Goal: Task Accomplishment & Management: Manage account settings

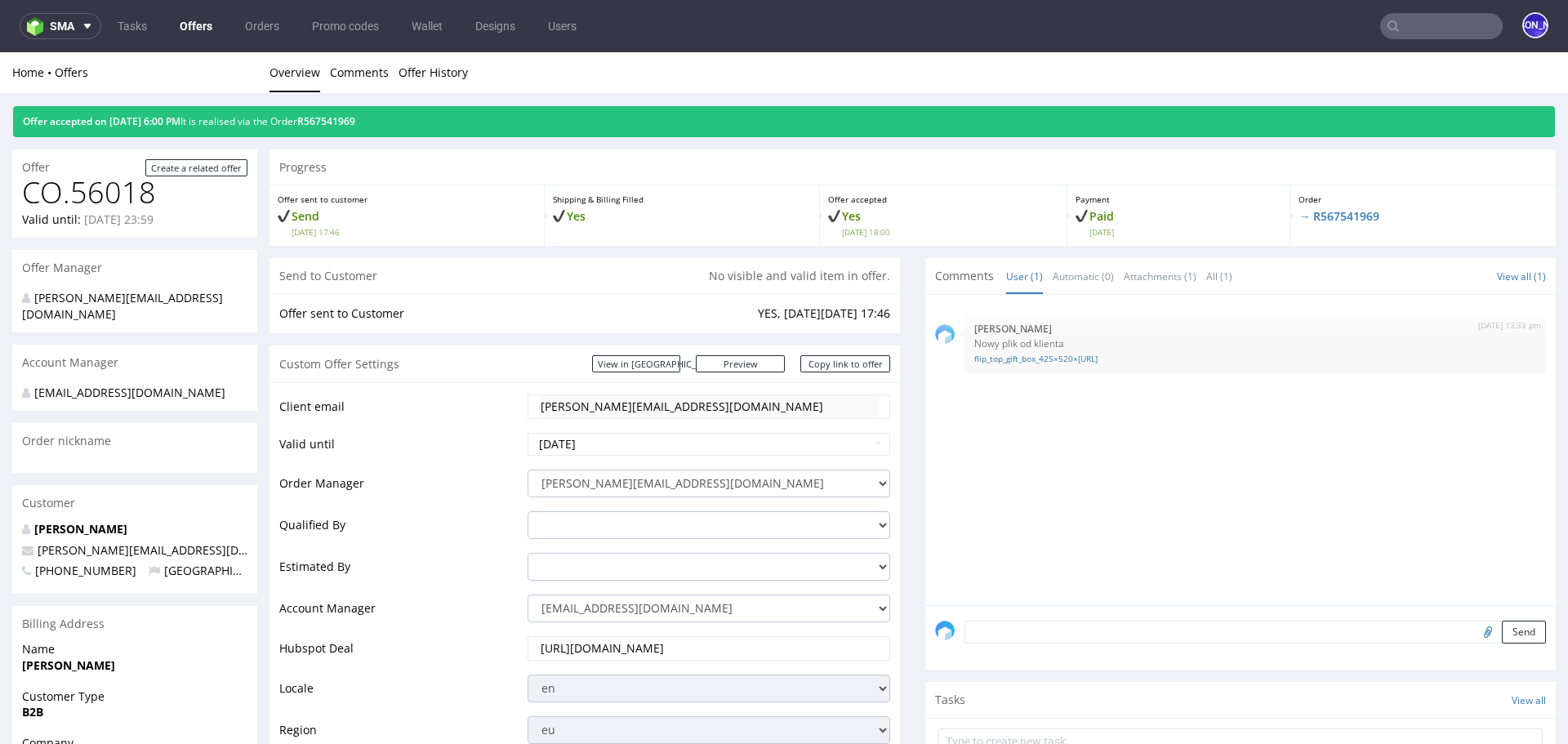
scroll to position [857, 0]
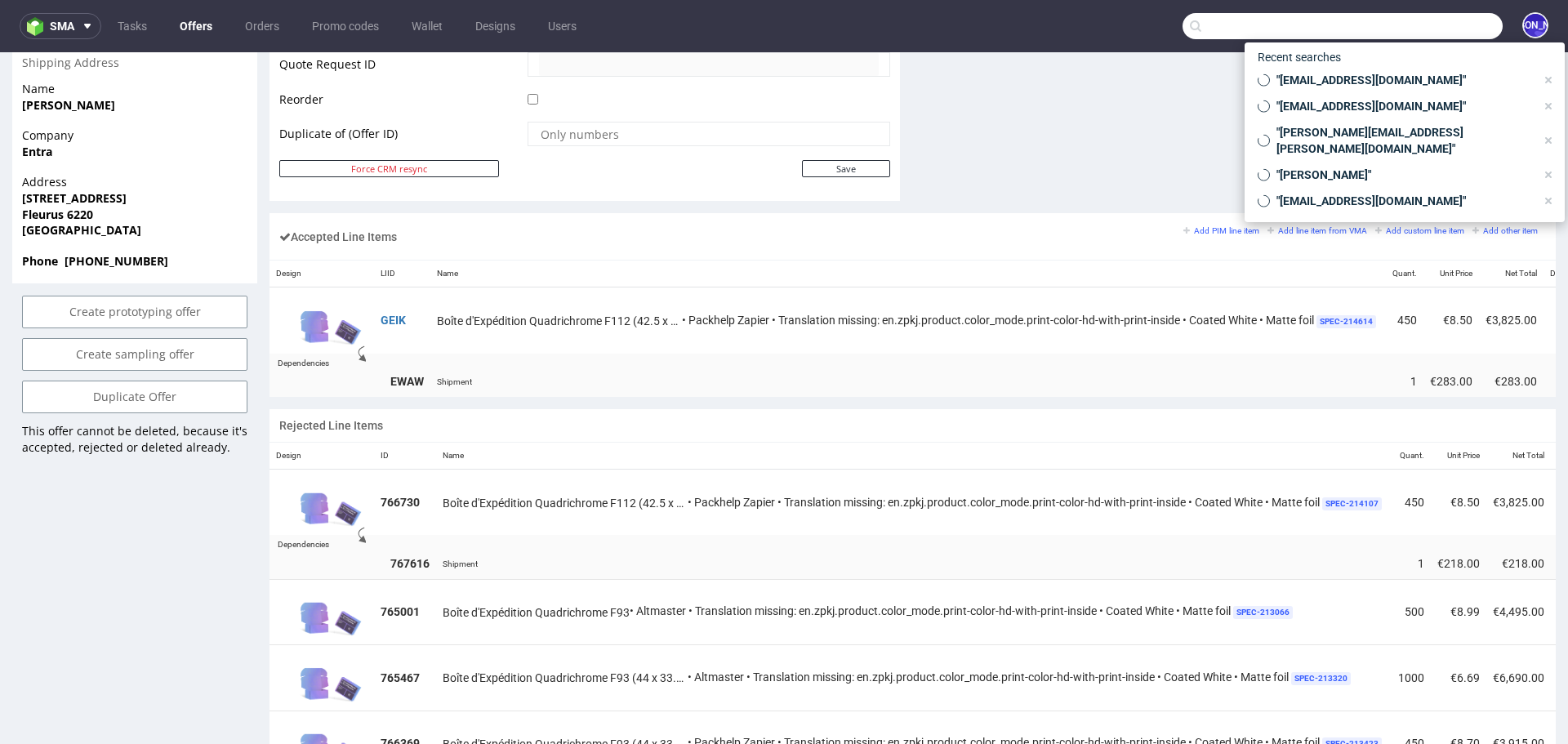
click at [1452, 29] on input "text" at bounding box center [1342, 26] width 320 height 26
paste input "R447038020"
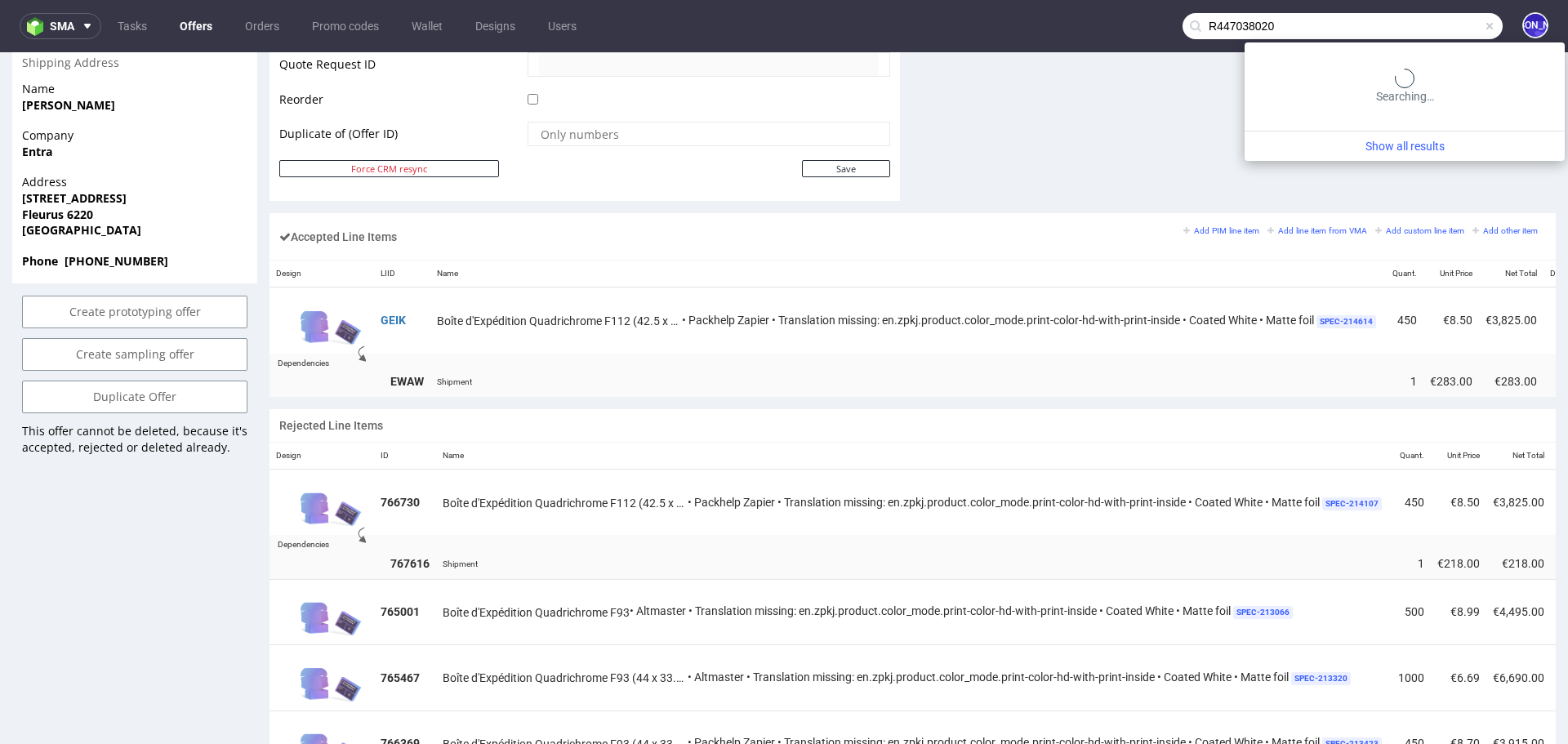
type input "R447038020"
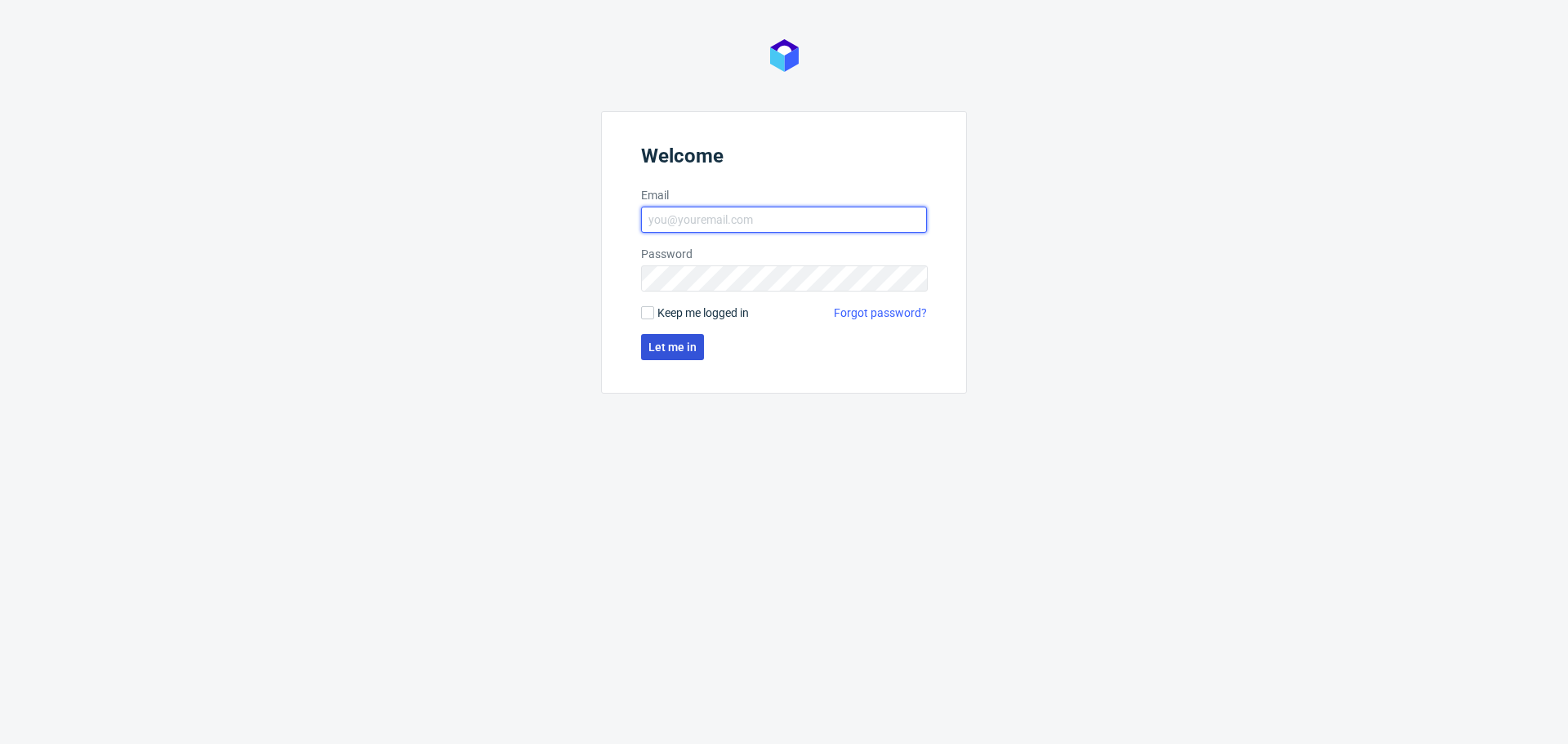
type input "[EMAIL_ADDRESS][DOMAIN_NAME]"
click at [669, 337] on button "Let me in" at bounding box center [672, 346] width 63 height 26
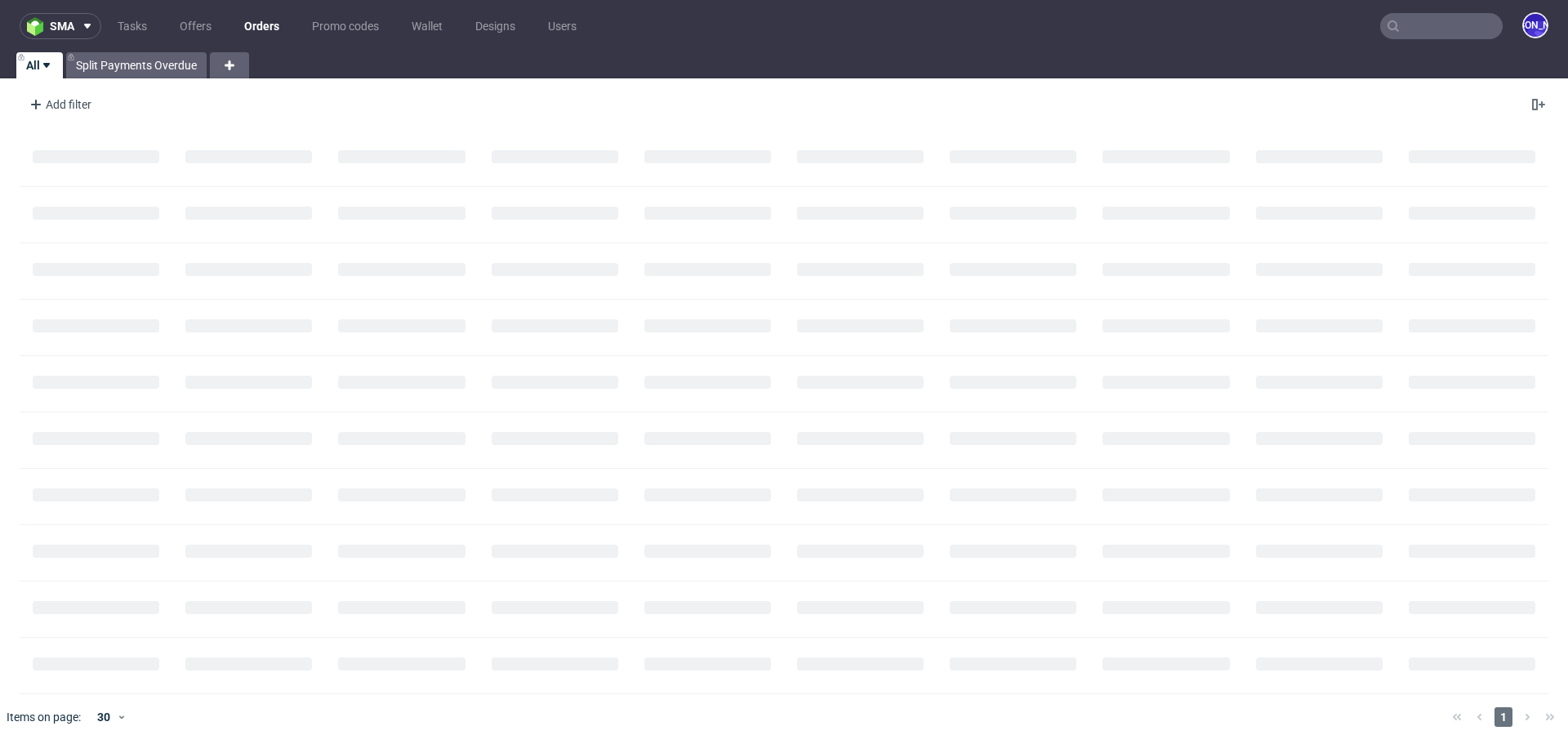
click at [1440, 29] on input "text" at bounding box center [1441, 26] width 122 height 26
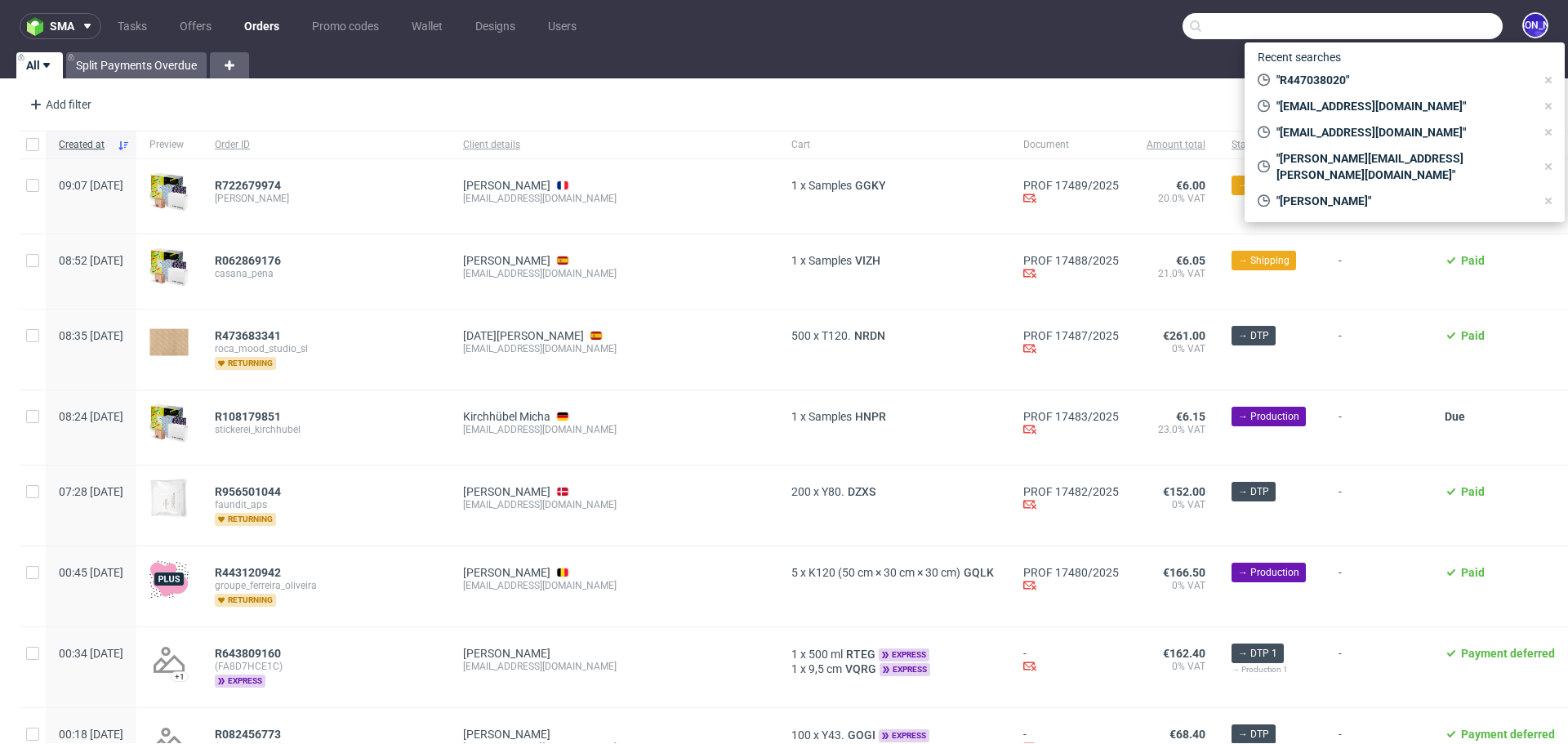
paste input "R447038020"
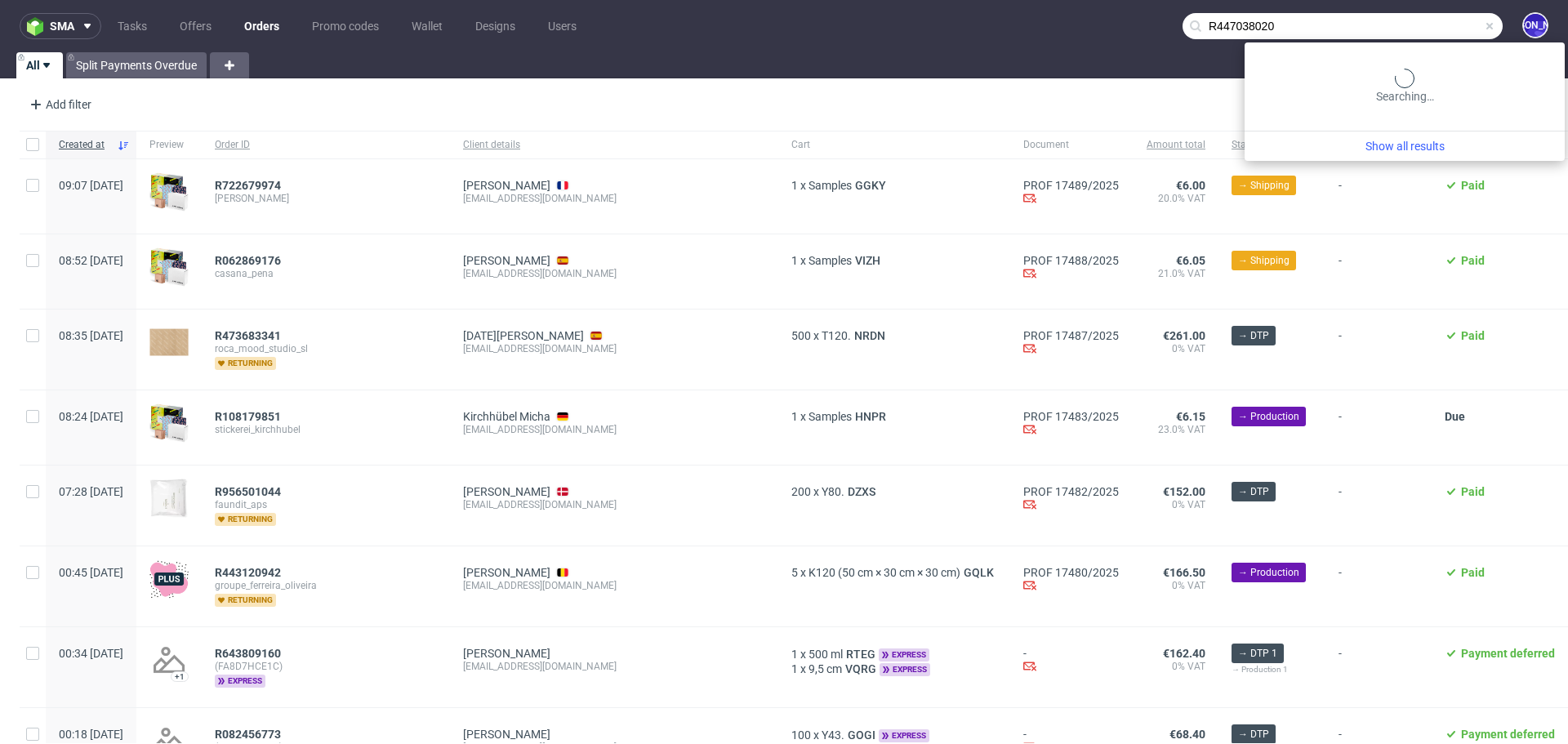
type input "R447038020"
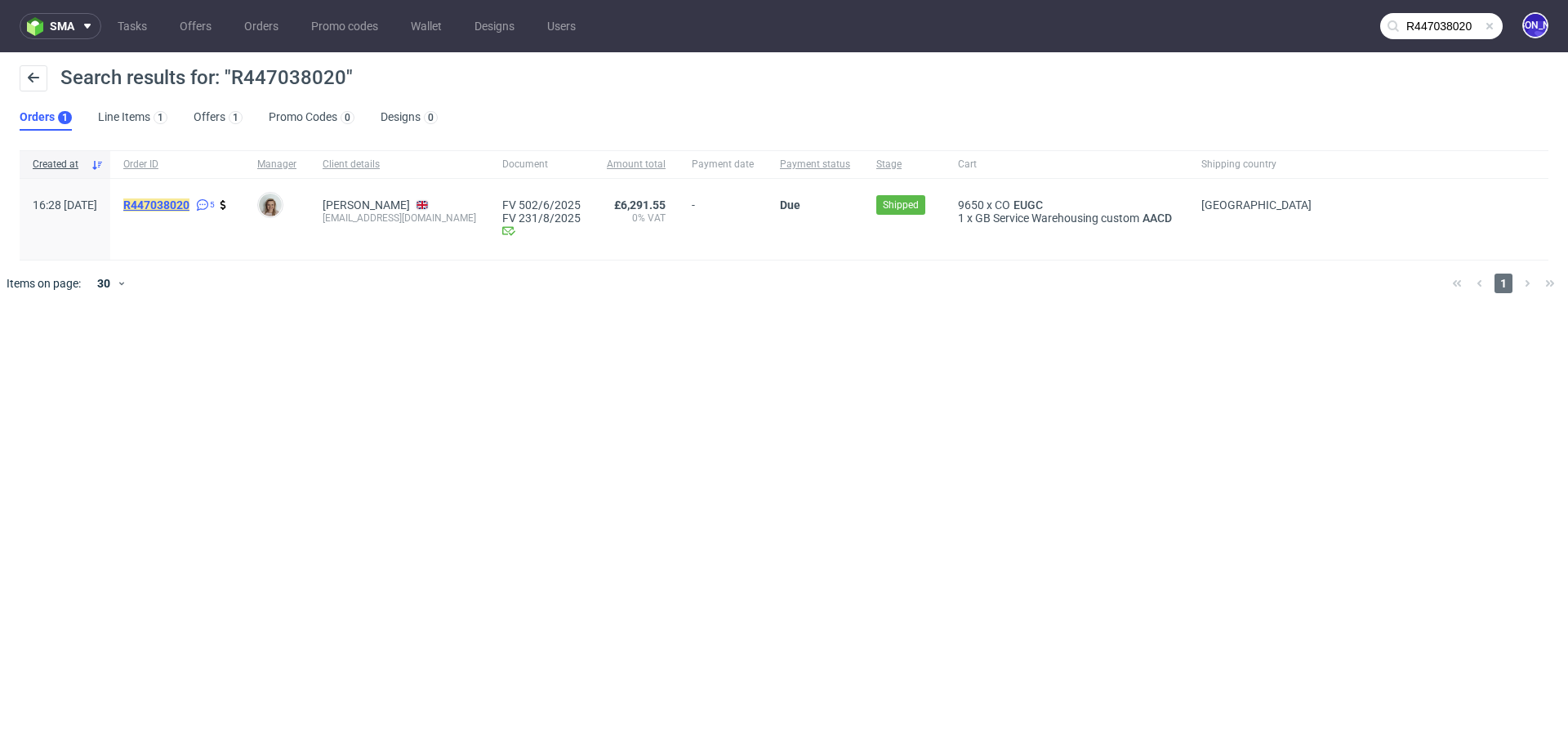
click at [167, 203] on mark "R447038020" at bounding box center [156, 205] width 66 height 13
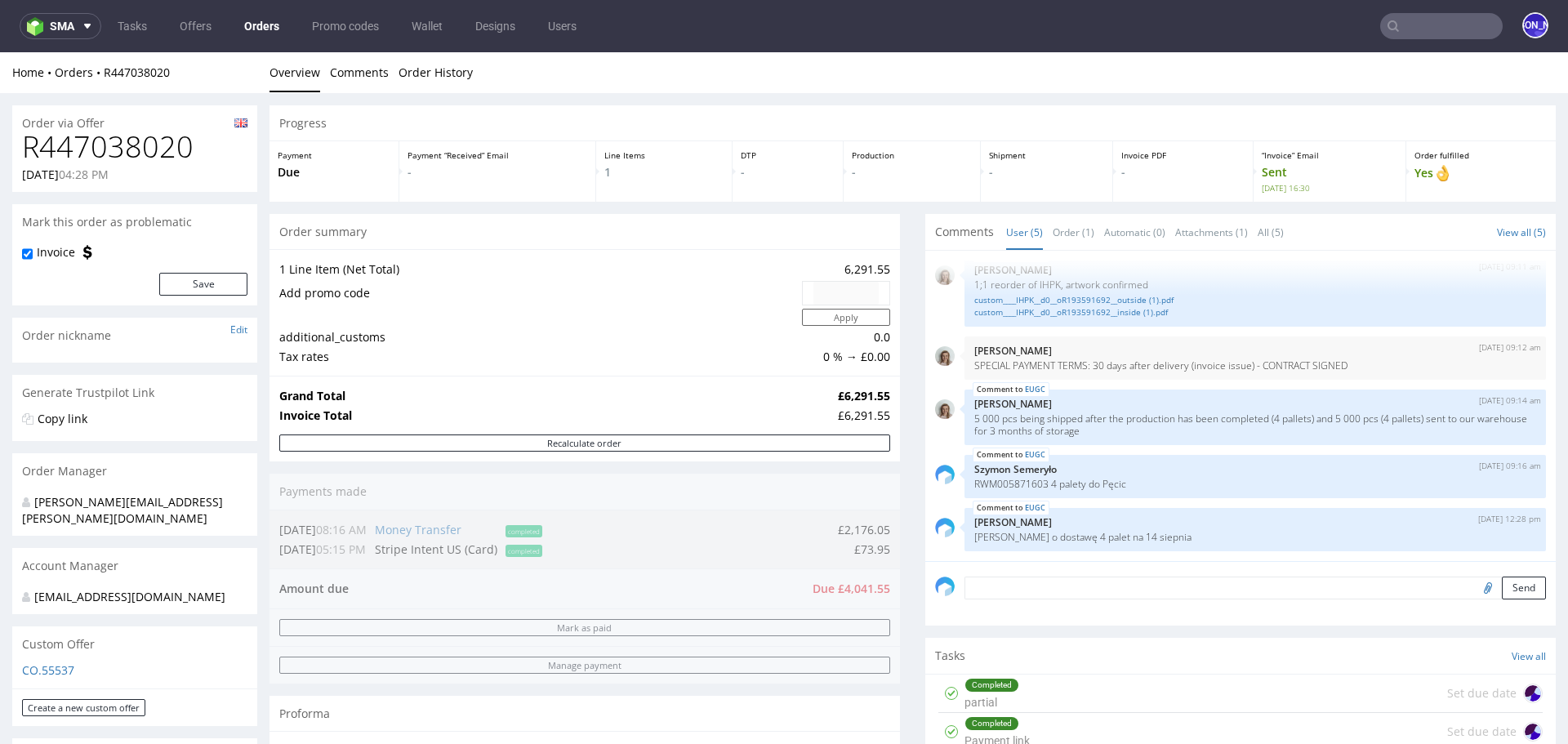
scroll to position [10, 0]
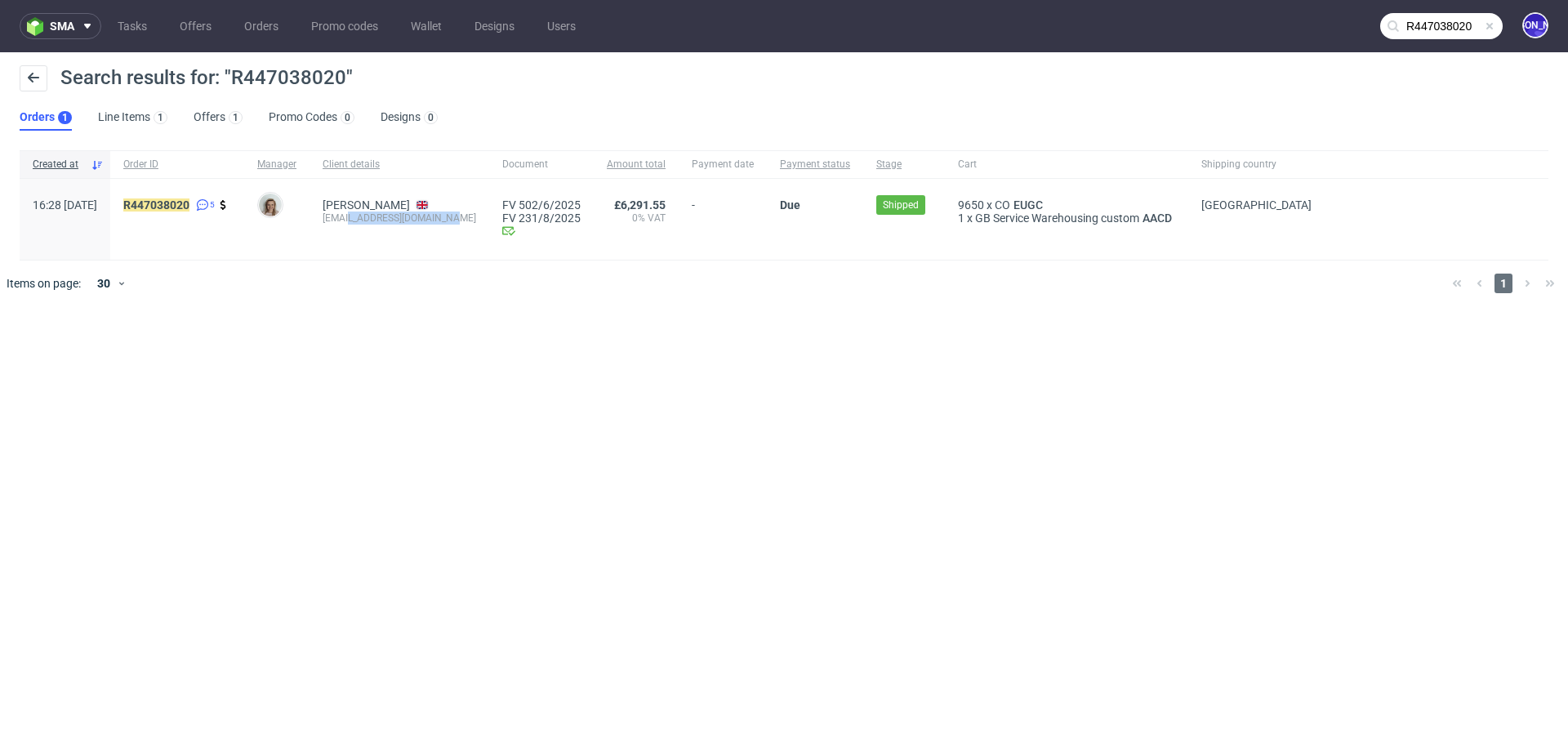
drag, startPoint x: 488, startPoint y: 221, endPoint x: 385, endPoint y: 221, distance: 103.0
click at [385, 221] on div "Jessica Morris hello@thecaninemenu.co.uk" at bounding box center [399, 219] width 180 height 81
copy div "@thecaninemenu.co.uk"
click at [1436, 19] on input "R447038020" at bounding box center [1441, 26] width 122 height 26
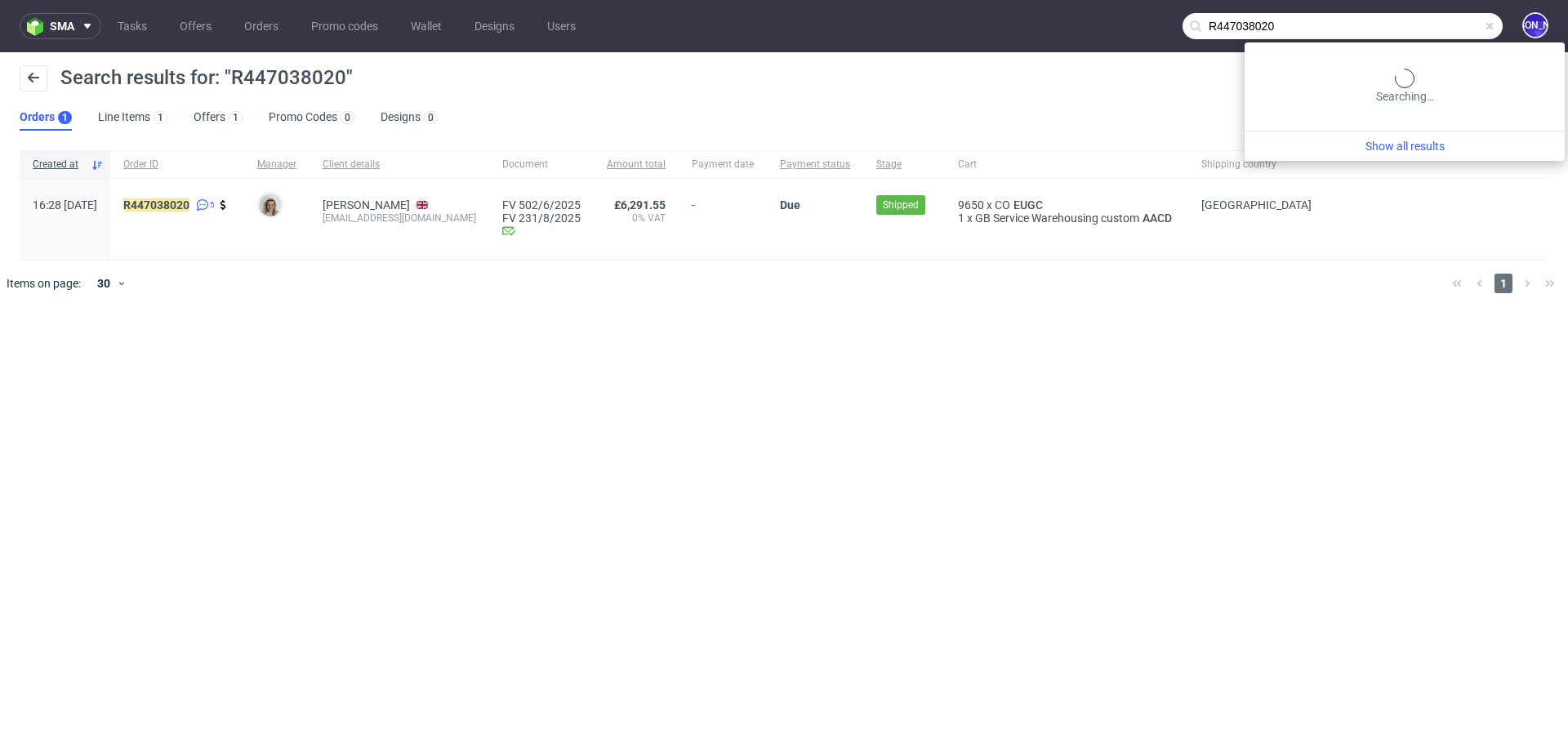
click at [1436, 19] on input "R447038020" at bounding box center [1342, 26] width 320 height 26
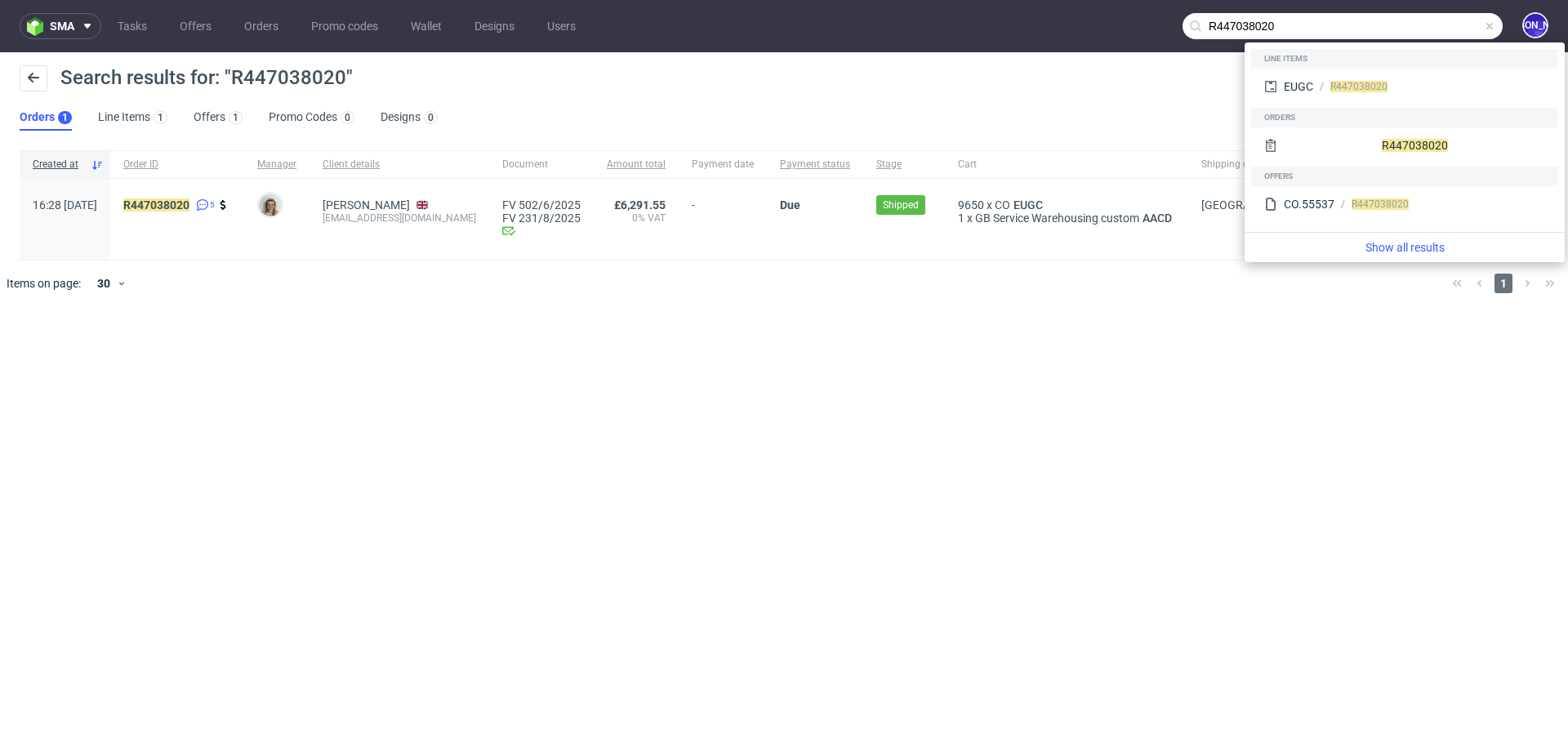
paste input "@thecaninemenu.co.uk"
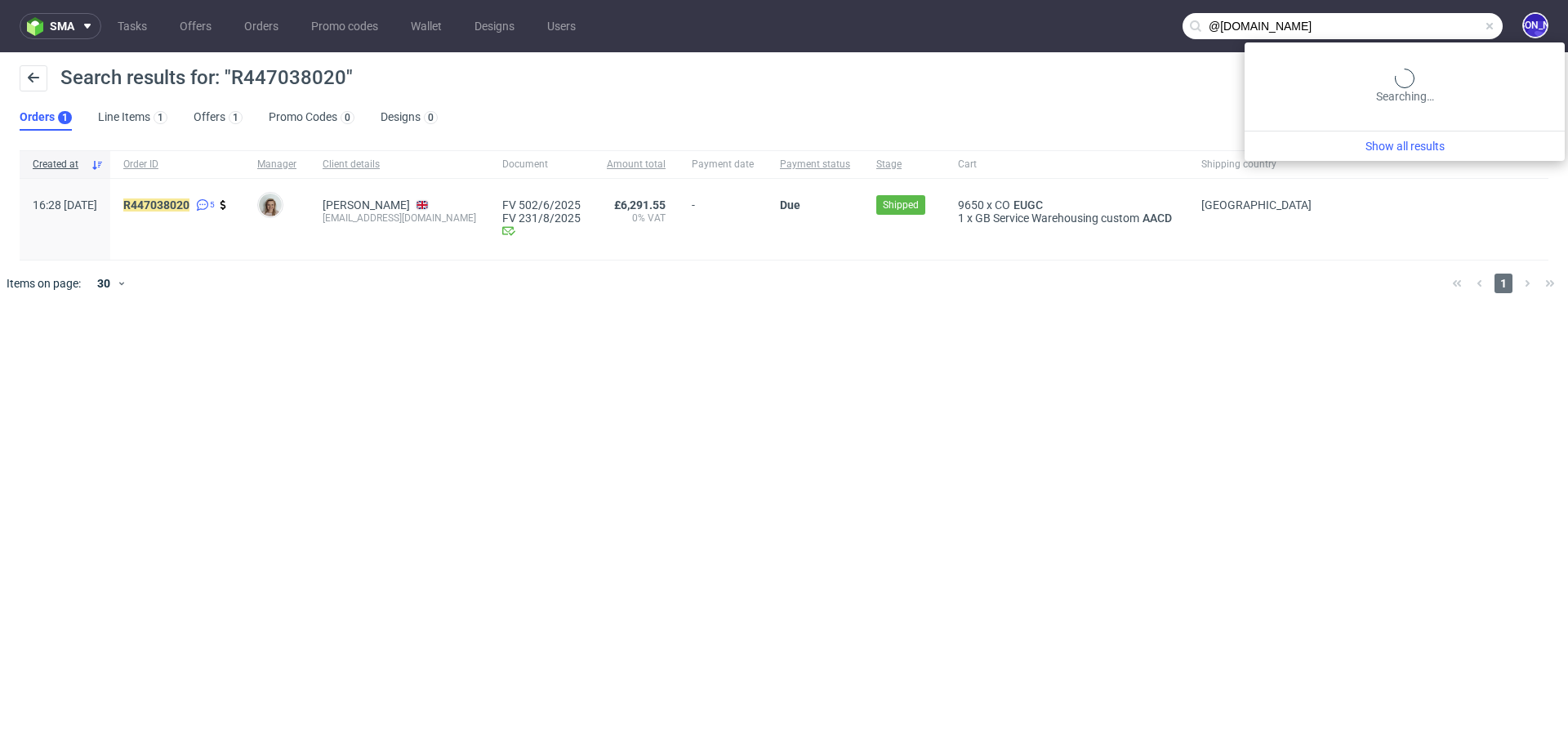
type input "@thecaninemenu.co.uk"
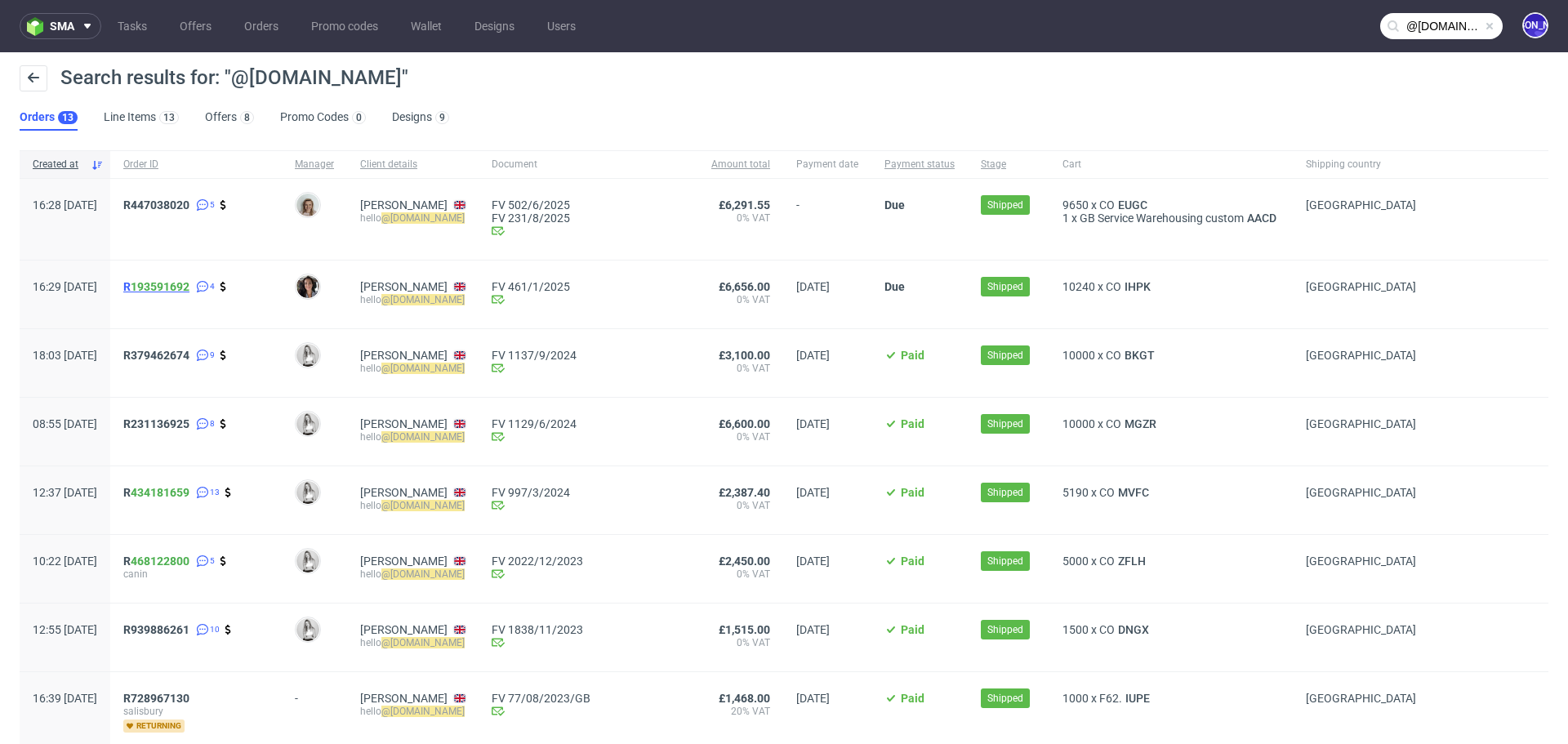
click at [175, 289] on span "R 193591692" at bounding box center [156, 286] width 66 height 13
click at [175, 350] on span "R379462674" at bounding box center [156, 355] width 66 height 13
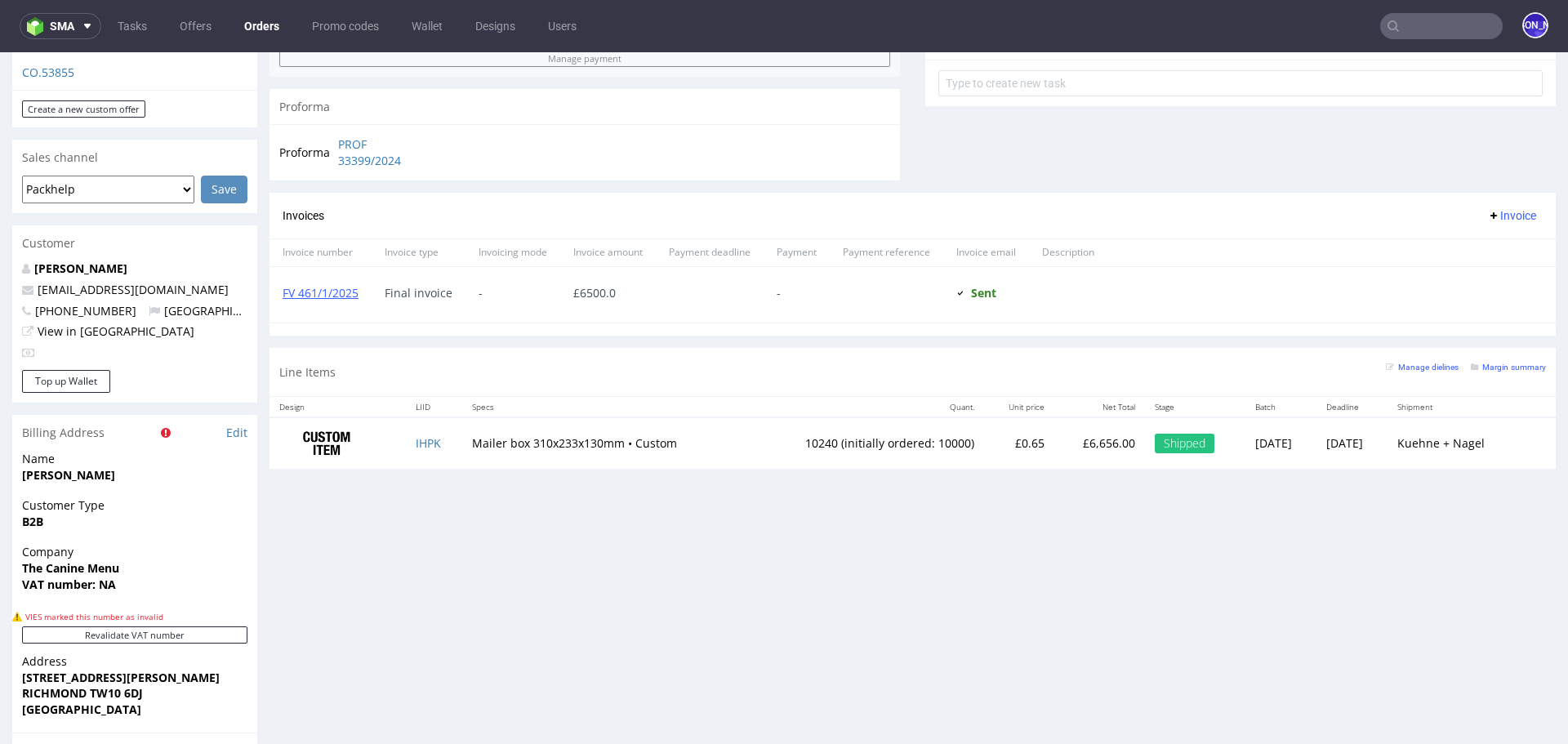
scroll to position [591, 0]
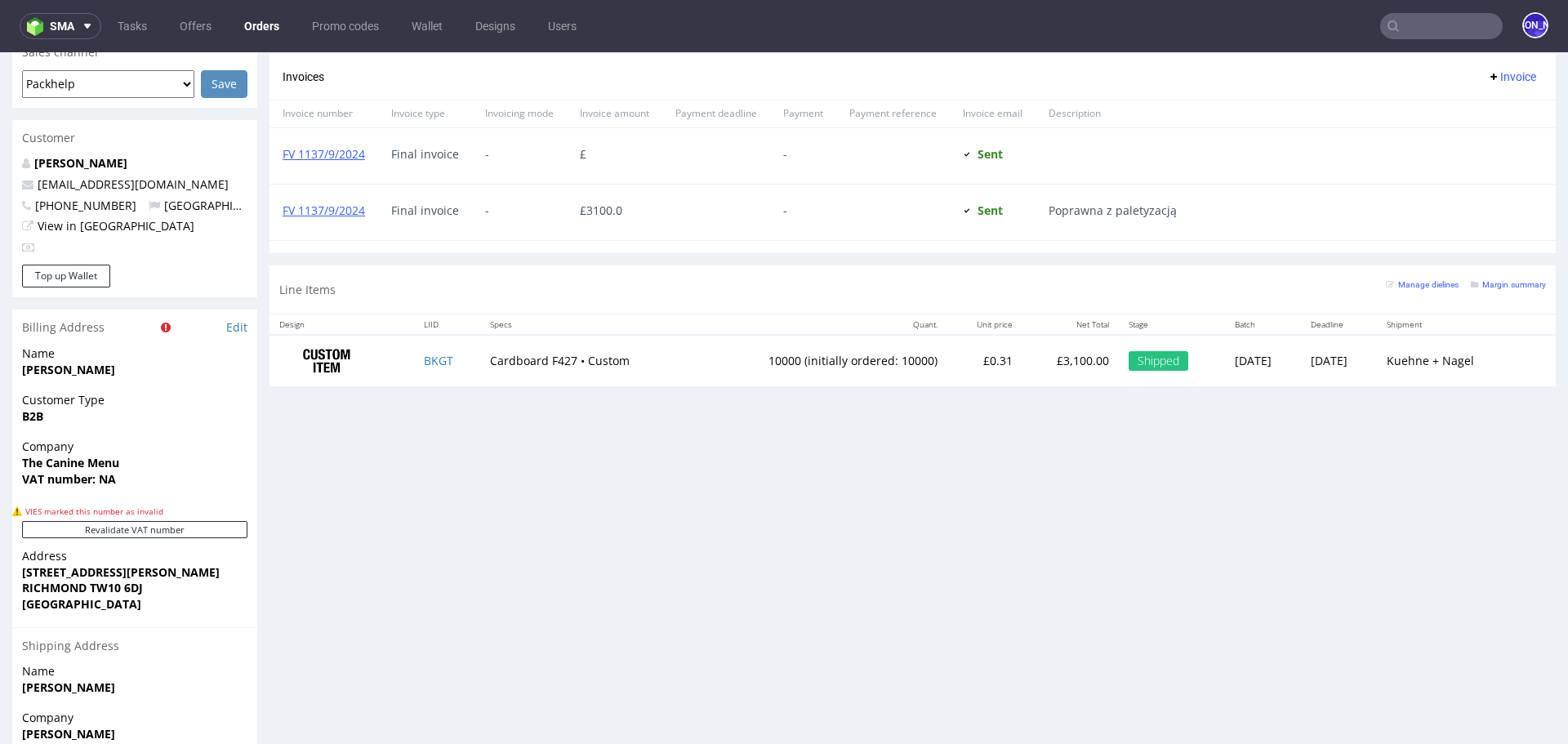
scroll to position [718, 0]
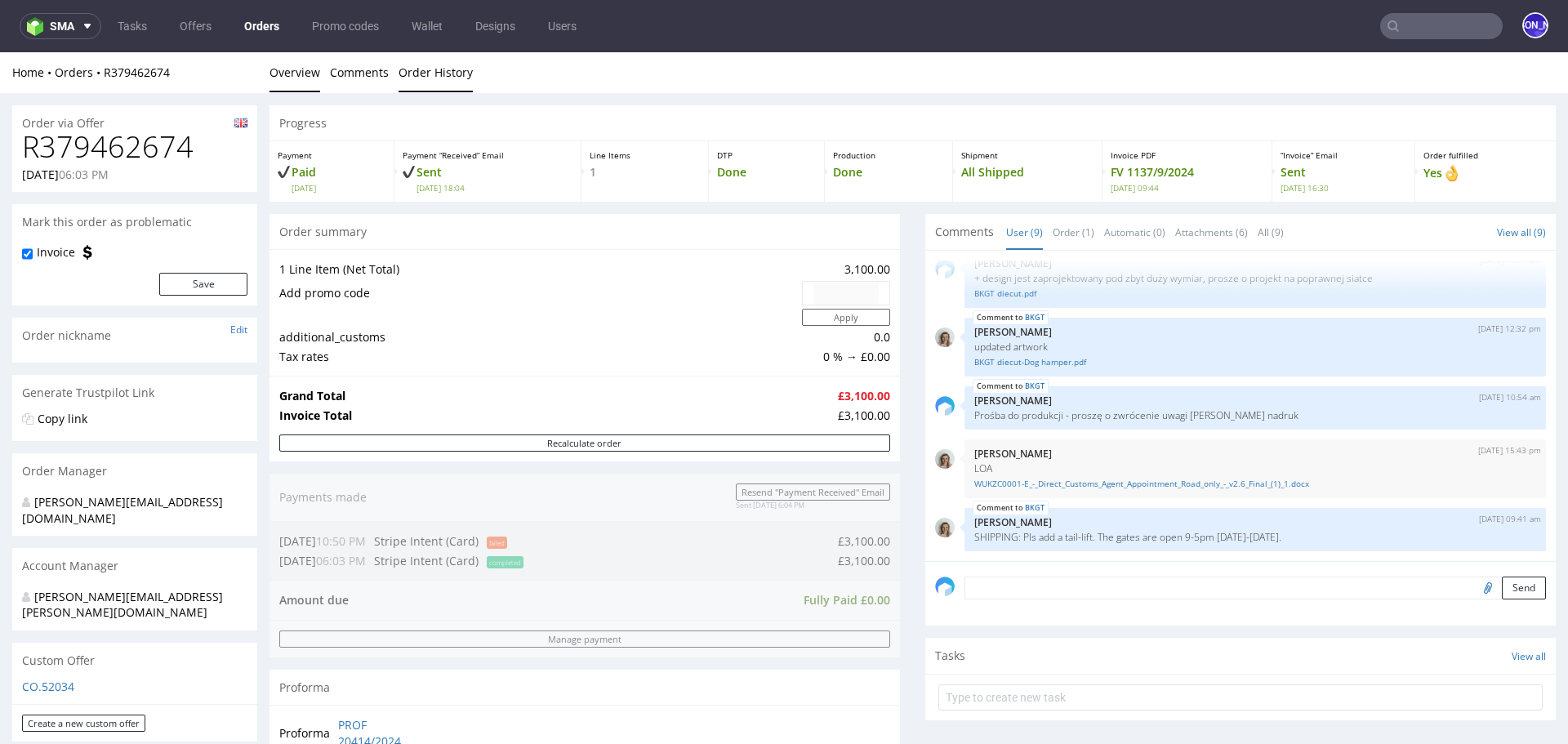
click at [429, 74] on link "Order History" at bounding box center [436, 72] width 74 height 40
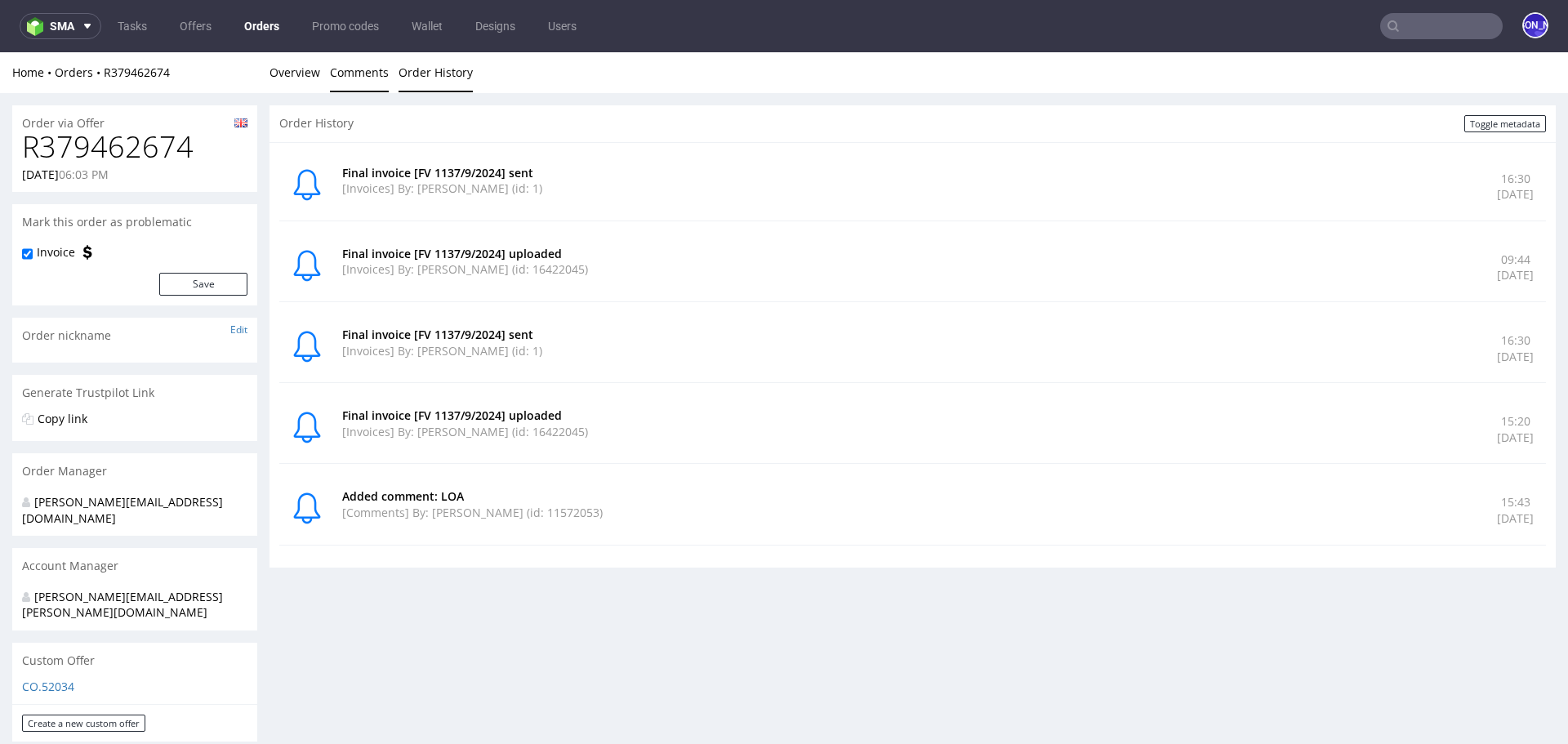
click at [348, 70] on link "Comments" at bounding box center [359, 72] width 58 height 40
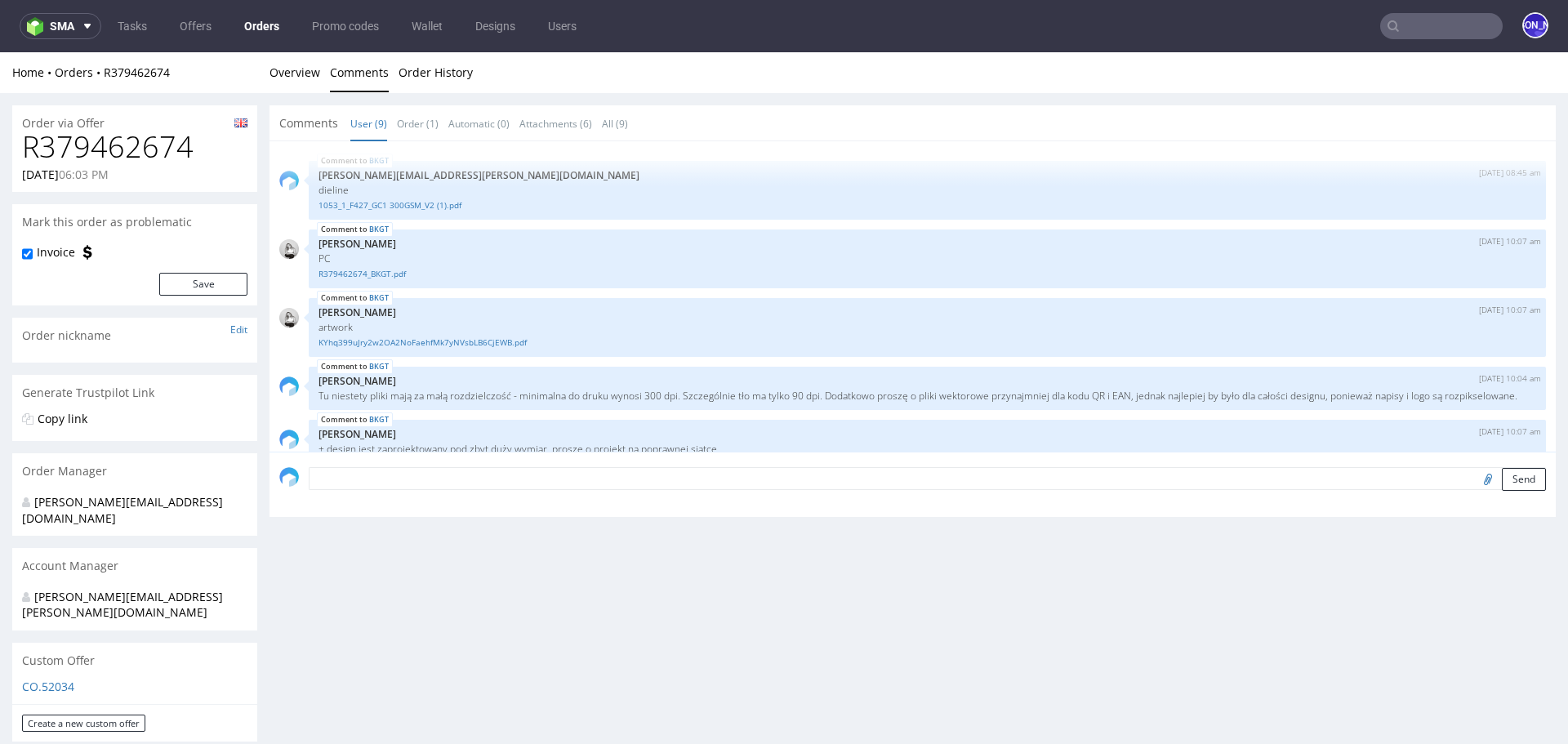
click at [1440, 30] on input "text" at bounding box center [1441, 26] width 122 height 26
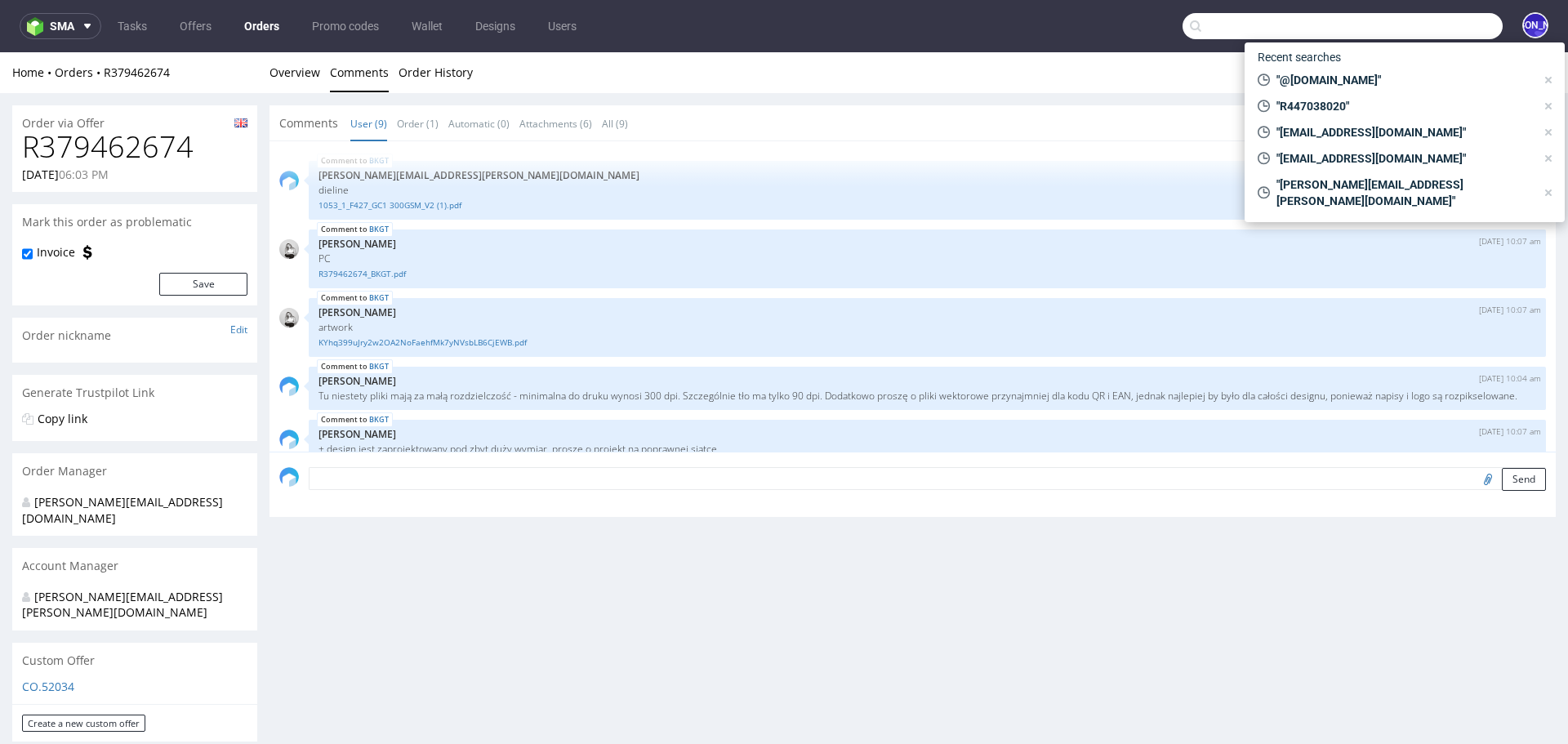
paste input "@dipli.com"
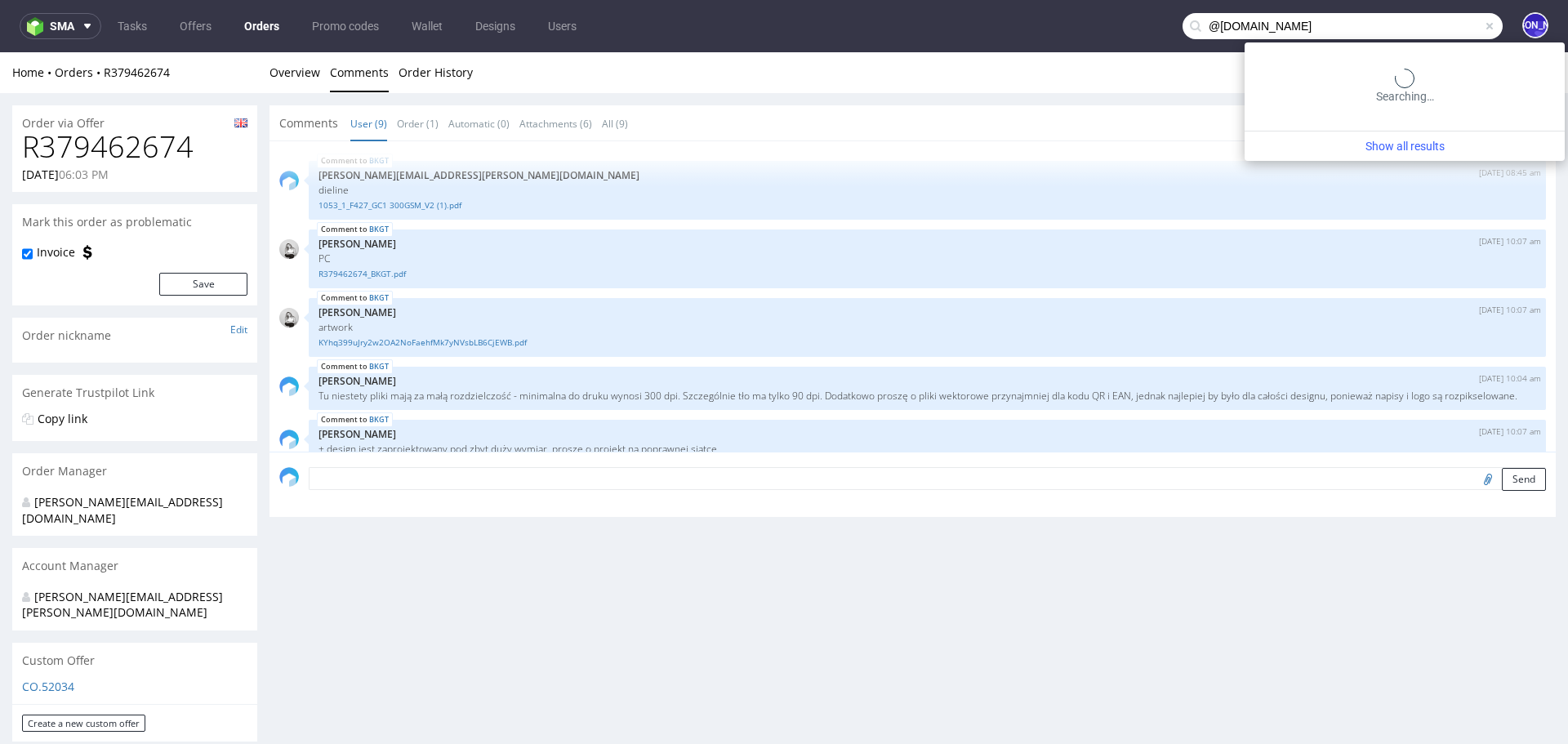
type input "@dipli.com"
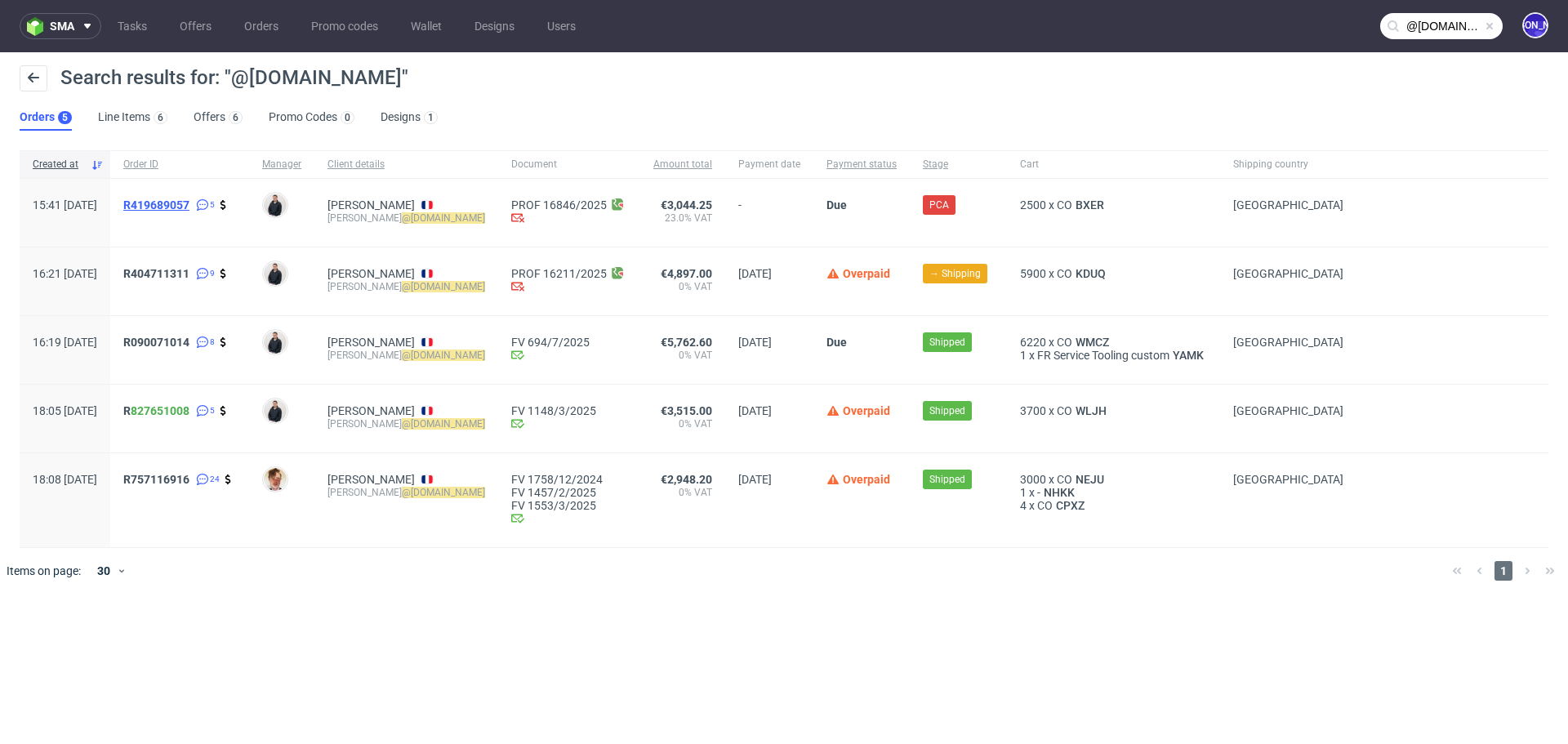
click at [178, 206] on span "R419689057" at bounding box center [156, 205] width 66 height 13
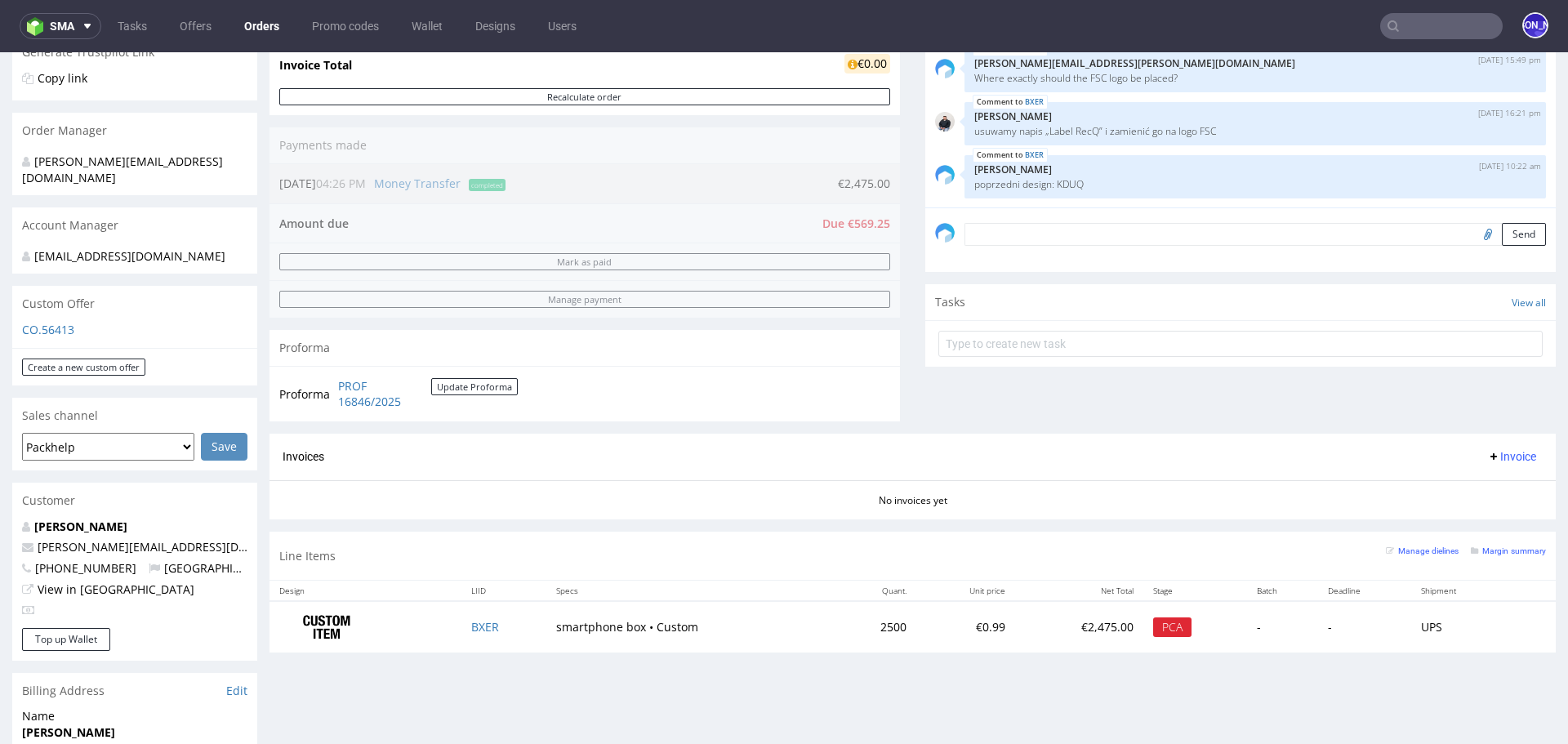
scroll to position [810, 0]
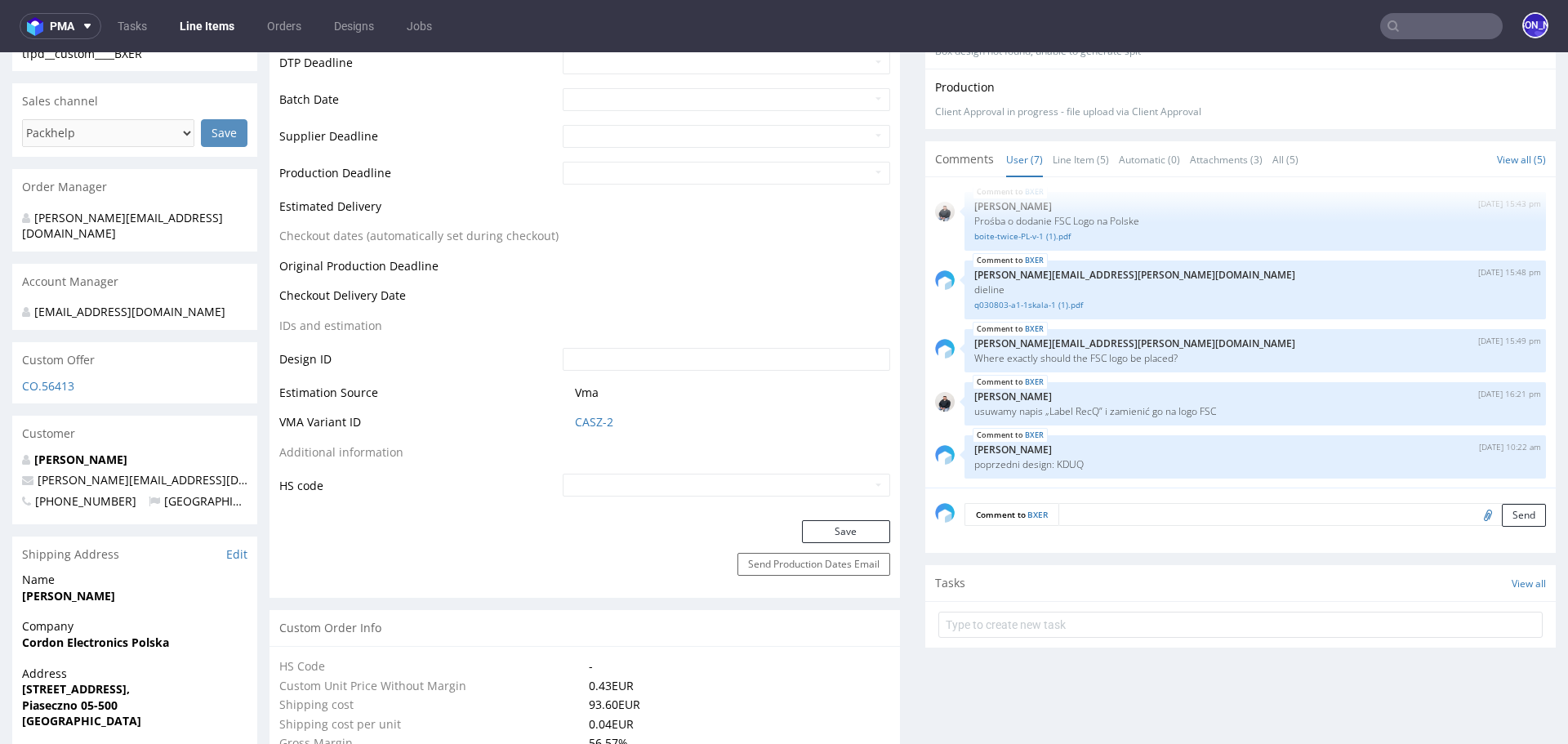
scroll to position [714, 0]
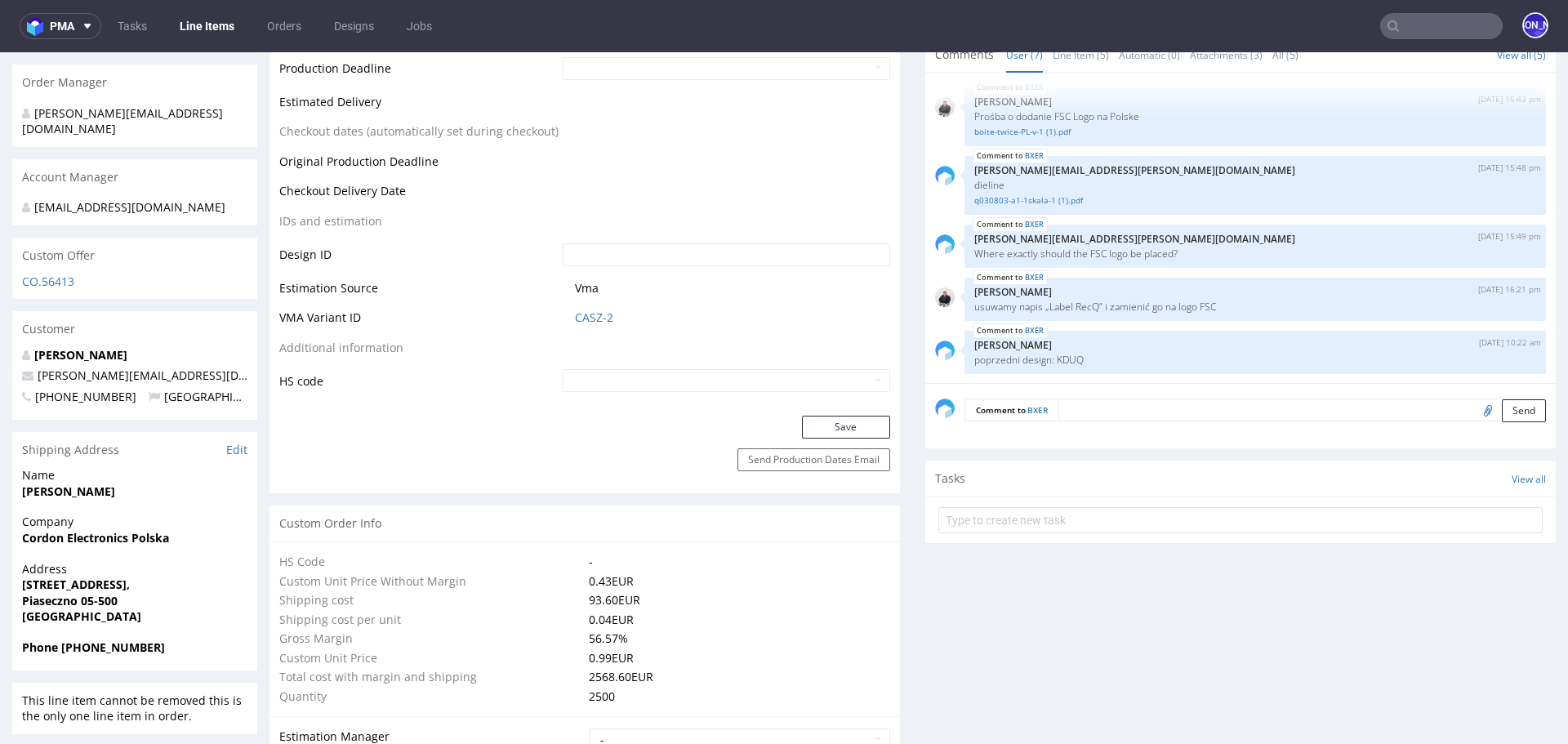
click at [1135, 422] on form "Comment to BXER Send" at bounding box center [1255, 410] width 581 height 24
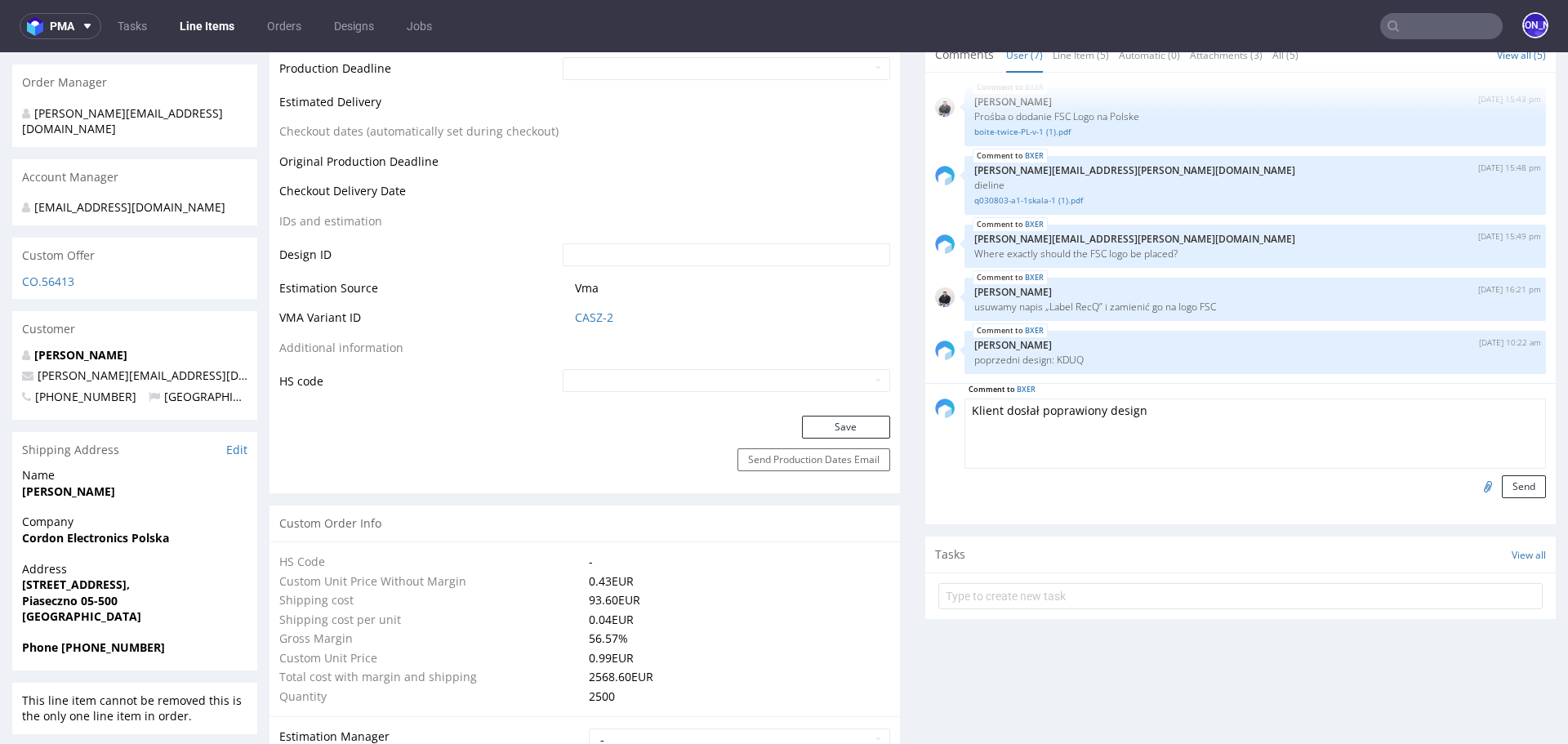
type textarea "Klient dosłał poprawiony design"
click at [1474, 496] on input "file" at bounding box center [1486, 485] width 23 height 21
type input "C:\fakepath\v-finale-twice-PL-14_08.pdf"
click at [1514, 496] on button "Send" at bounding box center [1524, 486] width 44 height 23
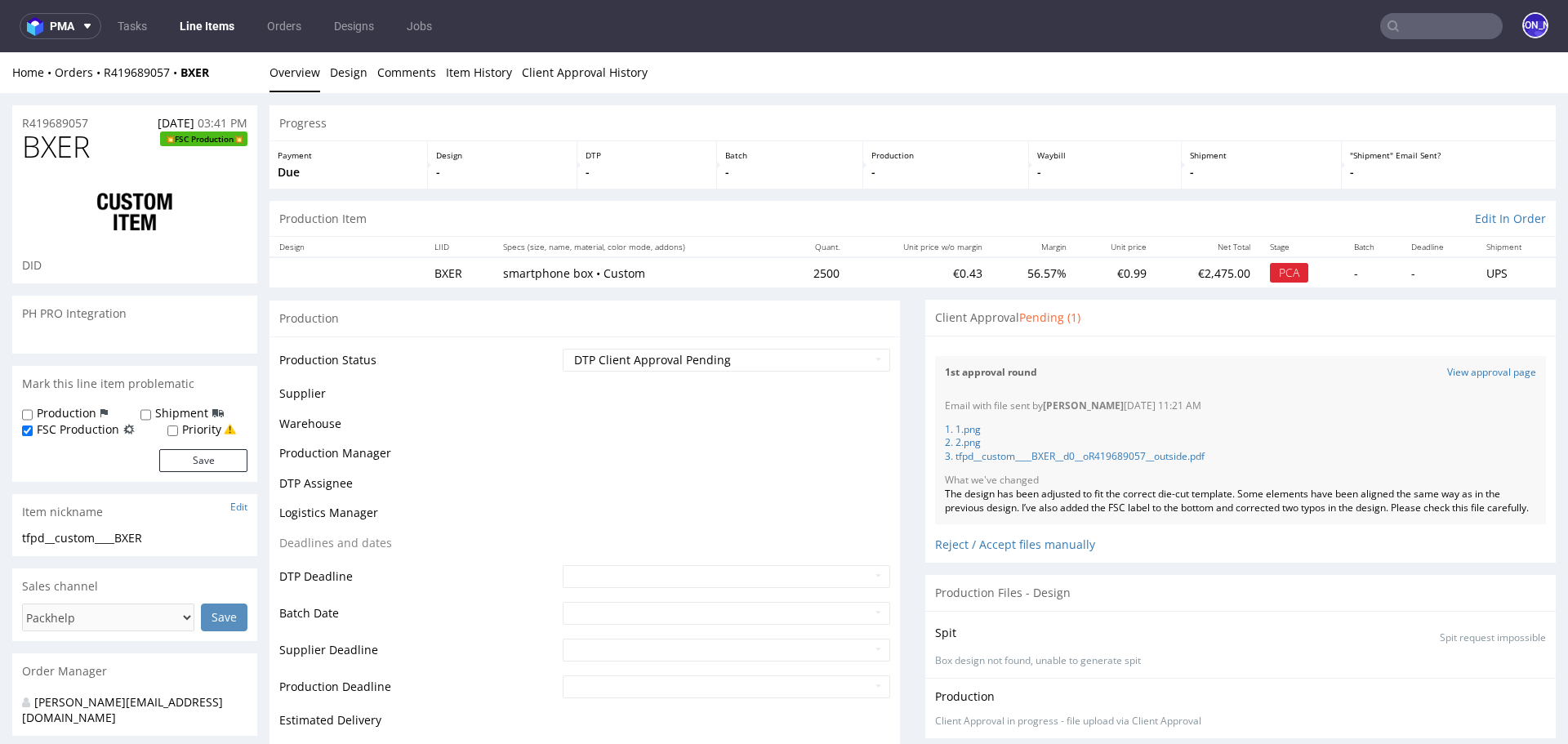
scroll to position [183, 0]
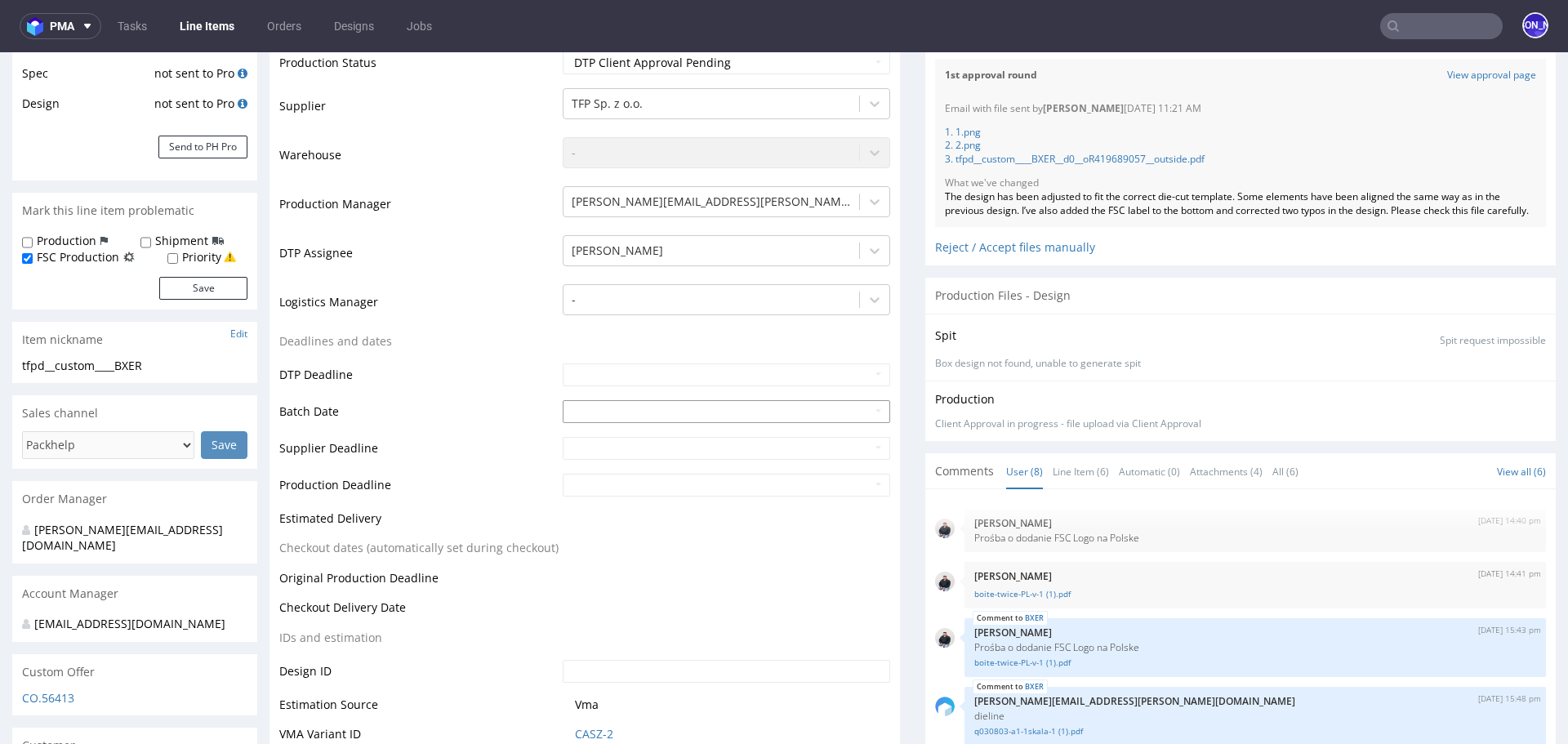
scroll to position [0, 0]
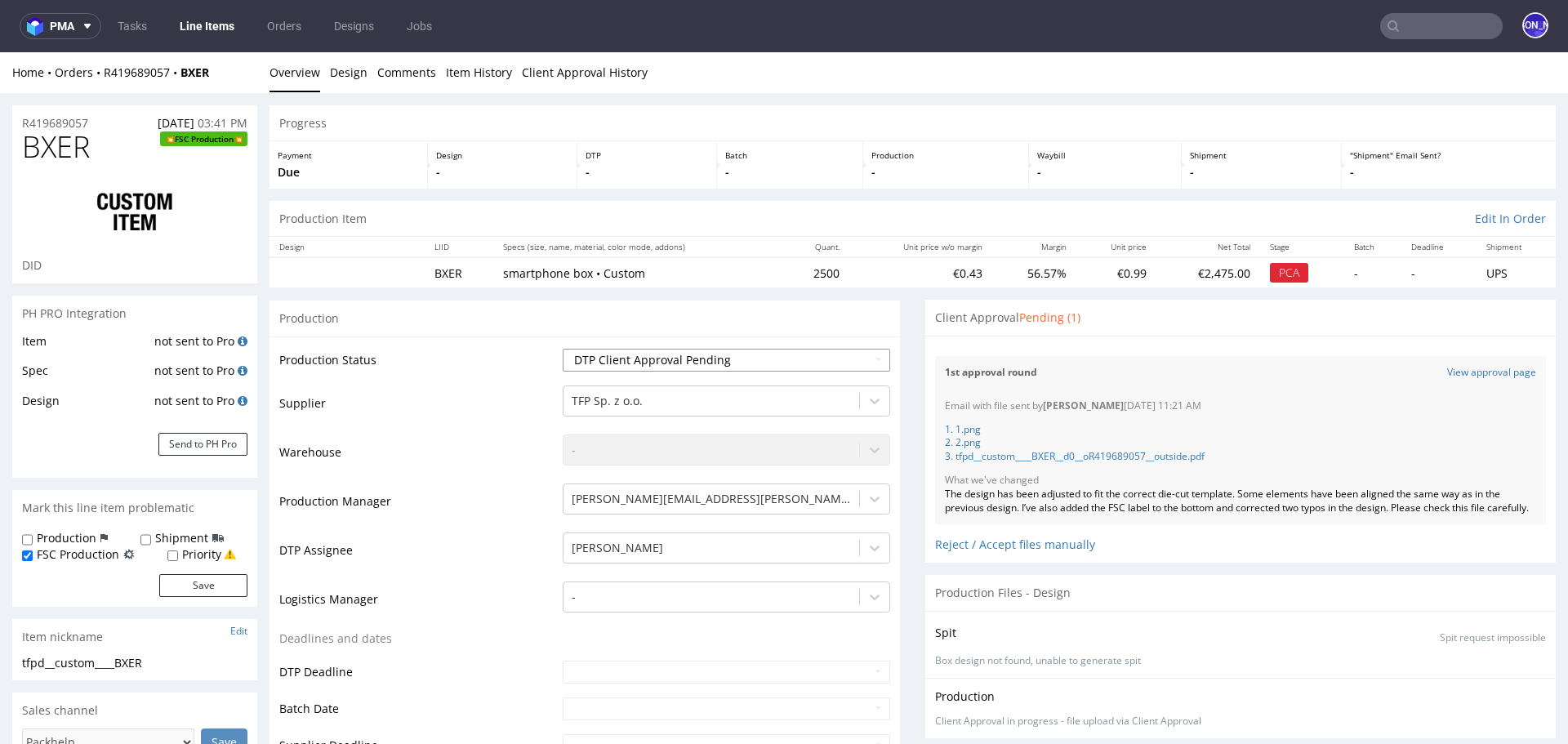
click at [758, 358] on select "Waiting for Artwork Waiting for Diecut Waiting for Mockup Waiting for DTP Waiti…" at bounding box center [726, 360] width 328 height 23
select select "back_for_dtp"
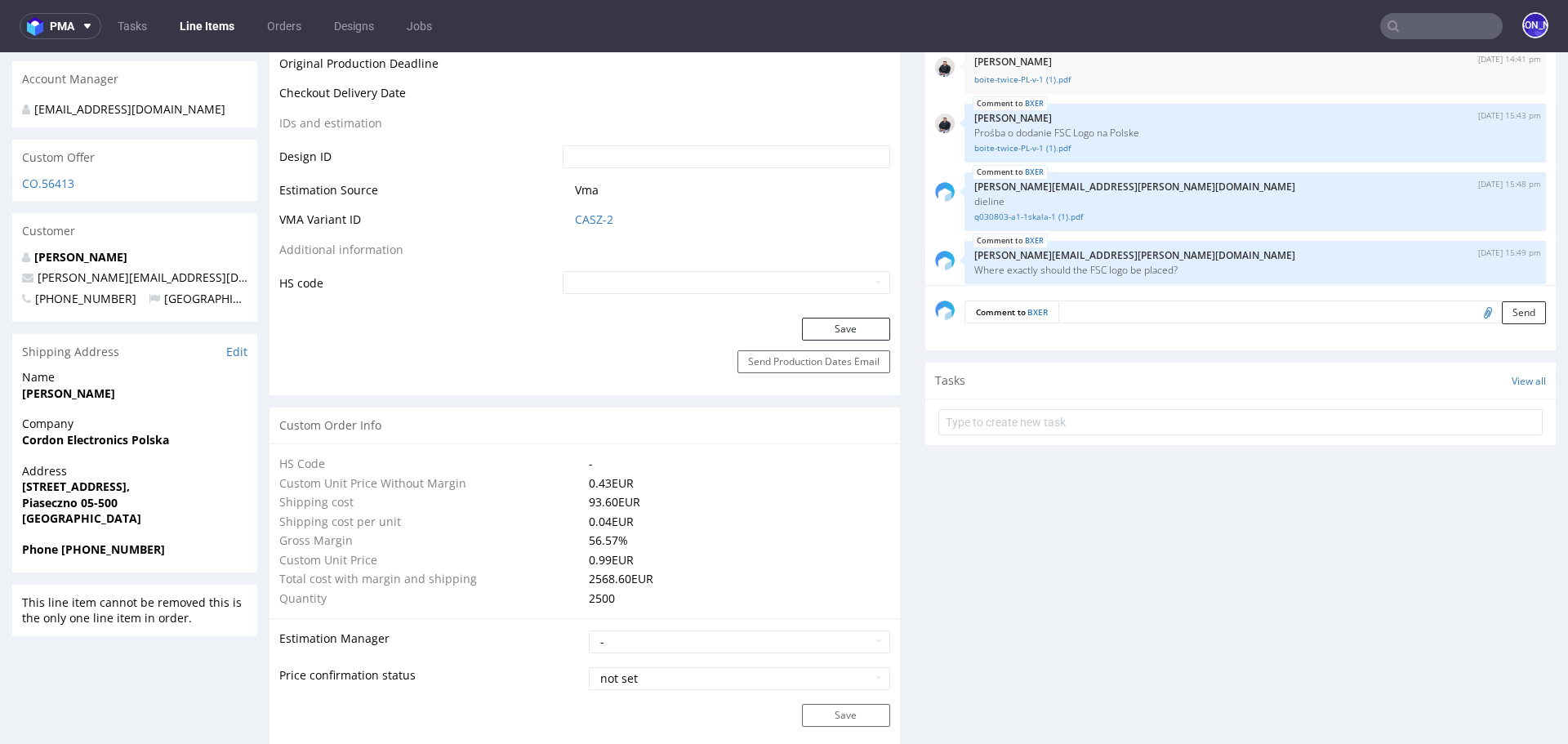
scroll to position [771, 0]
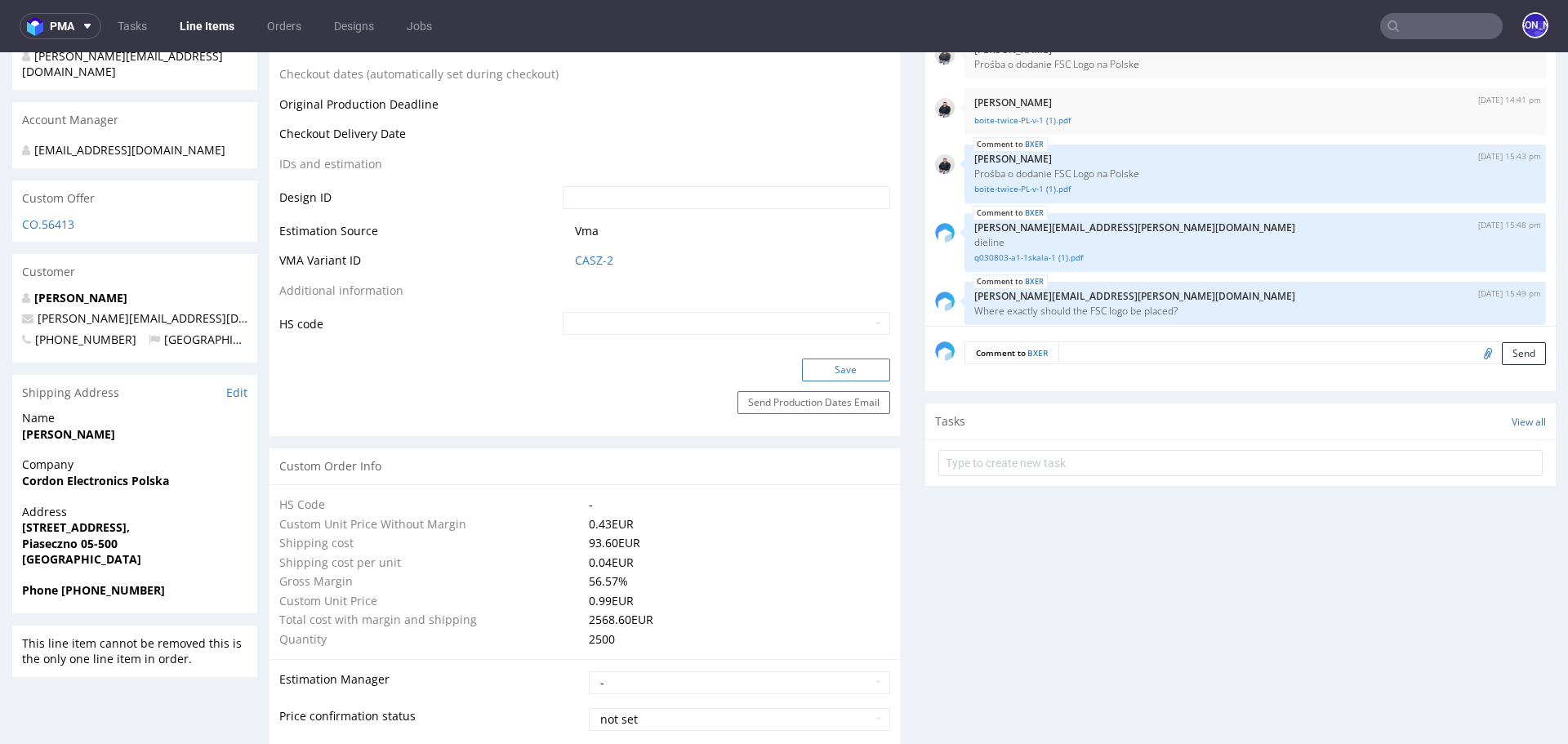
click at [820, 380] on button "Save" at bounding box center [846, 370] width 89 height 23
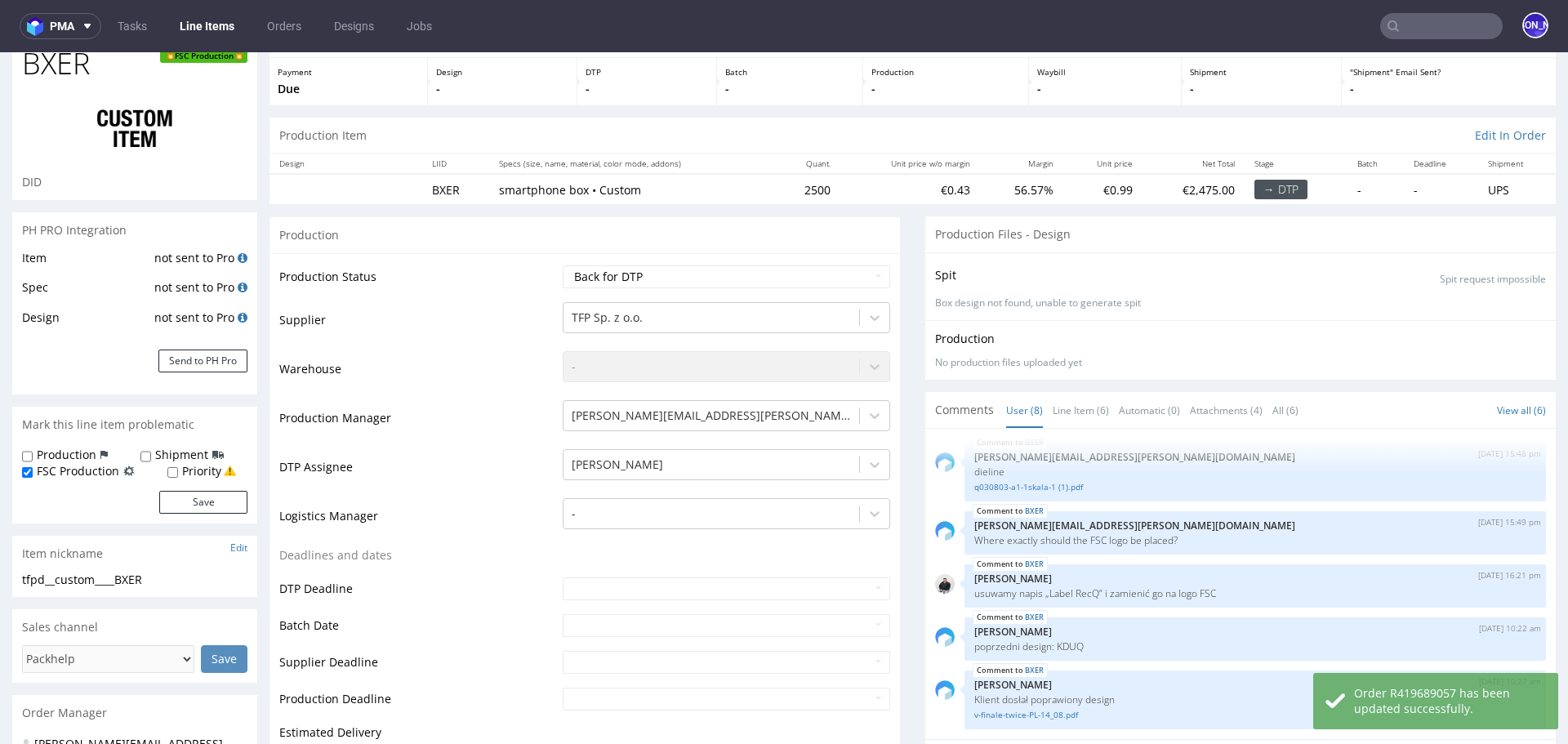
scroll to position [0, 0]
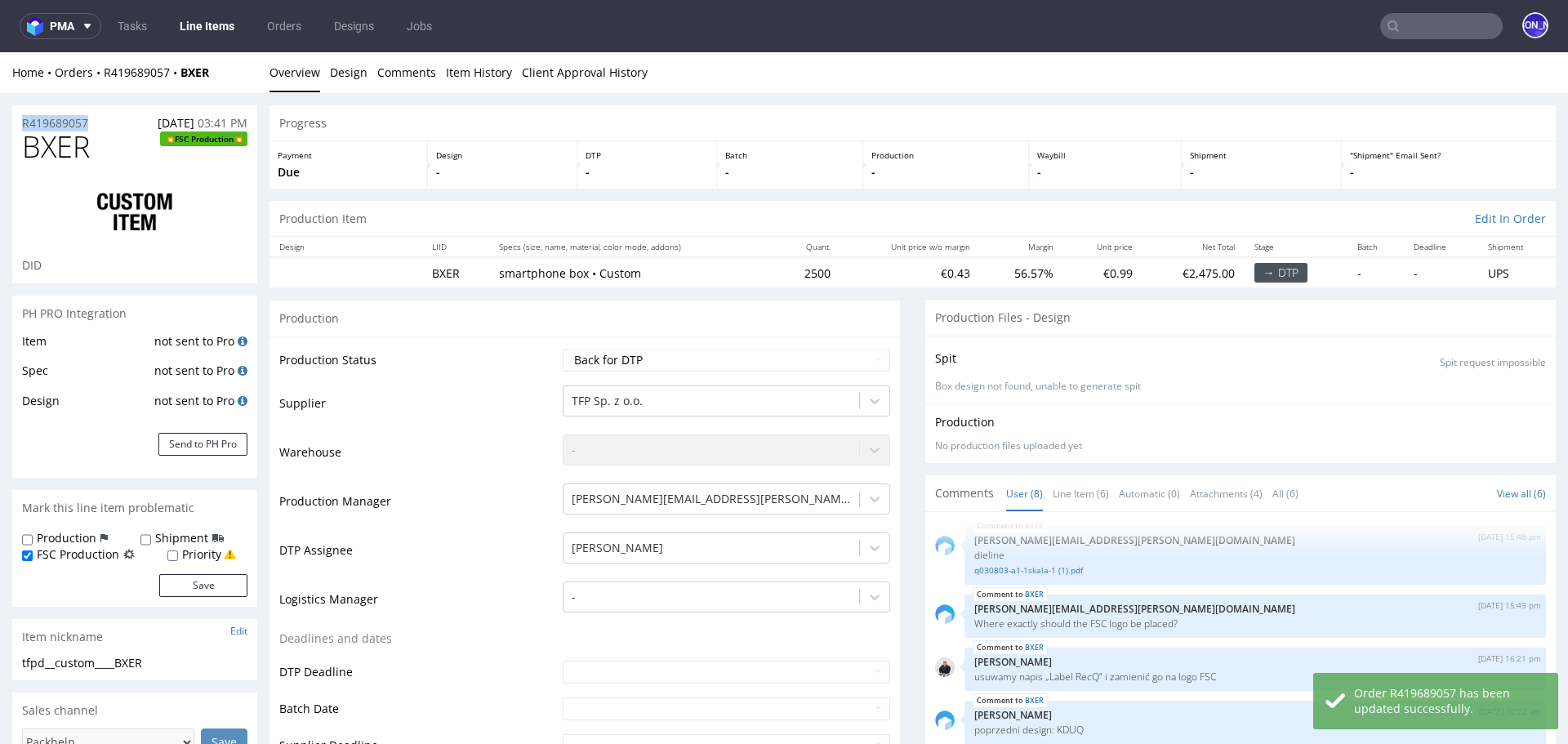
drag, startPoint x: 110, startPoint y: 120, endPoint x: 0, endPoint y: 120, distance: 110.0
copy p "R419689057"
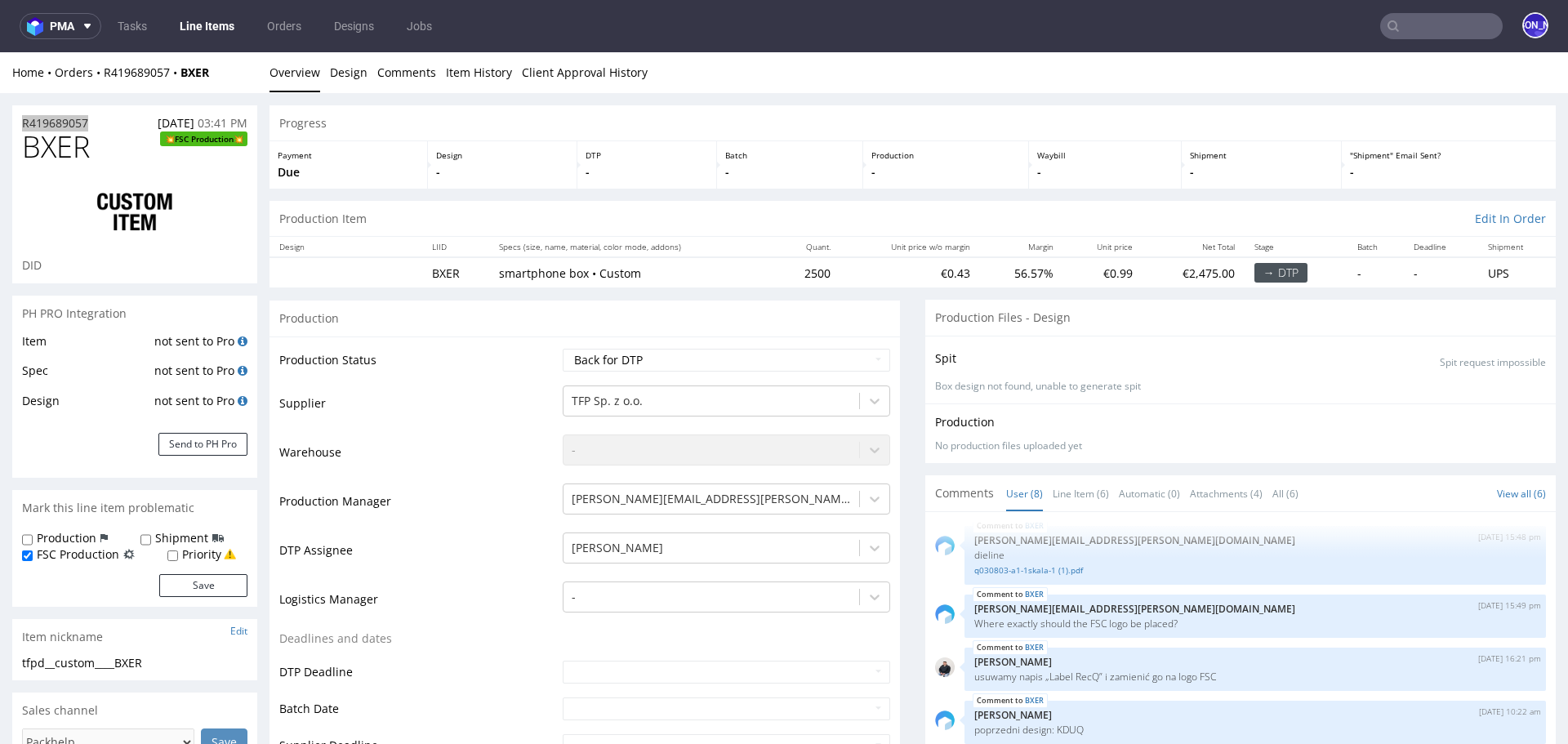
click at [1395, 26] on input "text" at bounding box center [1441, 26] width 122 height 26
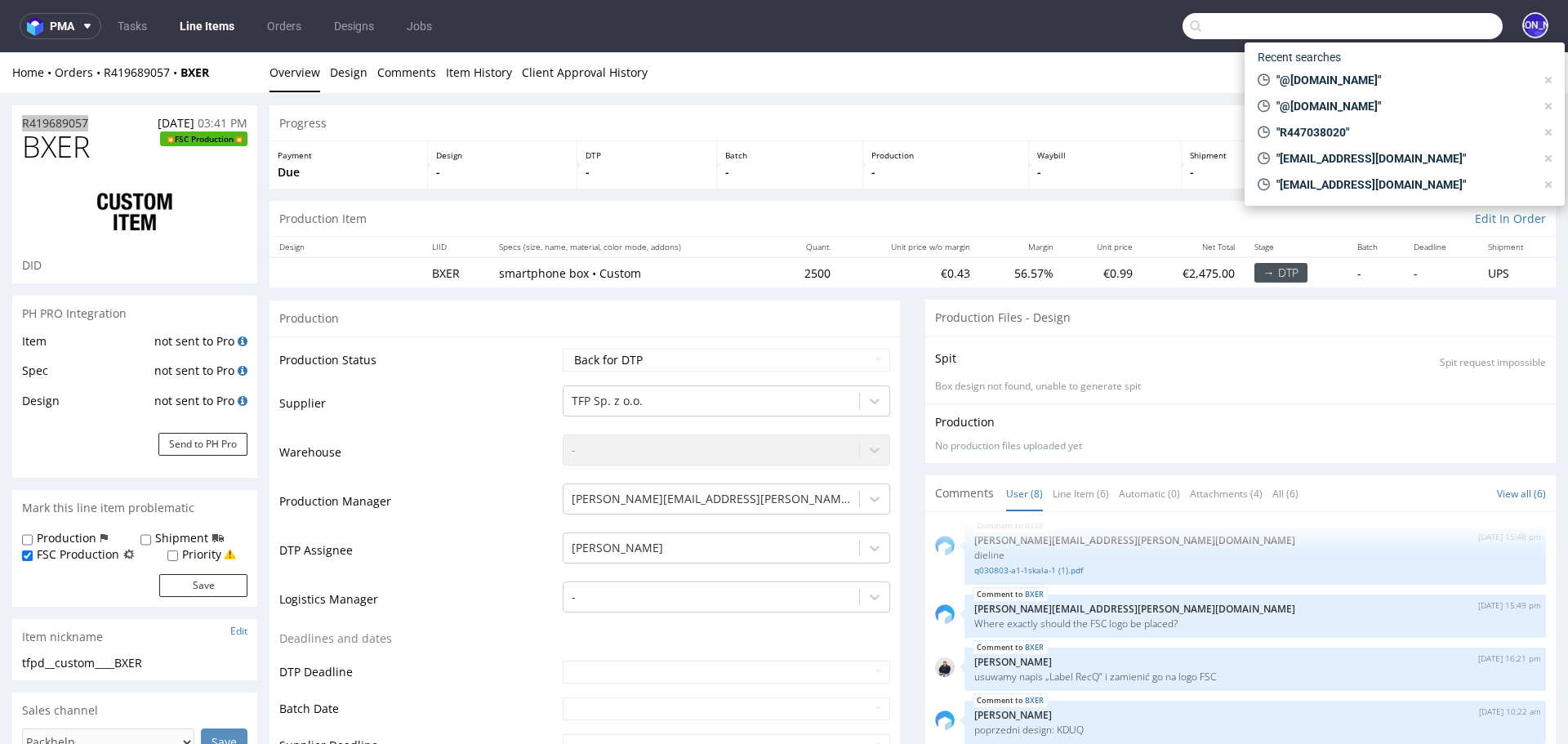
paste input "tom@rodeo-group.com"
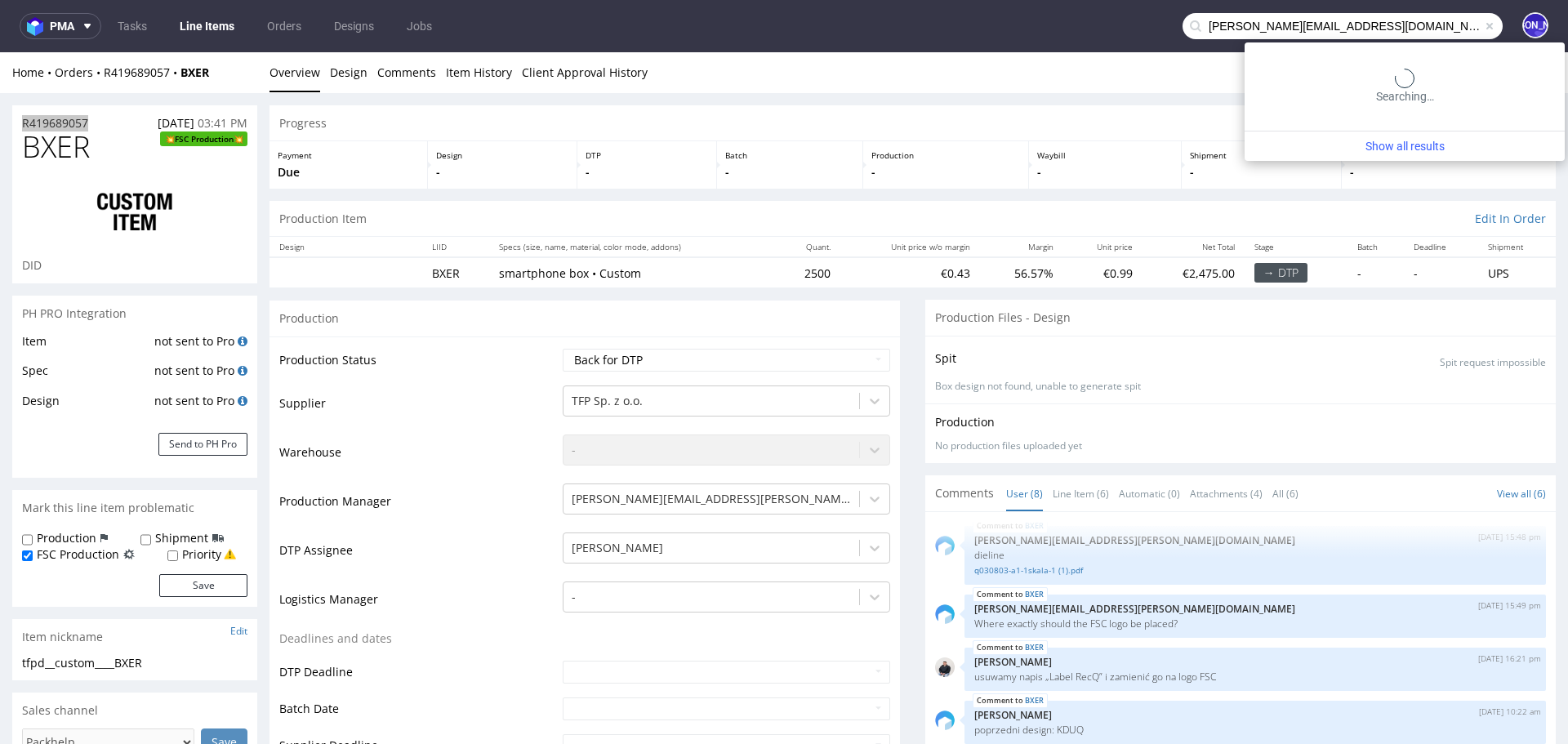
type input "tom@rodeo-group.com"
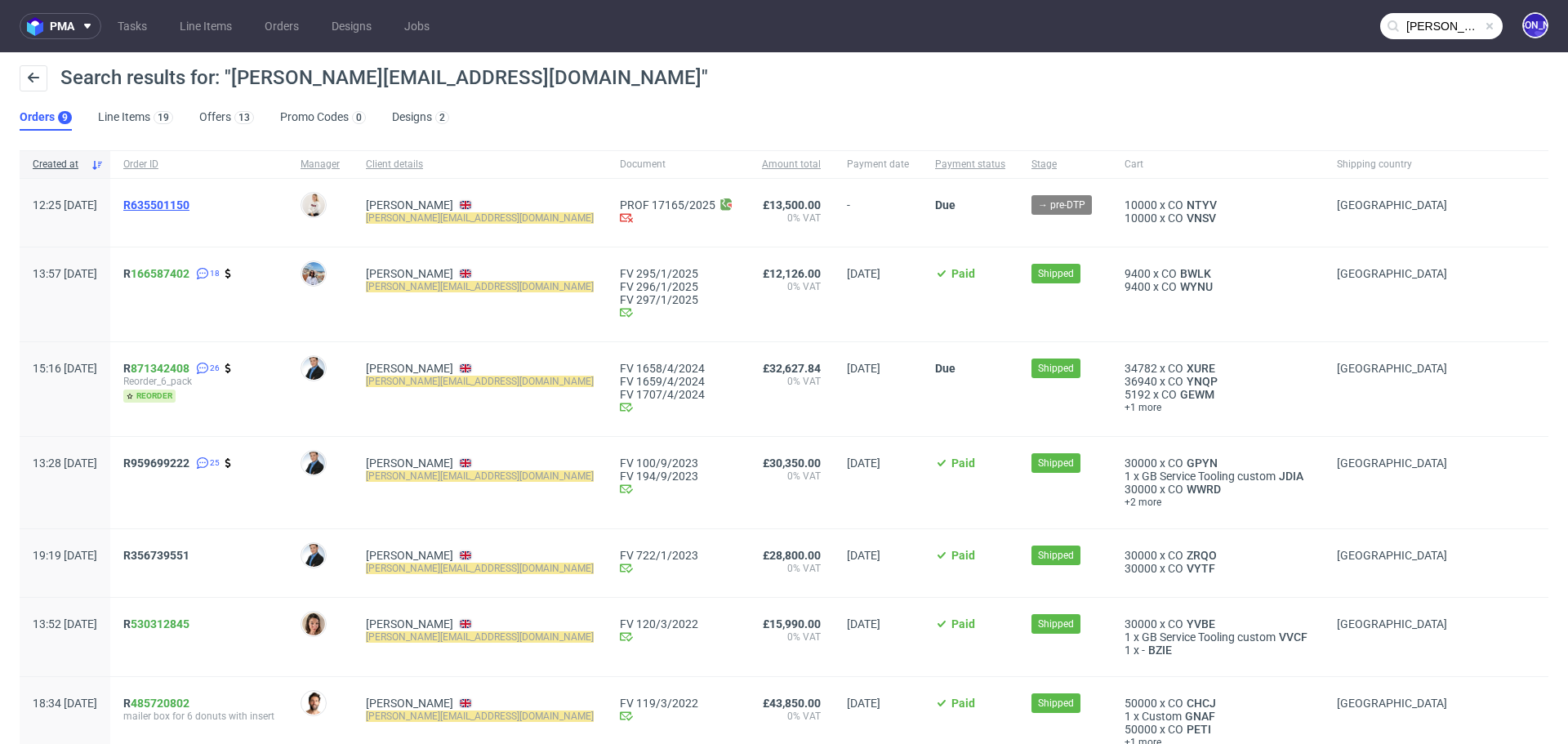
click at [190, 202] on span "R635501150" at bounding box center [156, 205] width 66 height 13
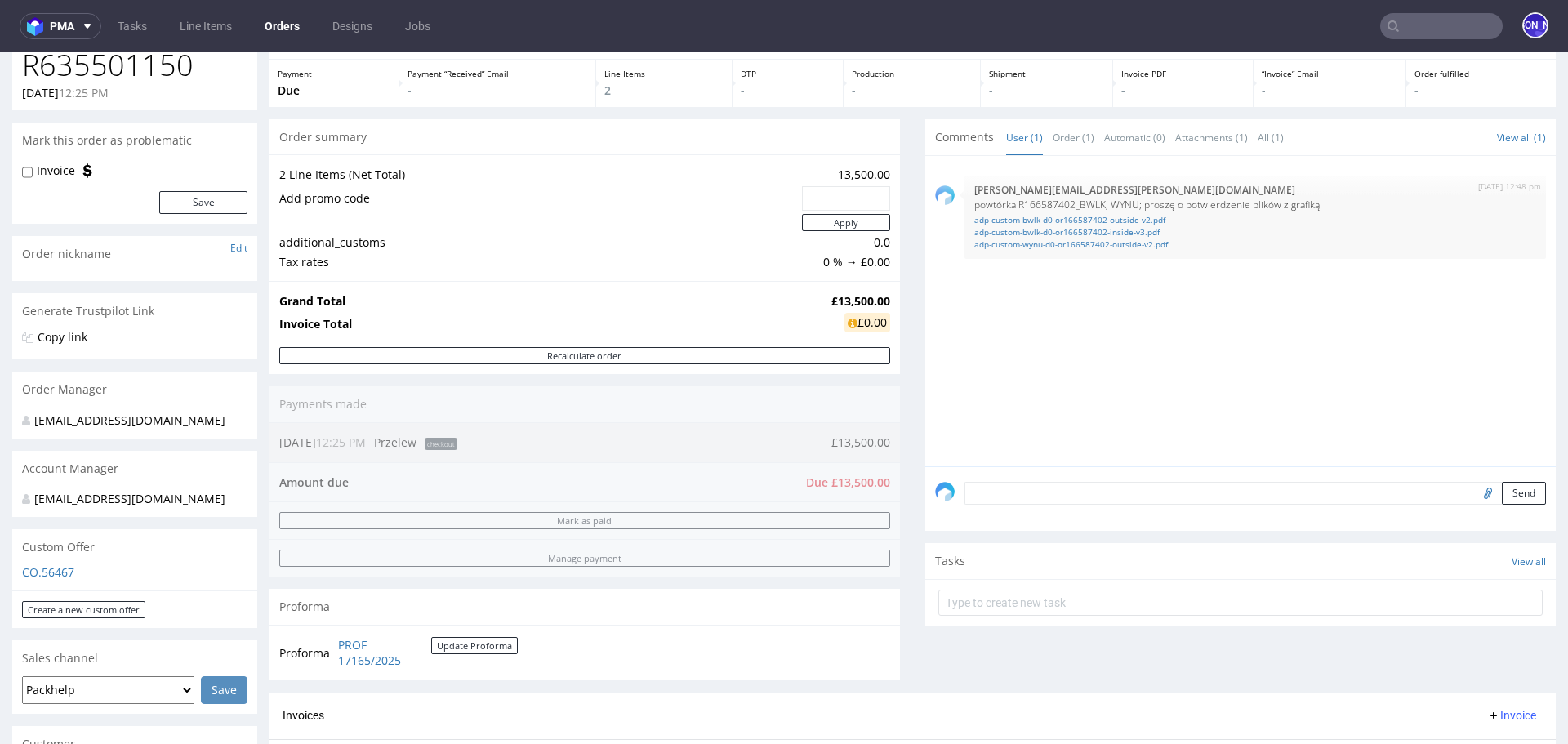
scroll to position [97, 0]
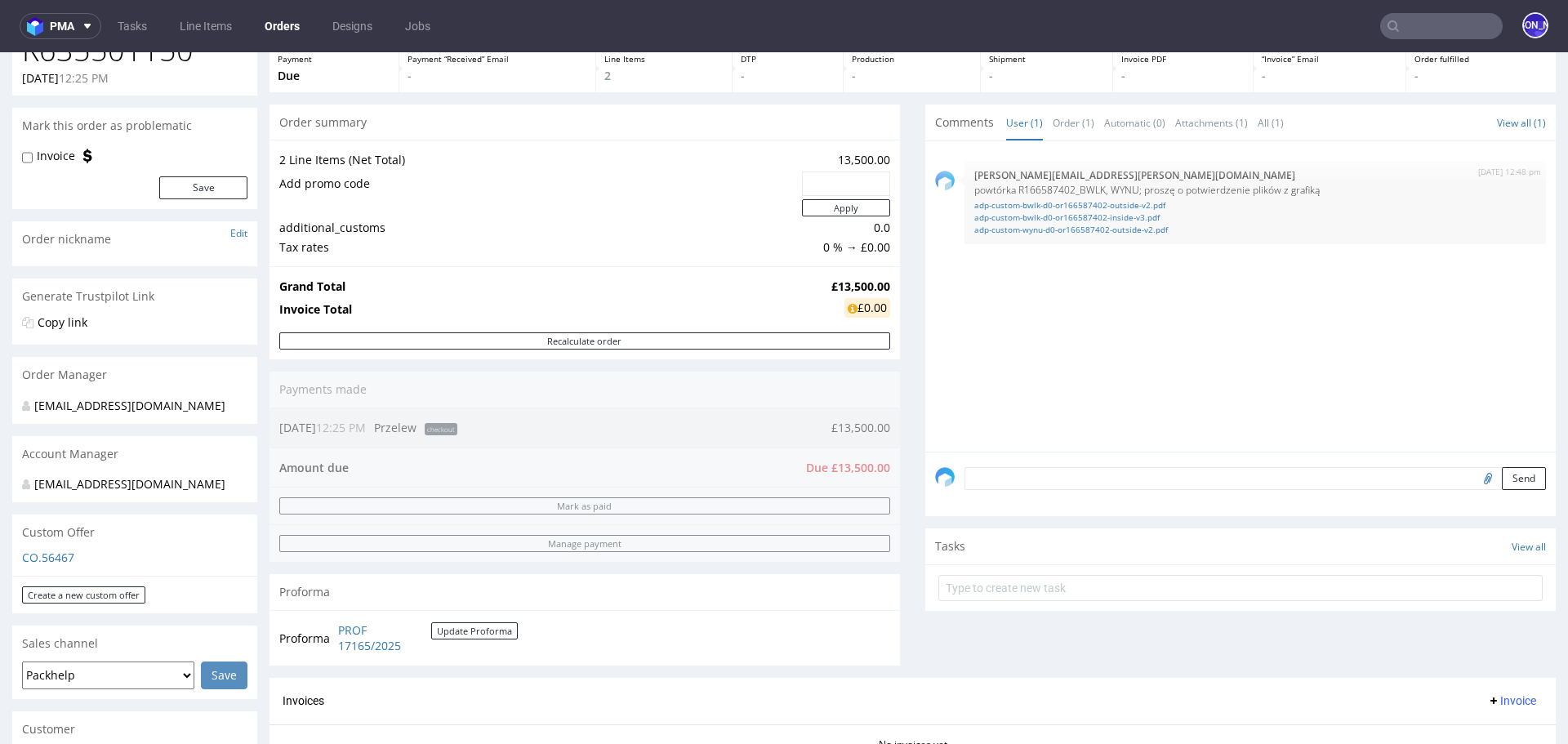
click at [1033, 475] on textarea at bounding box center [1255, 478] width 581 height 23
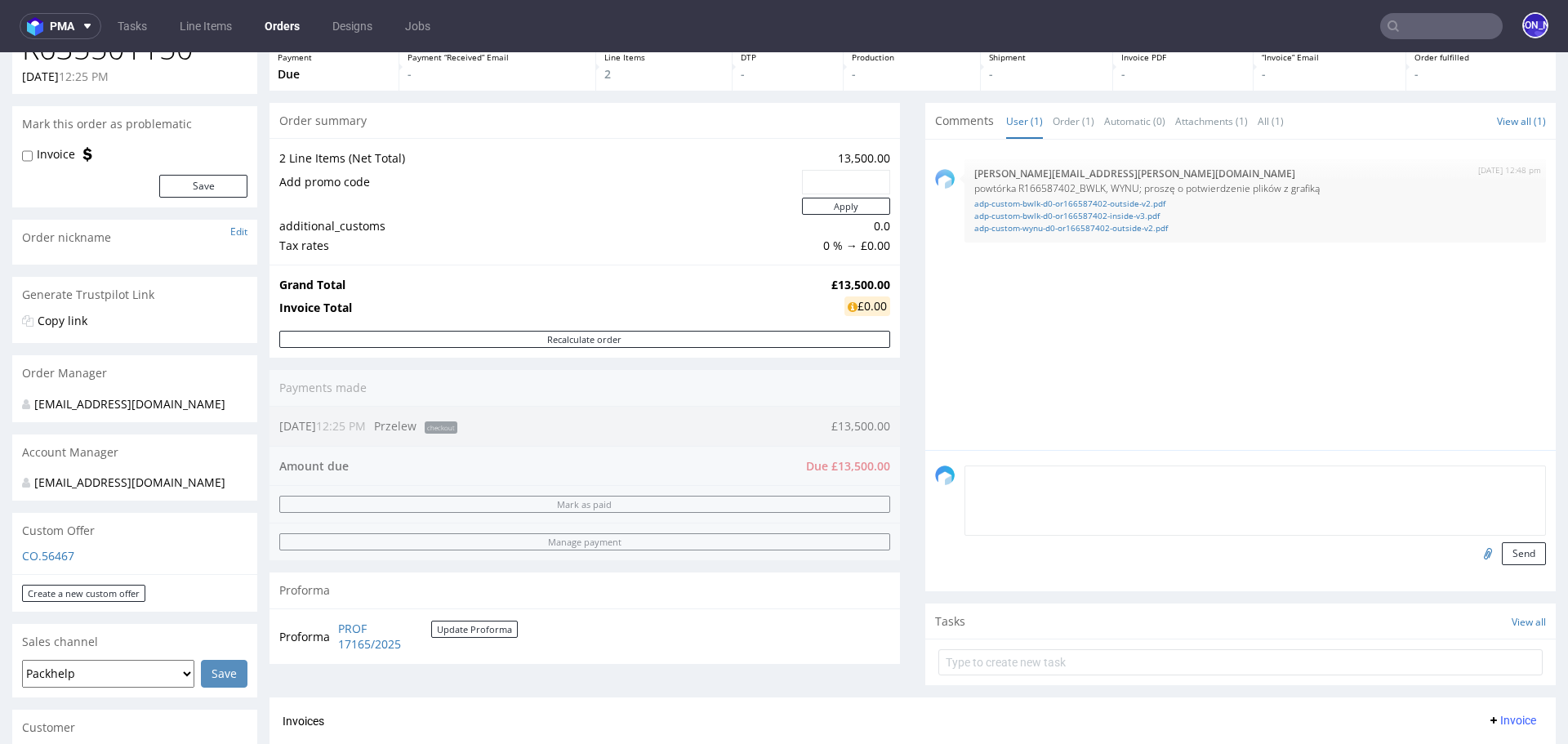
scroll to position [99, 0]
type textarea "k"
type textarea "K"
paste textarea "The files are exactly the same as last time"
type textarea "The client confirmed that "The files are exactly the same as last time""
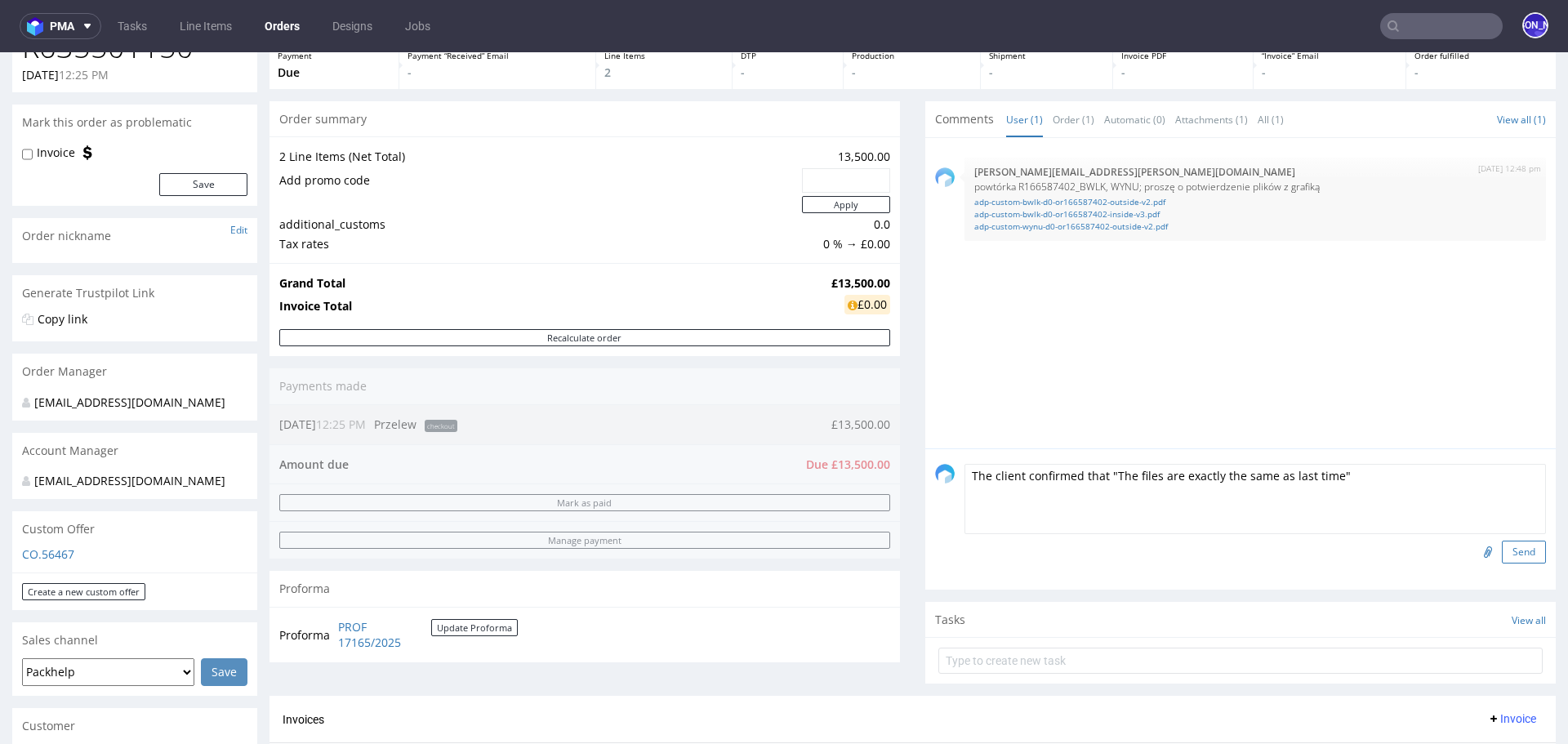
click at [1504, 555] on button "Send" at bounding box center [1524, 552] width 44 height 23
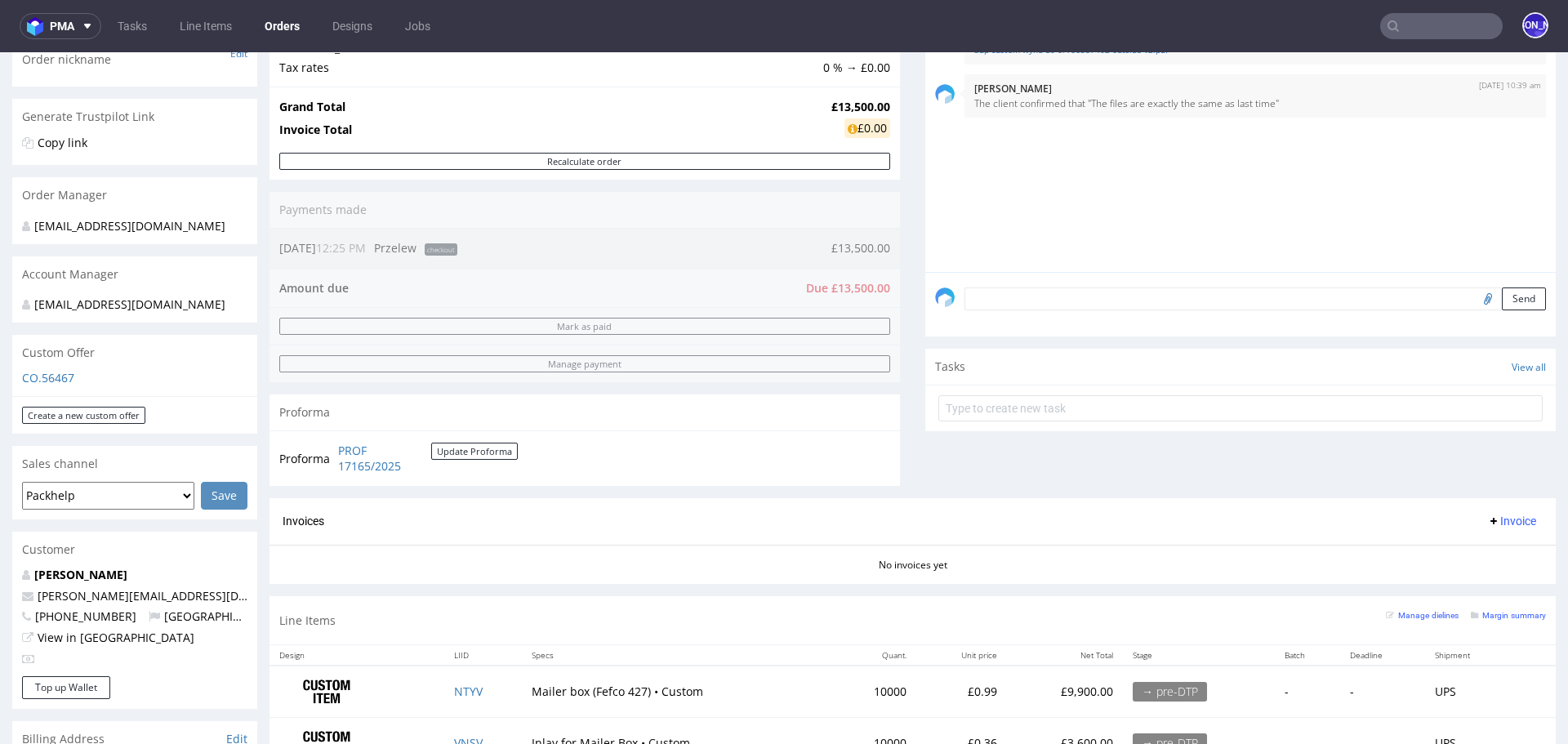
scroll to position [0, 0]
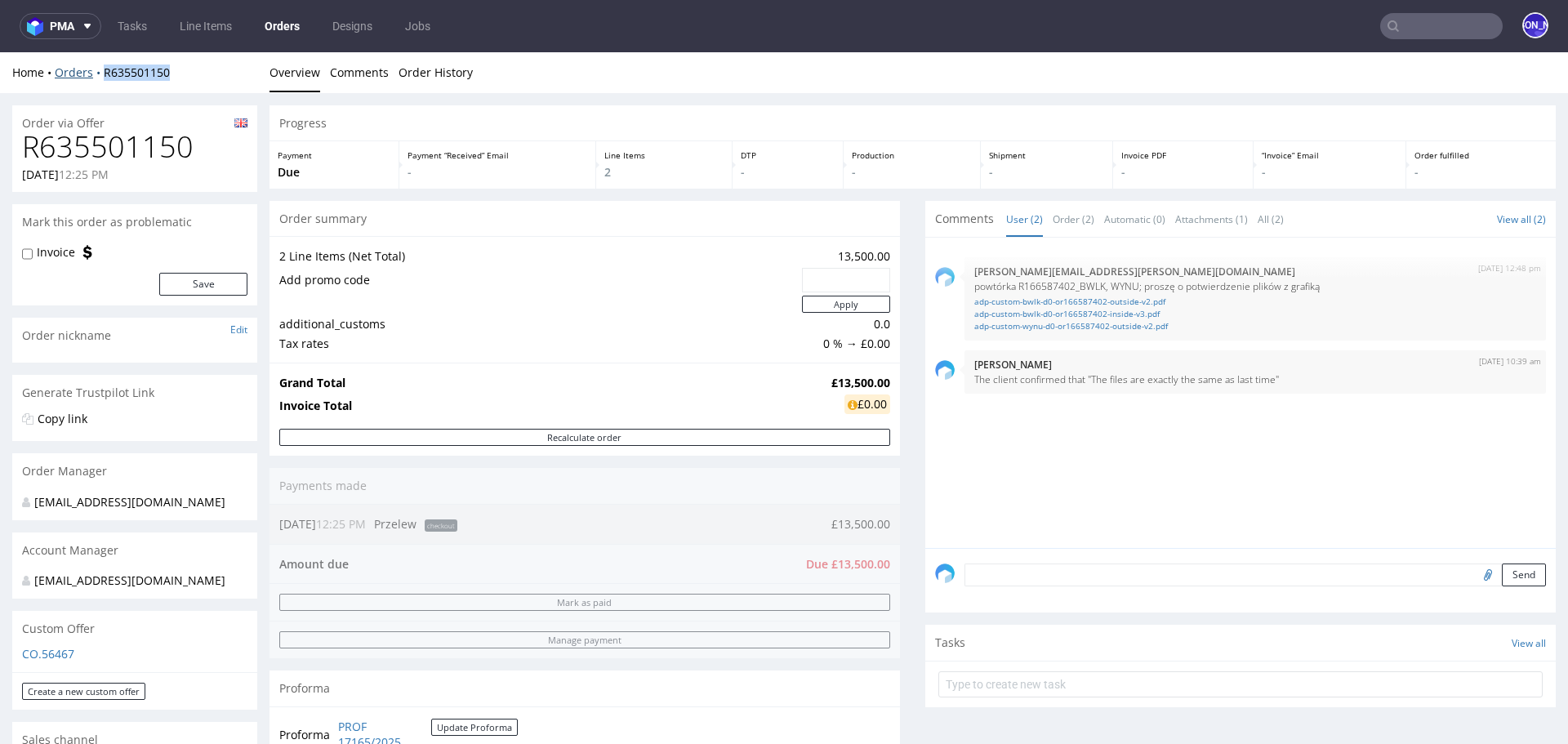
drag, startPoint x: 186, startPoint y: 67, endPoint x: 101, endPoint y: 70, distance: 85.1
click at [101, 70] on div "Home Orders R635501150" at bounding box center [135, 73] width 245 height 16
copy link "R635501150"
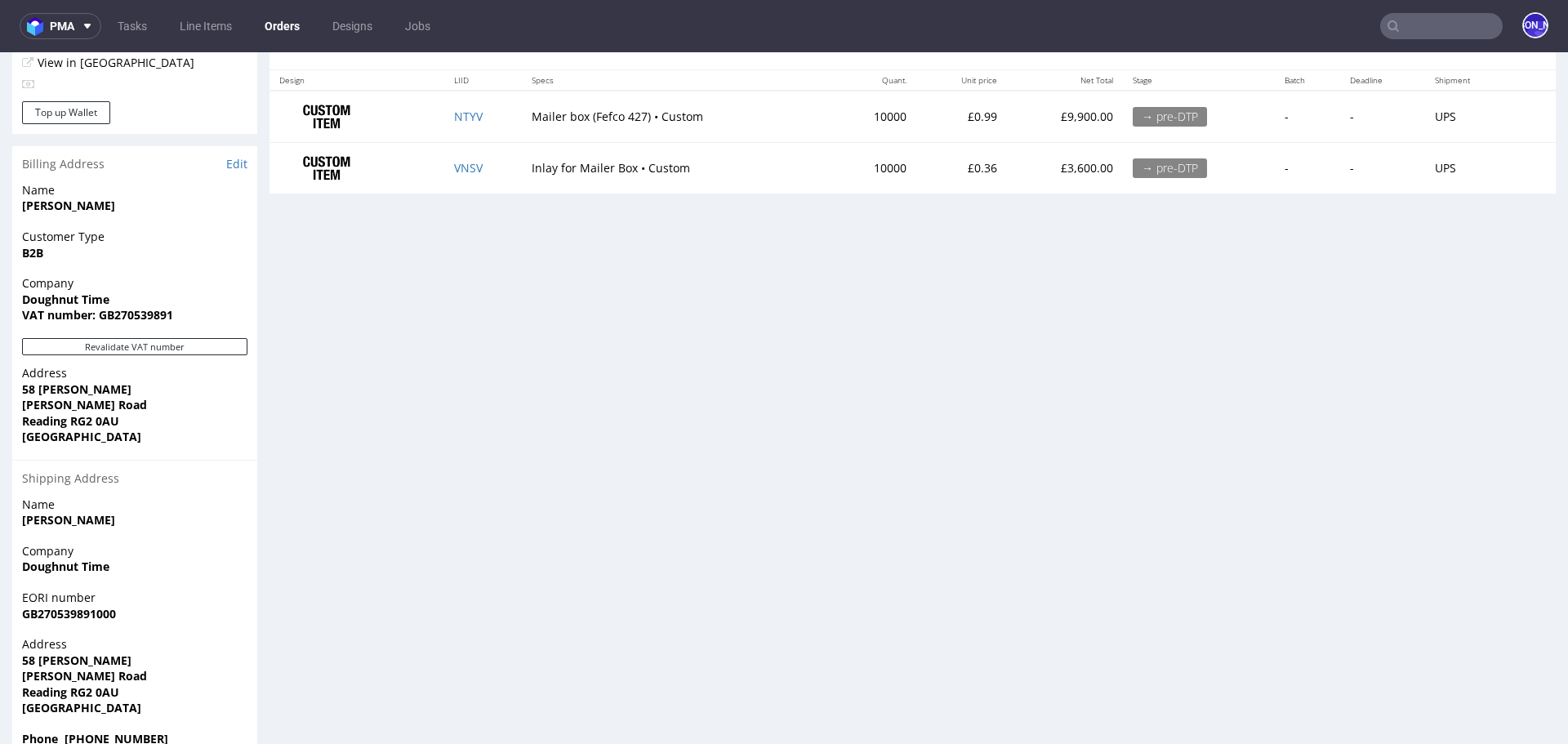
scroll to position [766, 0]
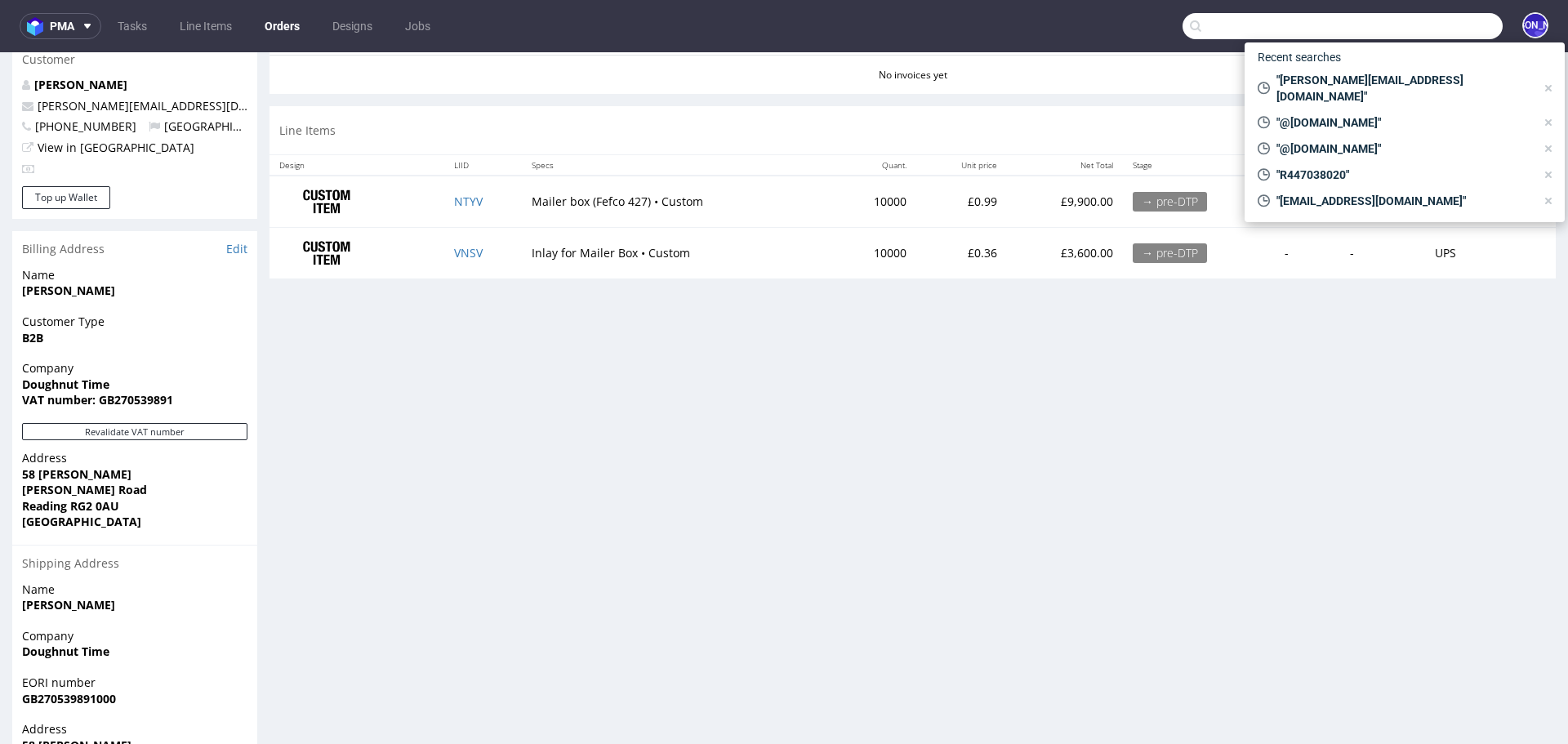
click at [1439, 27] on input "text" at bounding box center [1342, 26] width 320 height 26
paste input "Herbalist"
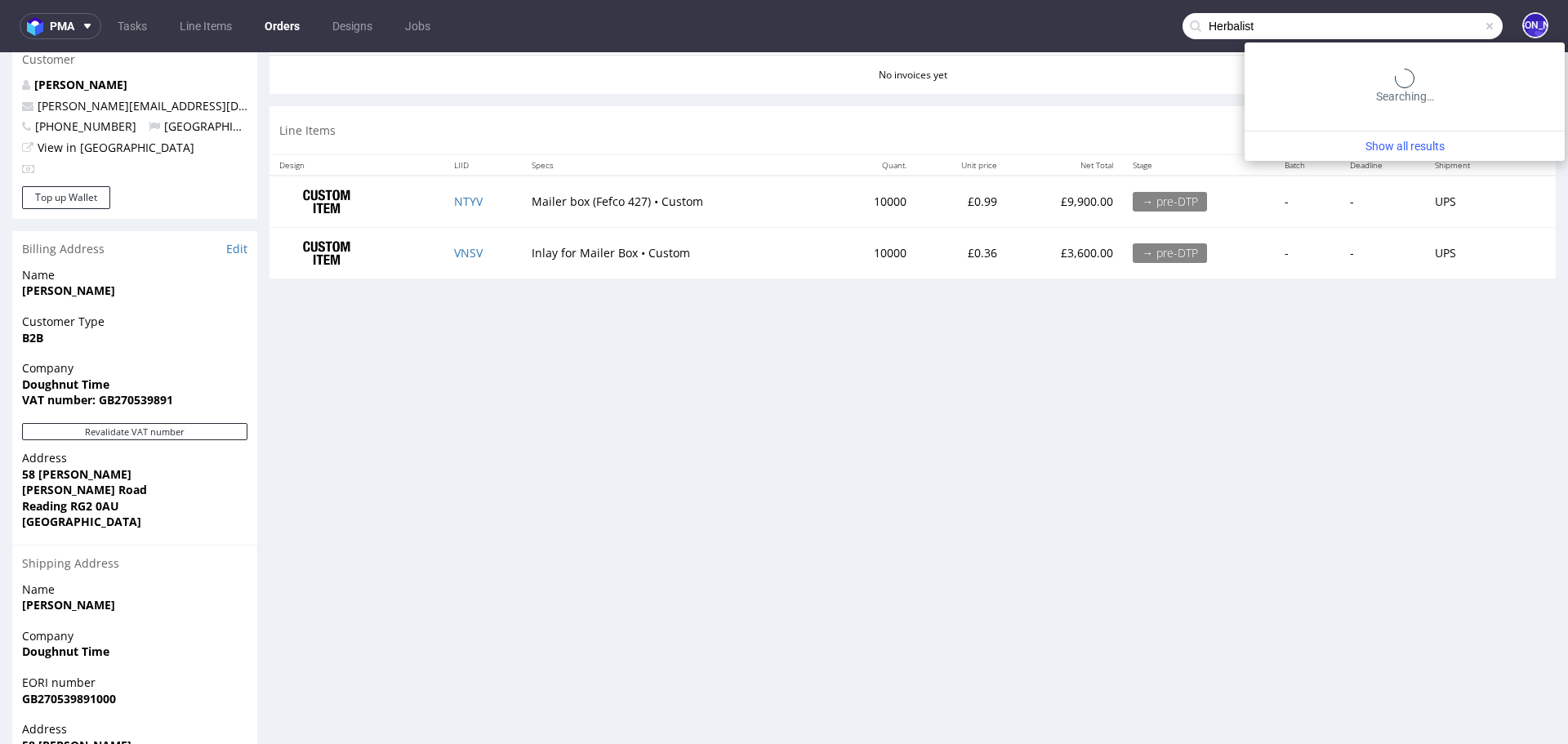
type input "Herbalist"
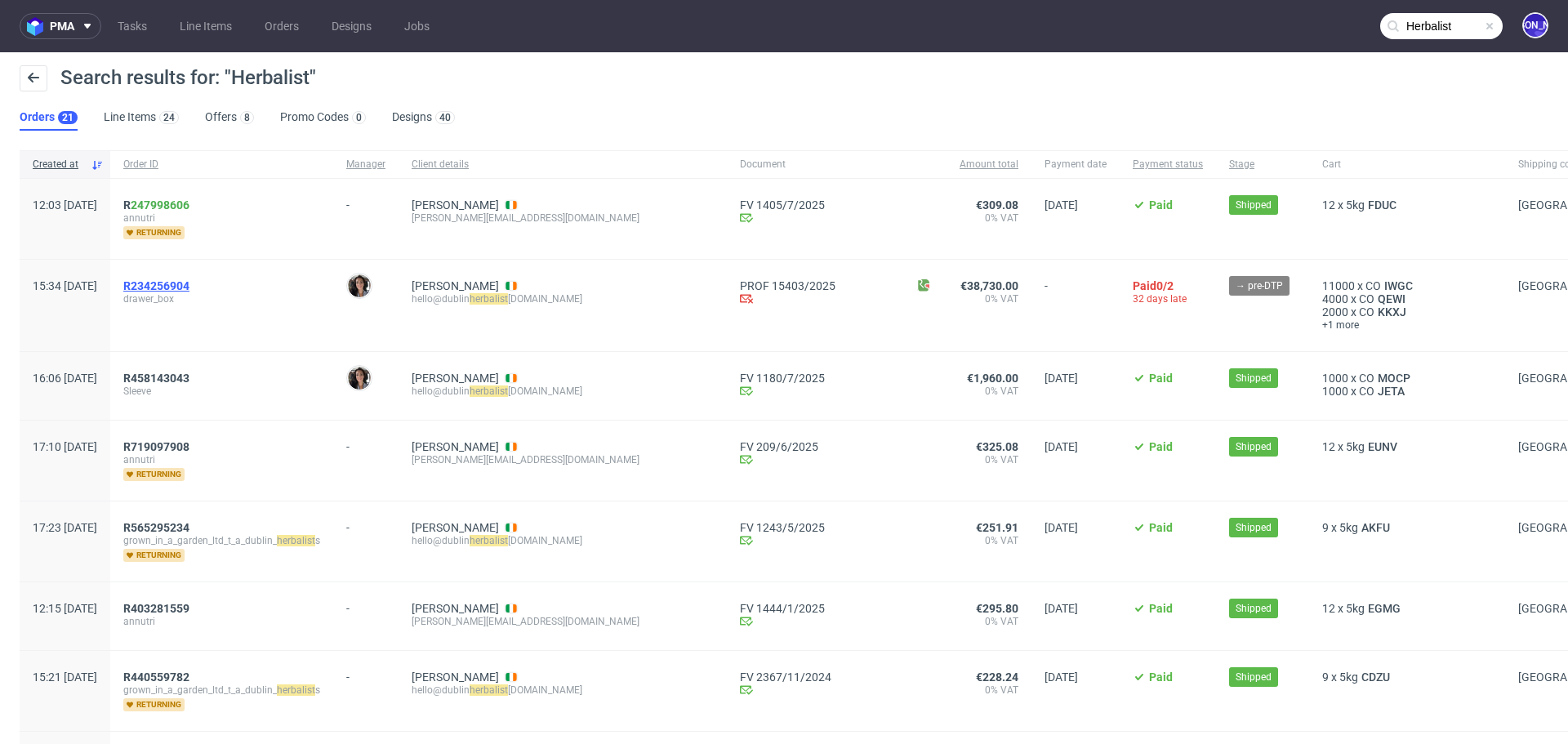
click at [190, 285] on span "R234256904" at bounding box center [156, 285] width 66 height 13
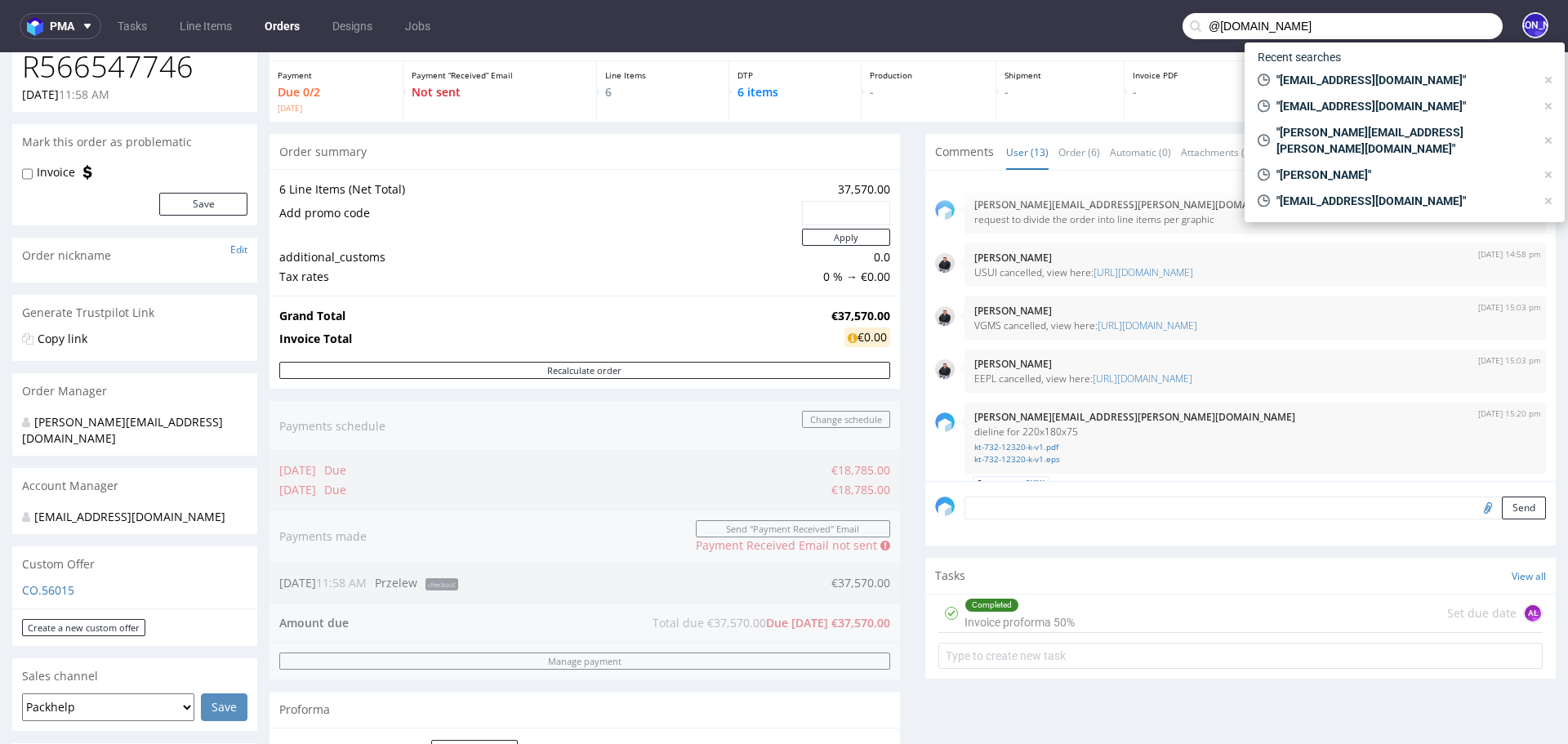
scroll to position [563, 0]
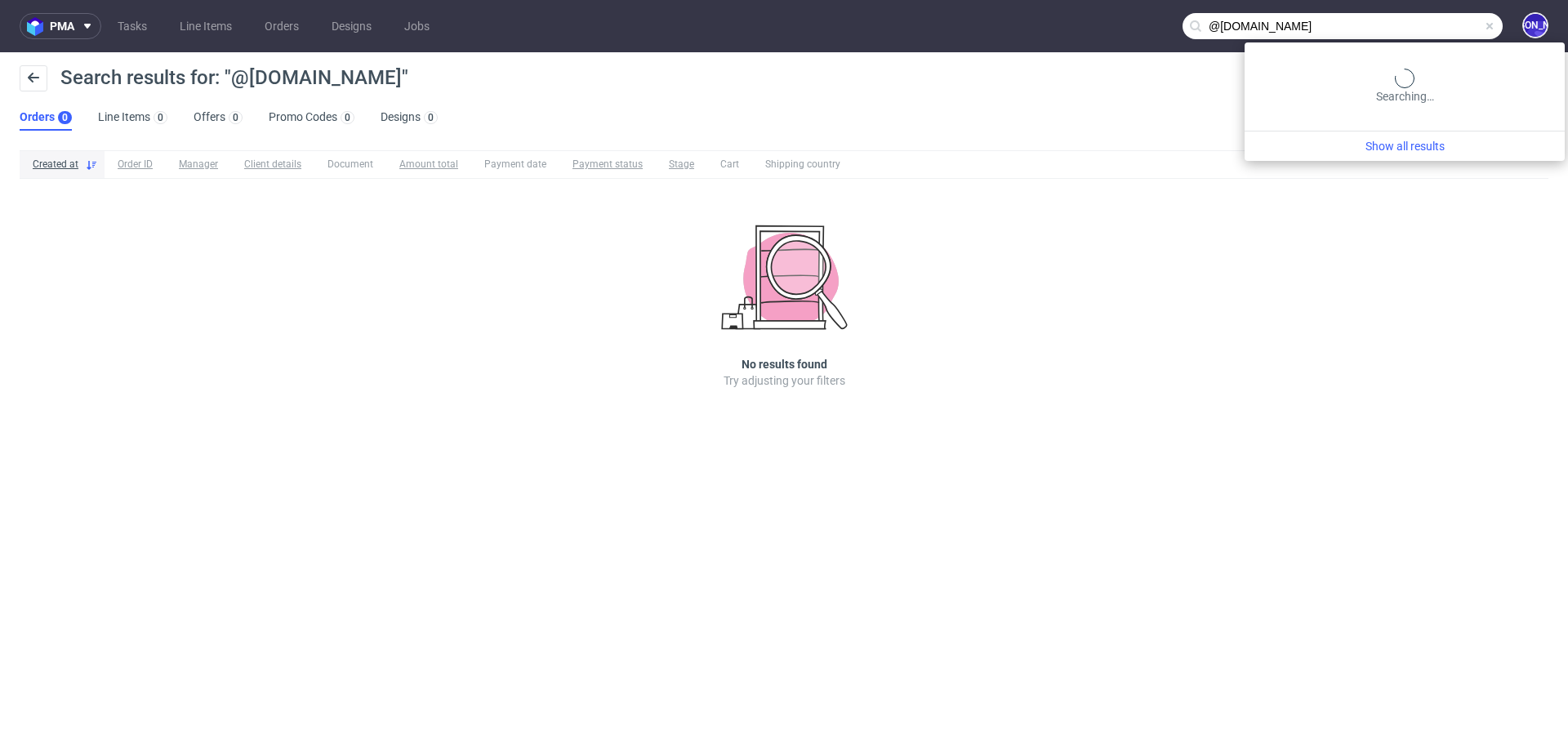
click at [1436, 34] on input "@[DOMAIN_NAME]" at bounding box center [1342, 26] width 320 height 26
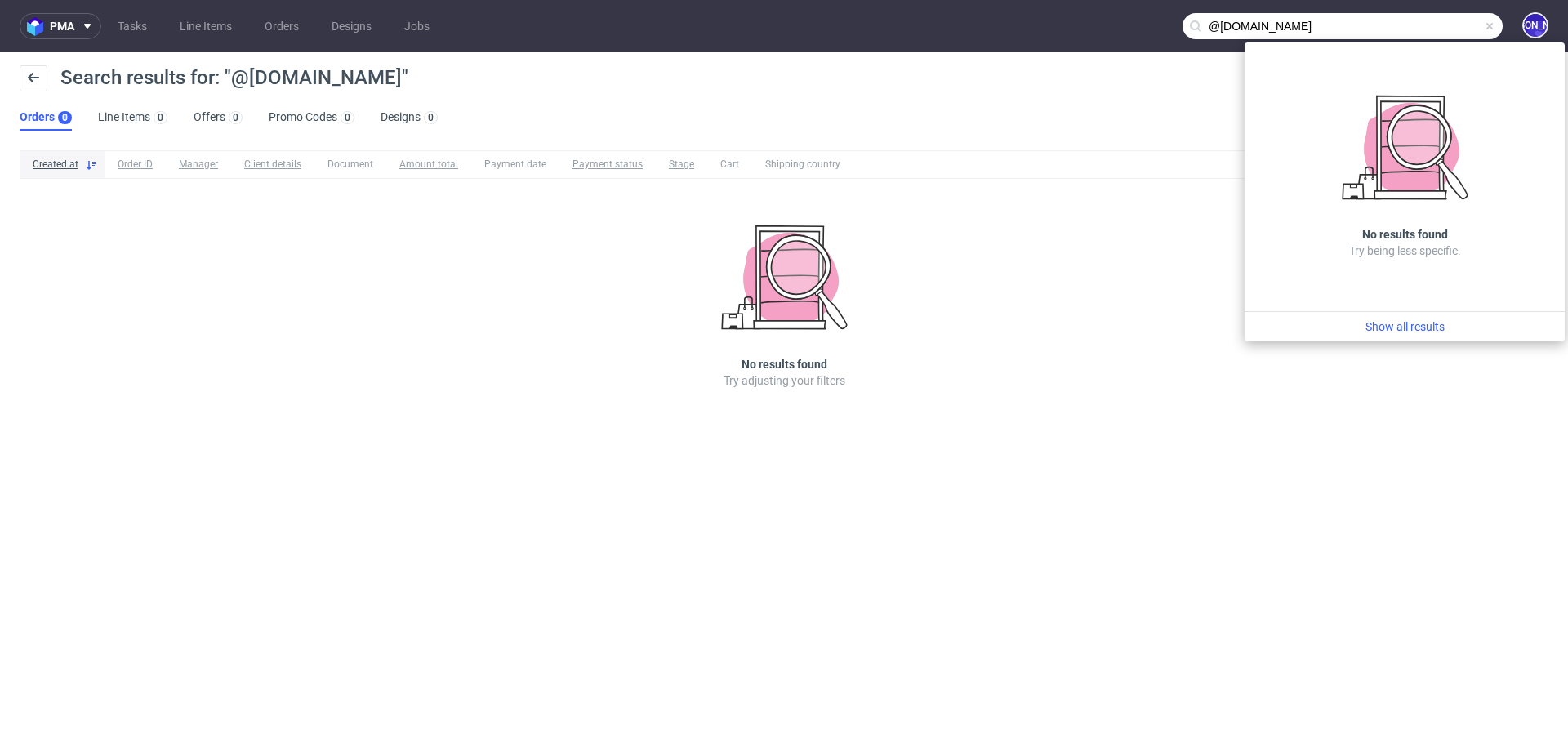
drag, startPoint x: 1384, startPoint y: 21, endPoint x: 1078, endPoint y: 21, distance: 306.0
click at [1081, 21] on nav "pma Tasks Line Items Orders Designs Jobs @[DOMAIN_NAME] [PERSON_NAME]" at bounding box center [784, 26] width 1568 height 52
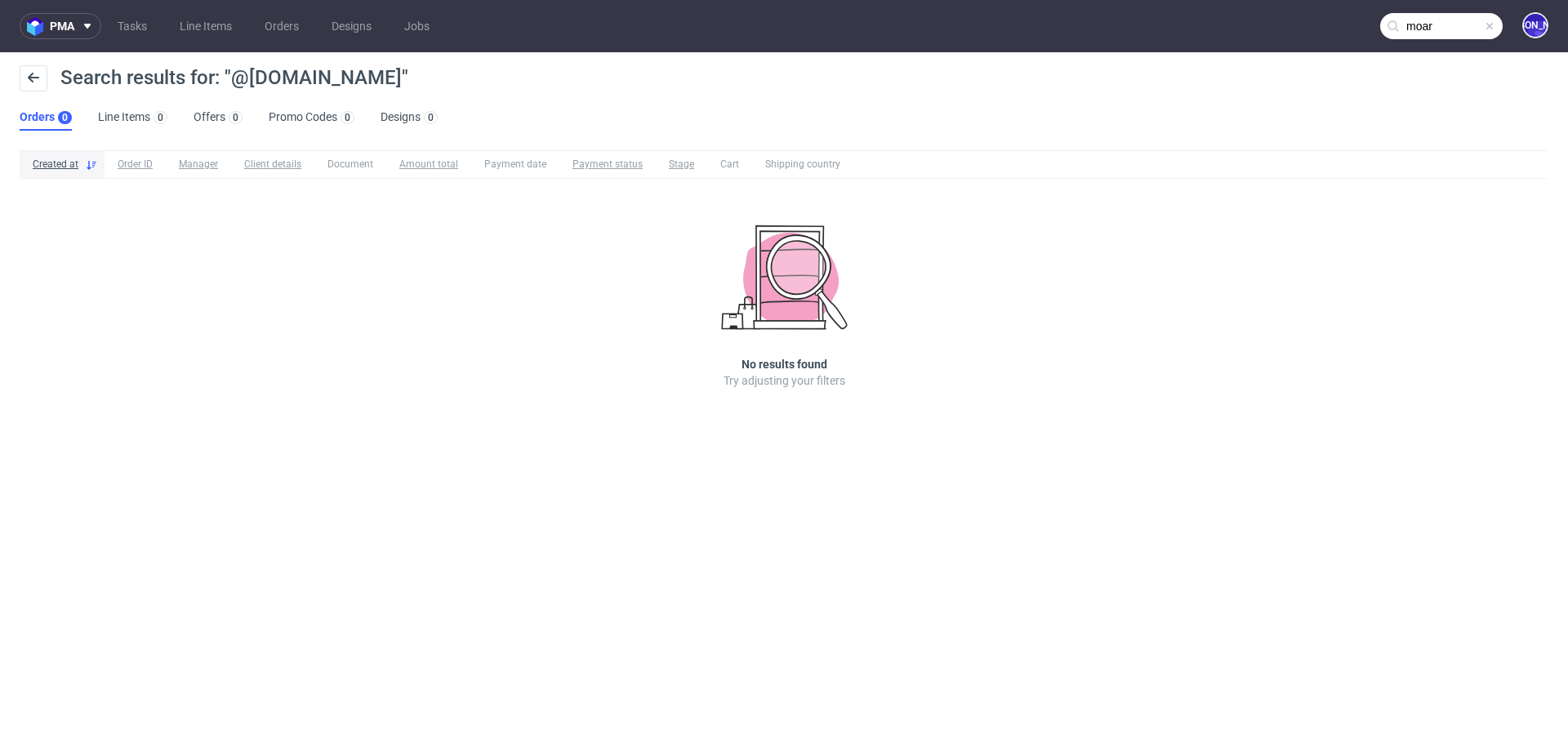
type input "moar"
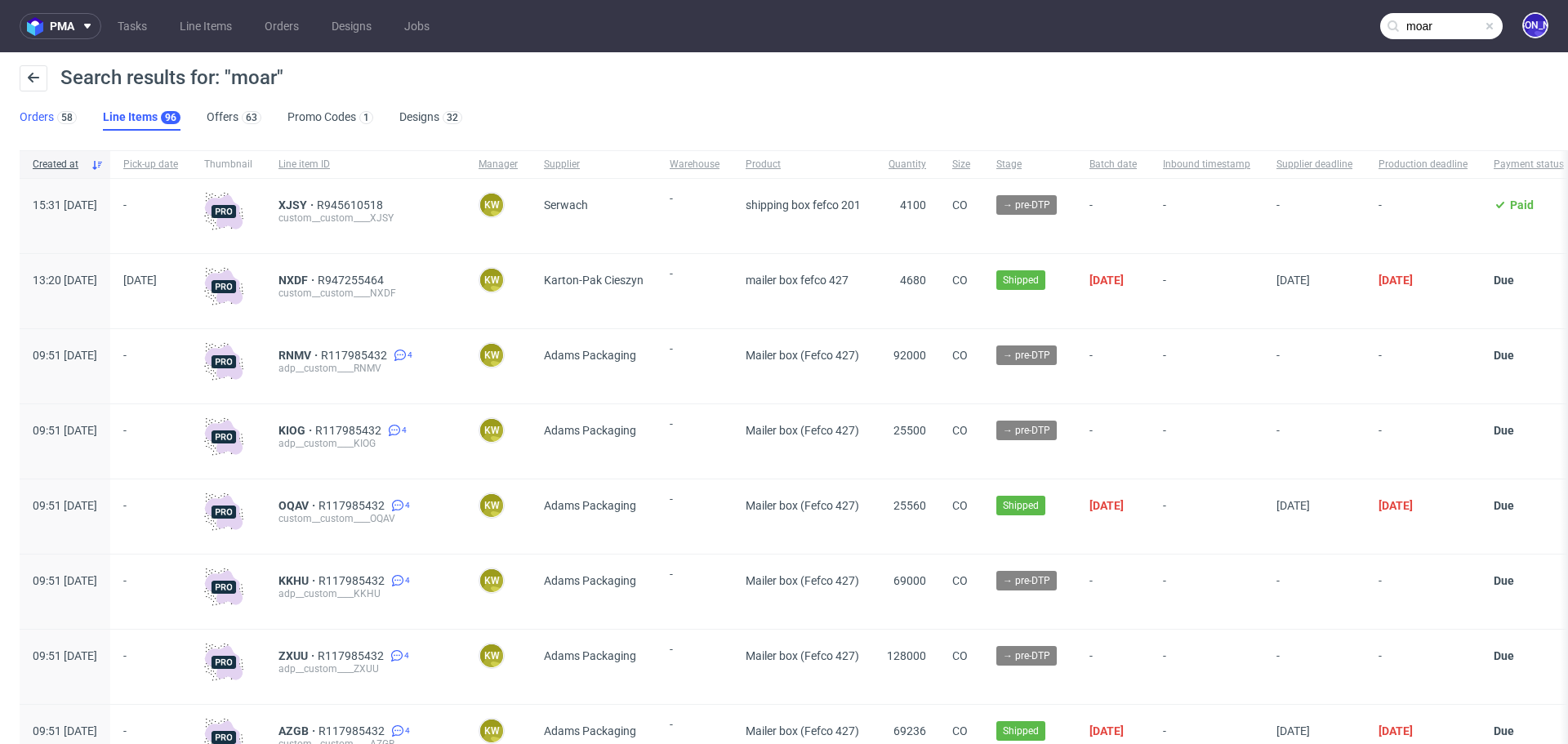
click at [55, 116] on div "58" at bounding box center [66, 117] width 23 height 16
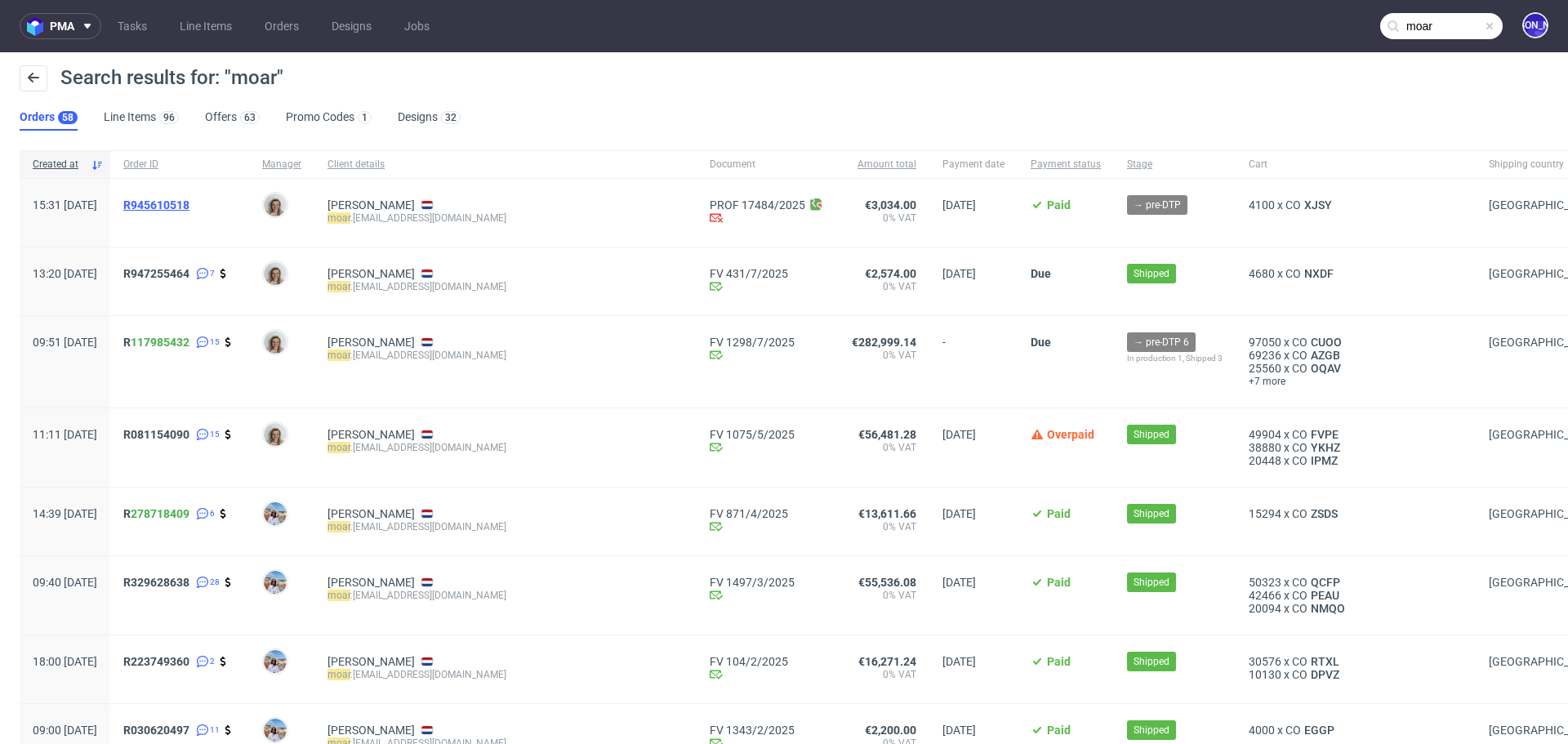
click at [182, 204] on span "R945610518" at bounding box center [156, 205] width 66 height 13
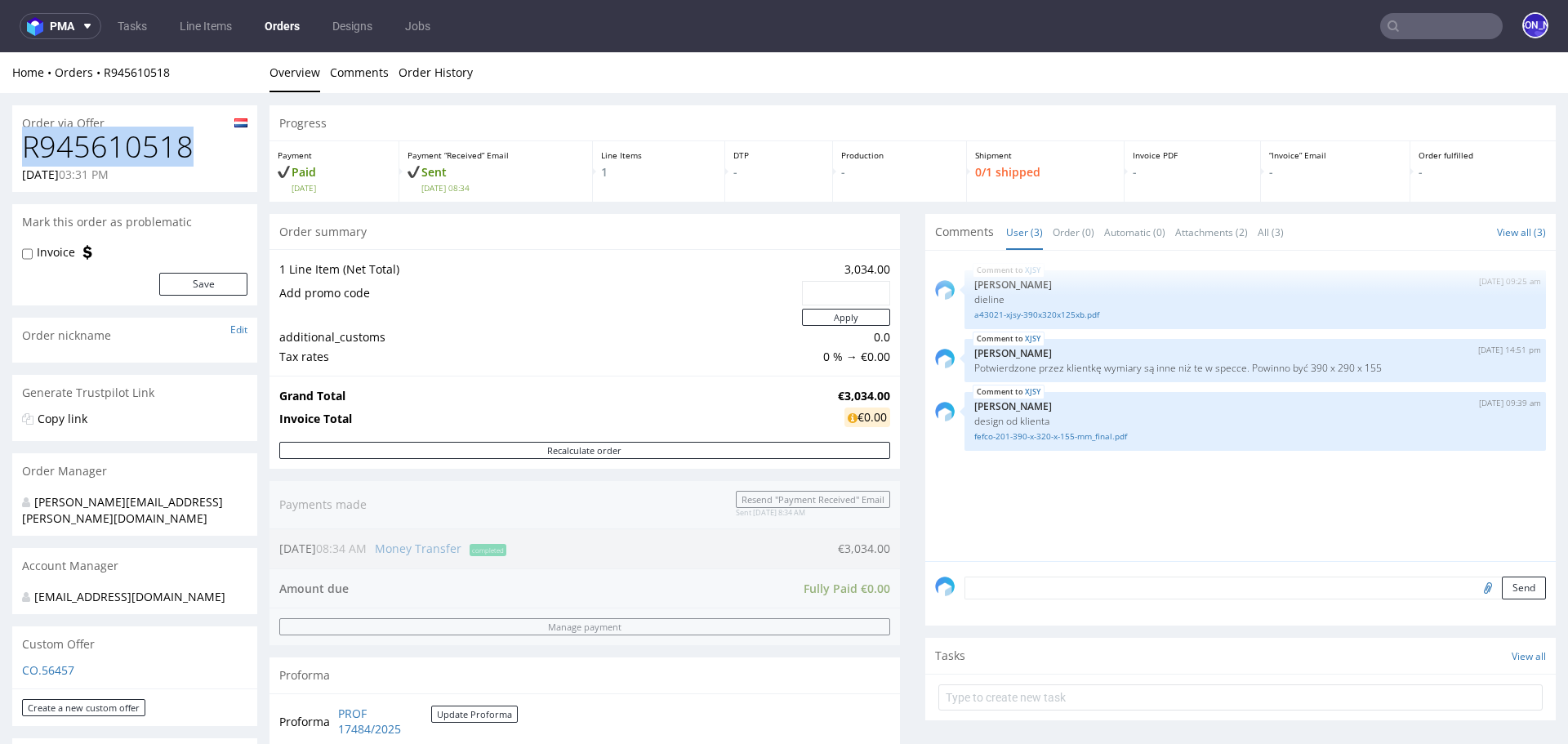
drag, startPoint x: 195, startPoint y: 157, endPoint x: 4, endPoint y: 157, distance: 191.0
copy h1 "R945610518"
click at [1407, 31] on input "text" at bounding box center [1441, 26] width 122 height 26
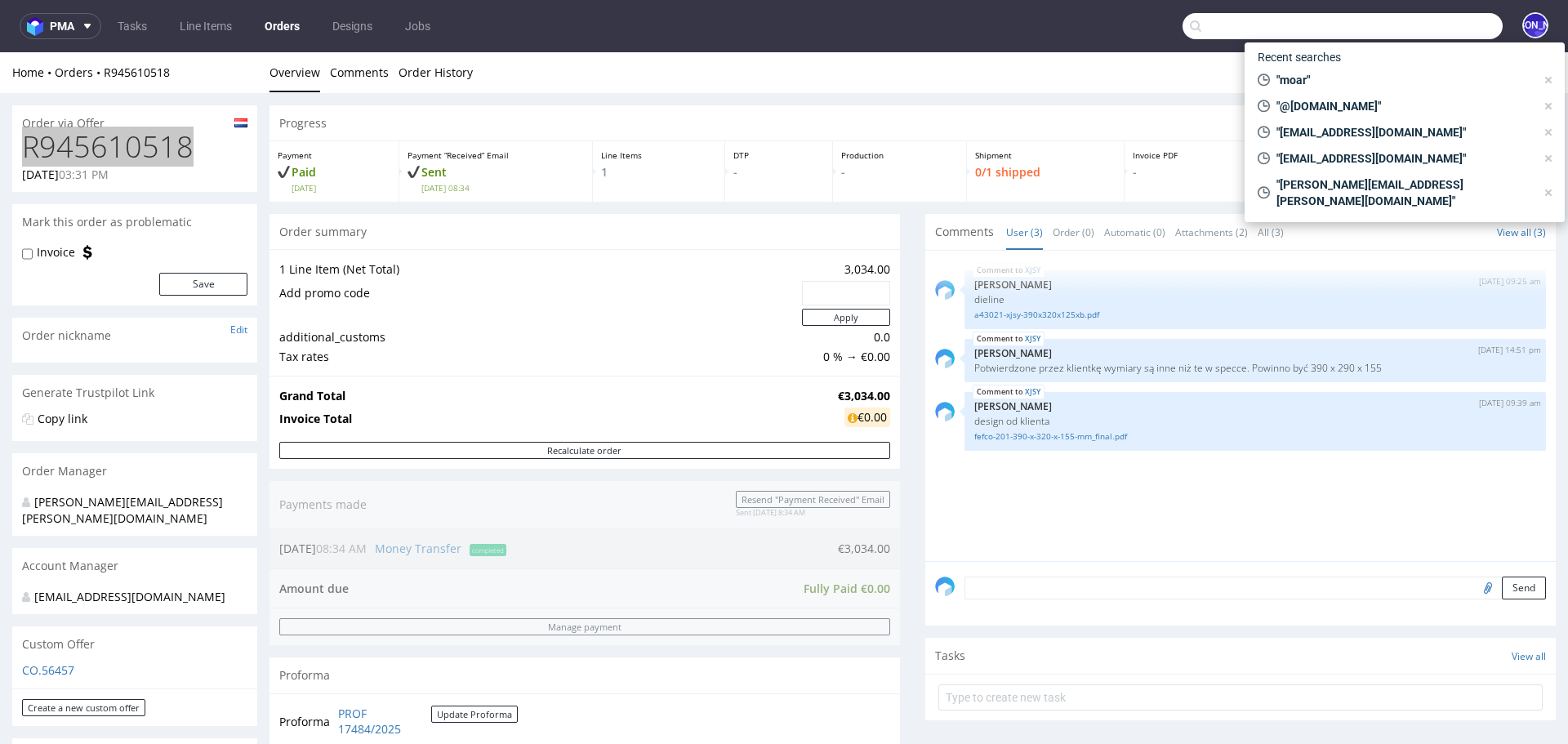
paste input "marco@candle.st"
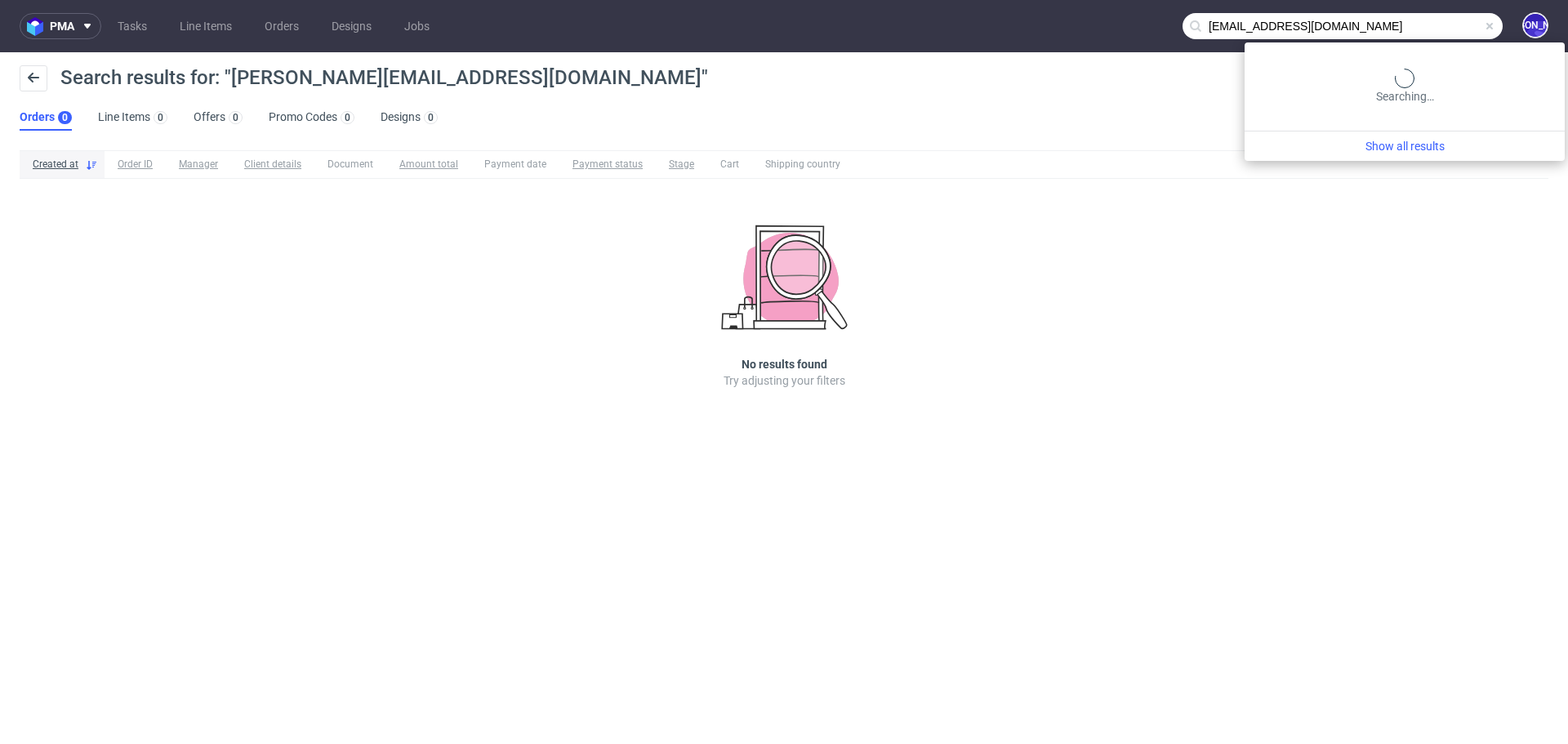
click at [1416, 28] on input "marco@candle.st" at bounding box center [1342, 26] width 320 height 26
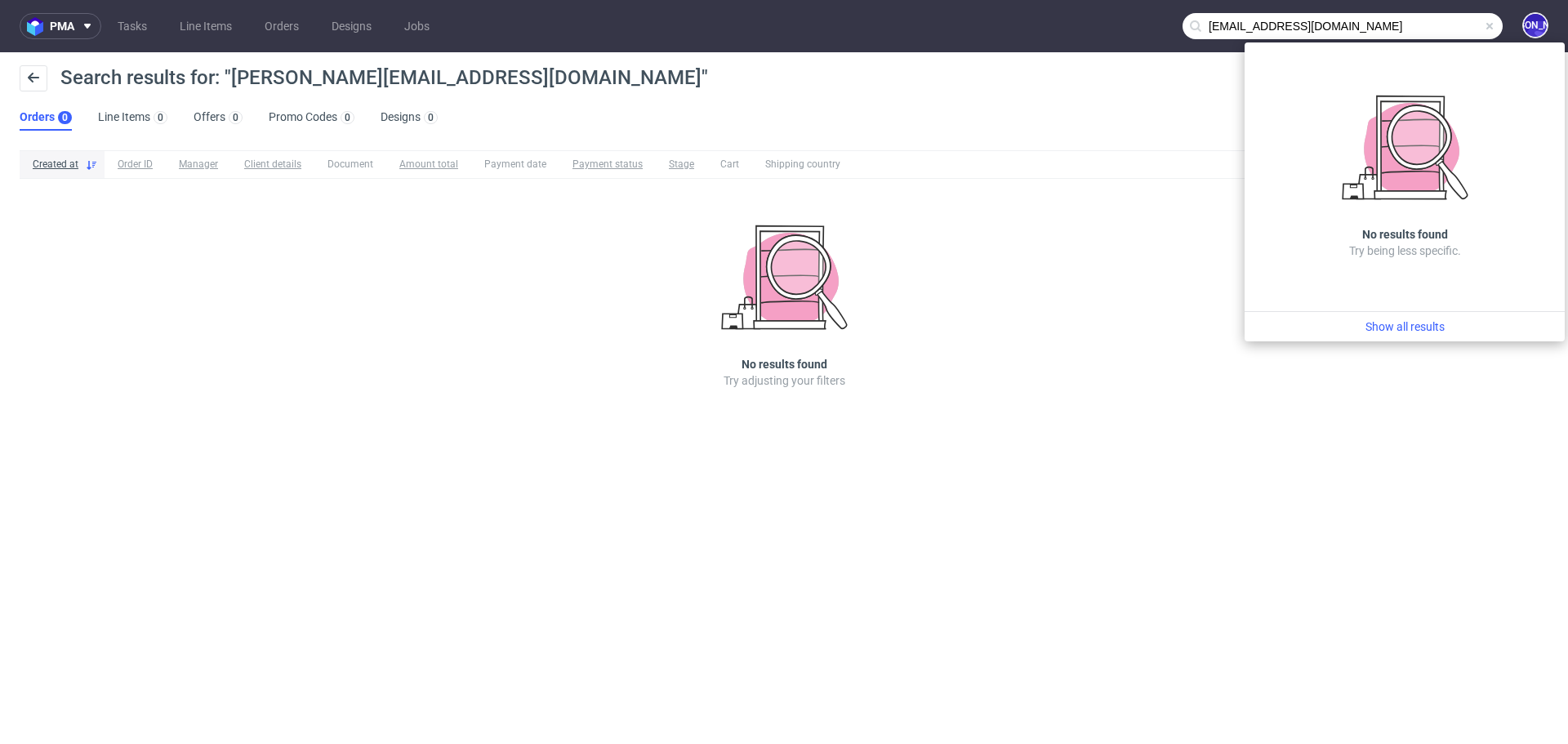
click at [1226, 26] on input "marco@candle.st" at bounding box center [1342, 26] width 320 height 26
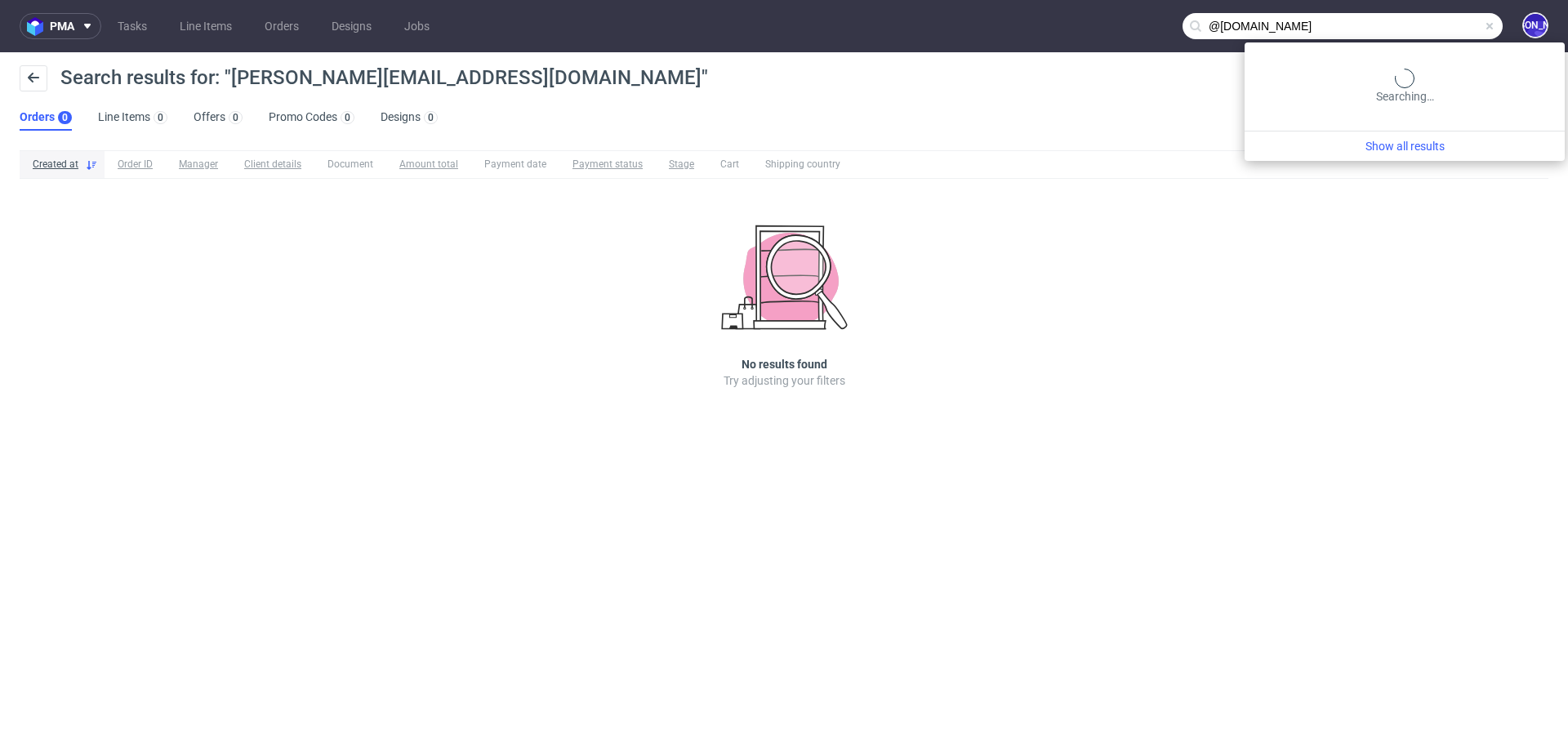
type input "@candle.st"
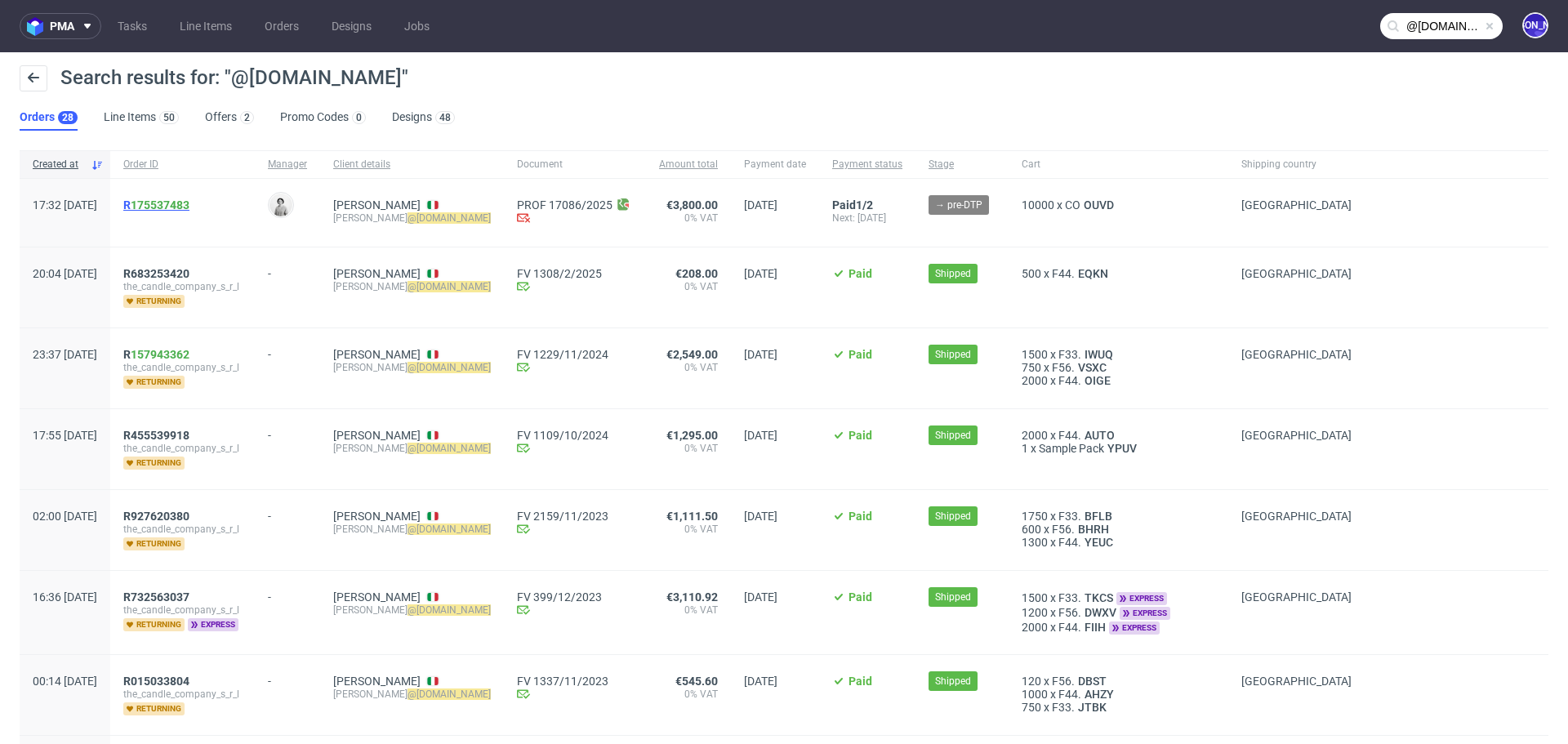
click at [178, 204] on span "R 175537483" at bounding box center [156, 205] width 66 height 13
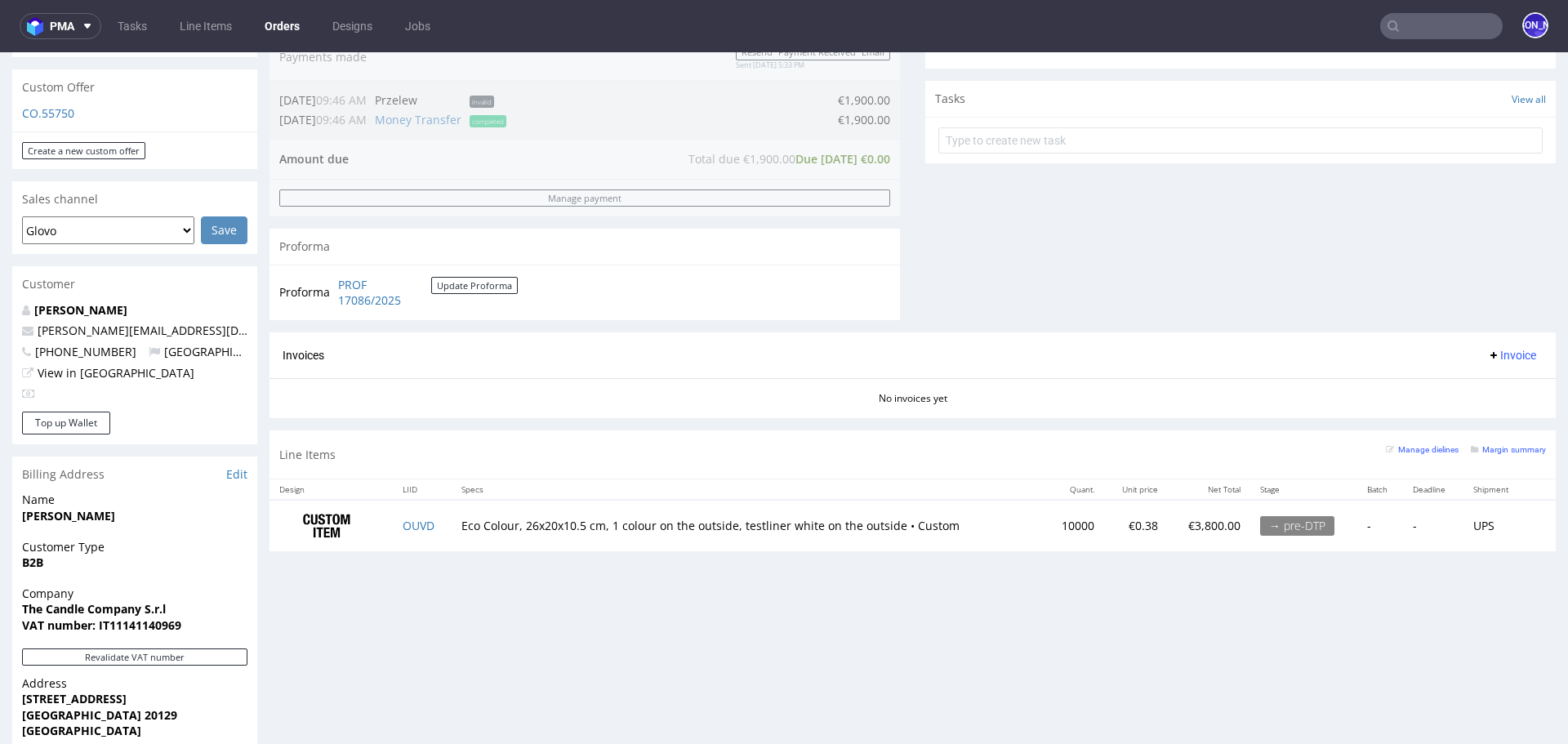
scroll to position [572, 0]
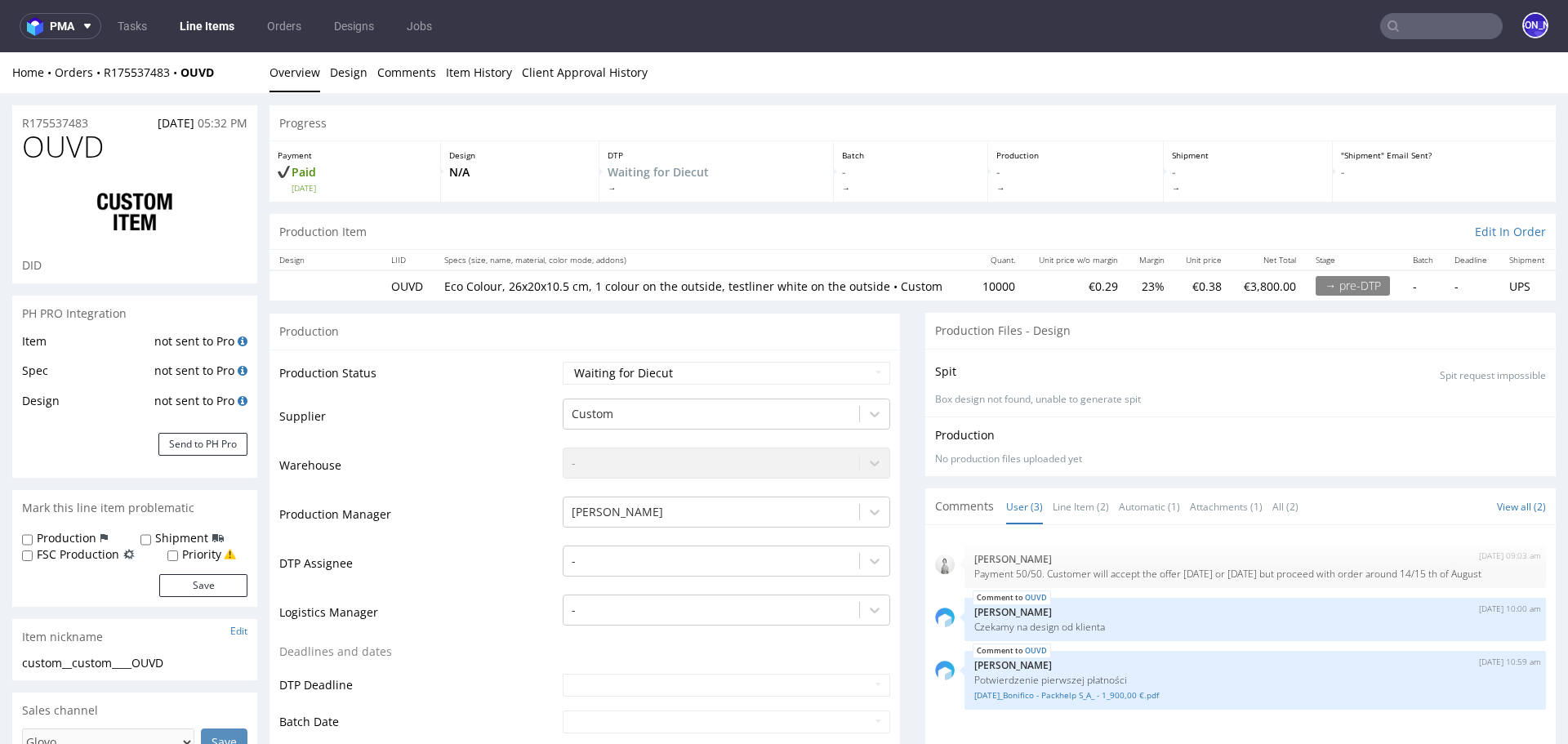
select select "in_progress"
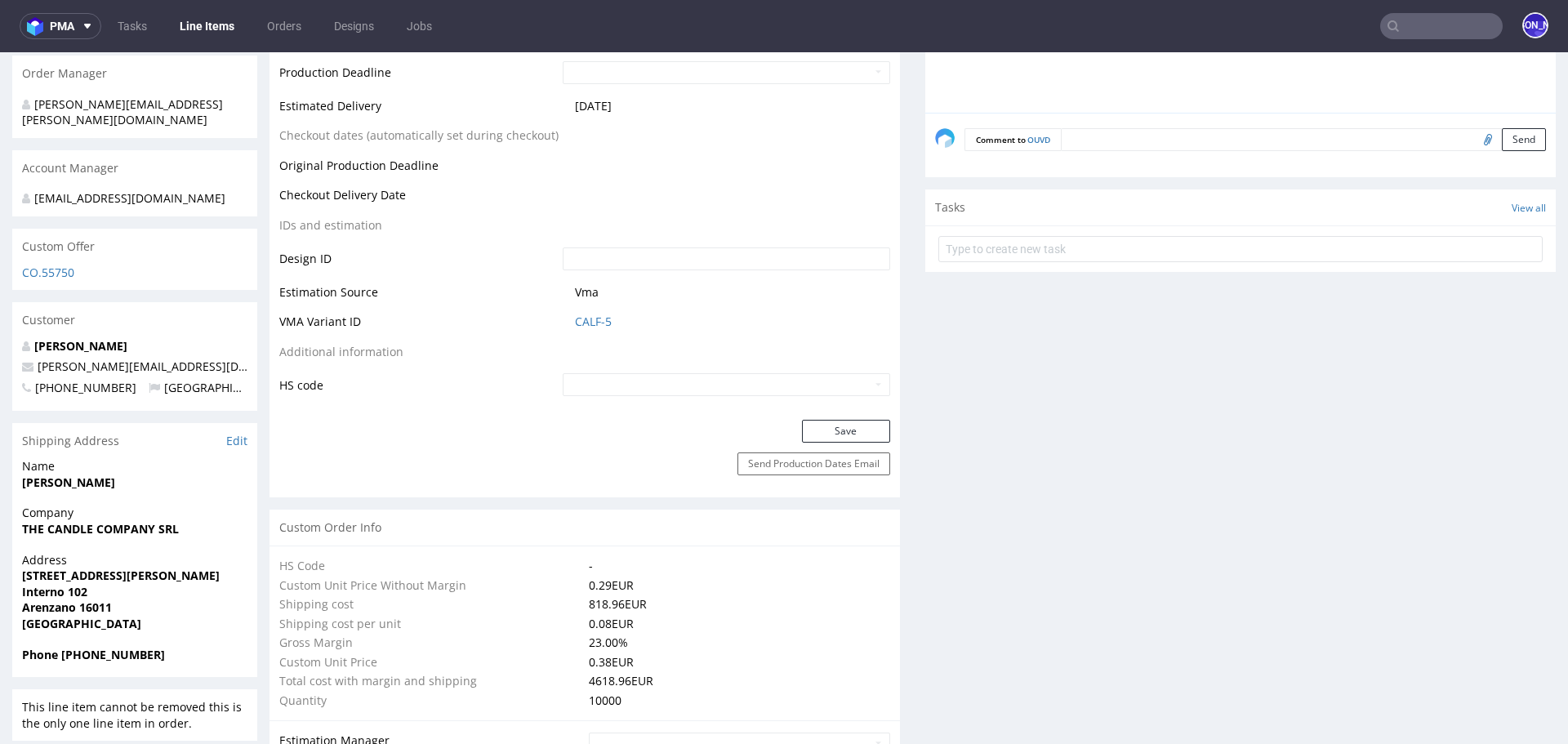
scroll to position [647, 0]
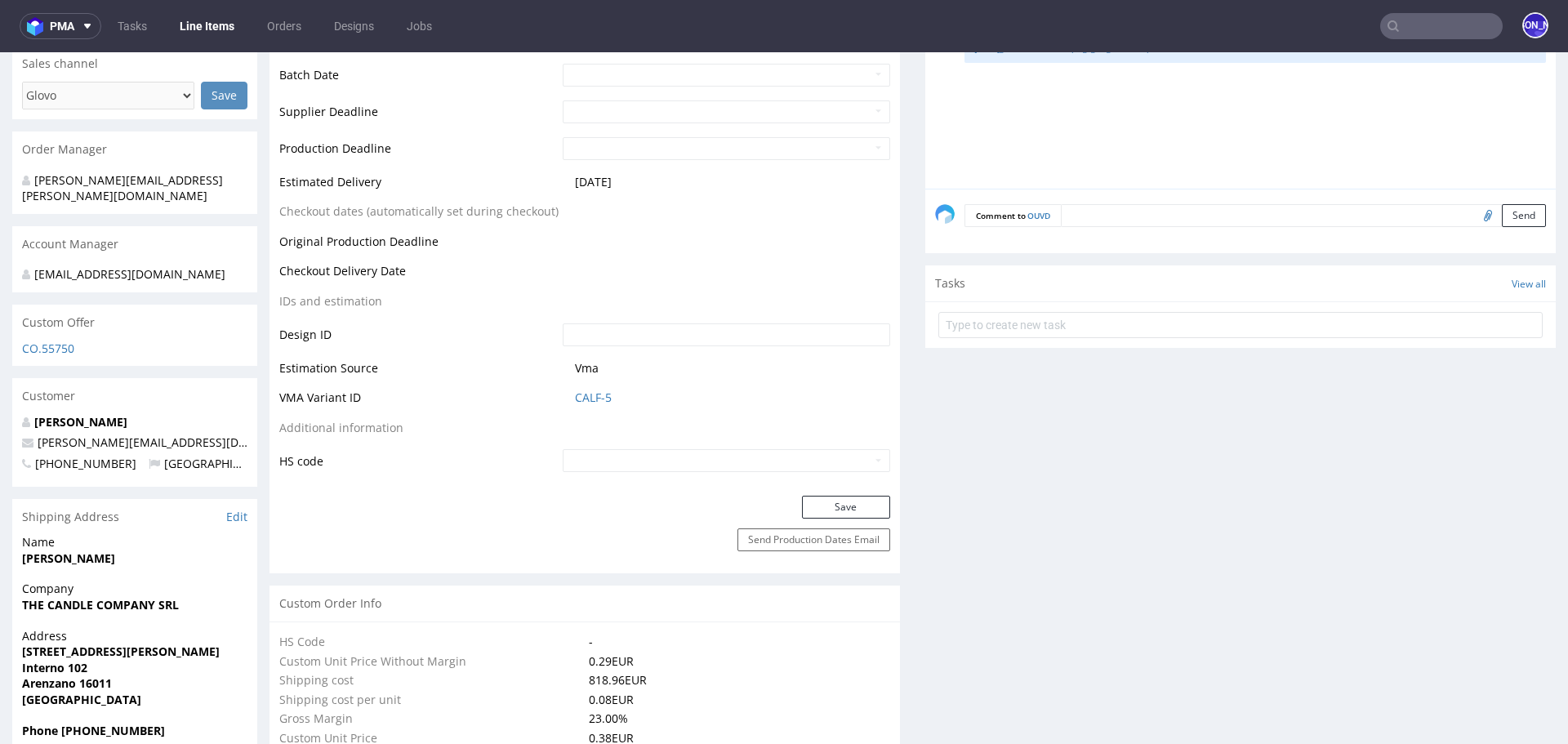
click at [1474, 222] on input "file" at bounding box center [1486, 214] width 23 height 21
type input "C:\fakepath\scatola senza linee.pdf"
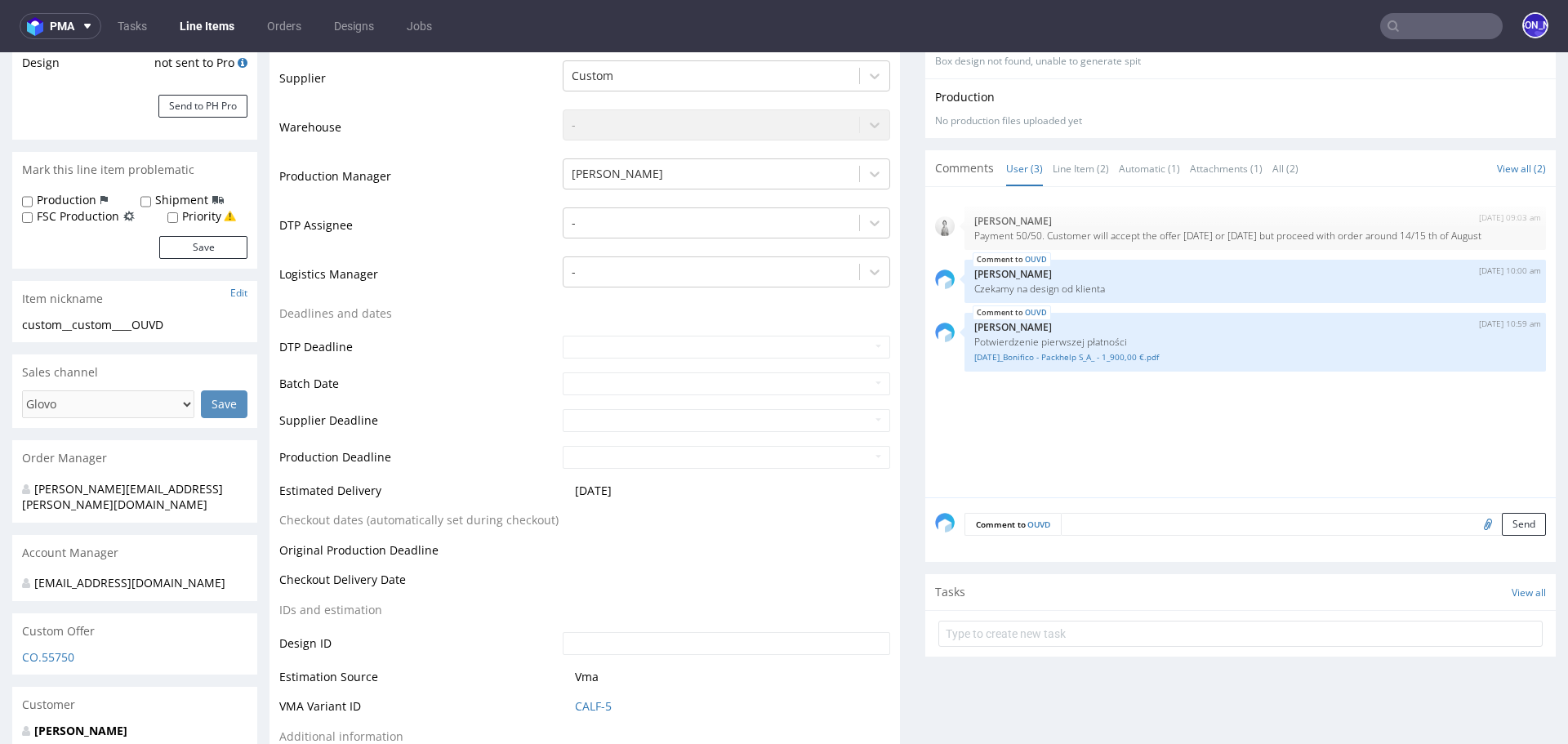
scroll to position [347, 0]
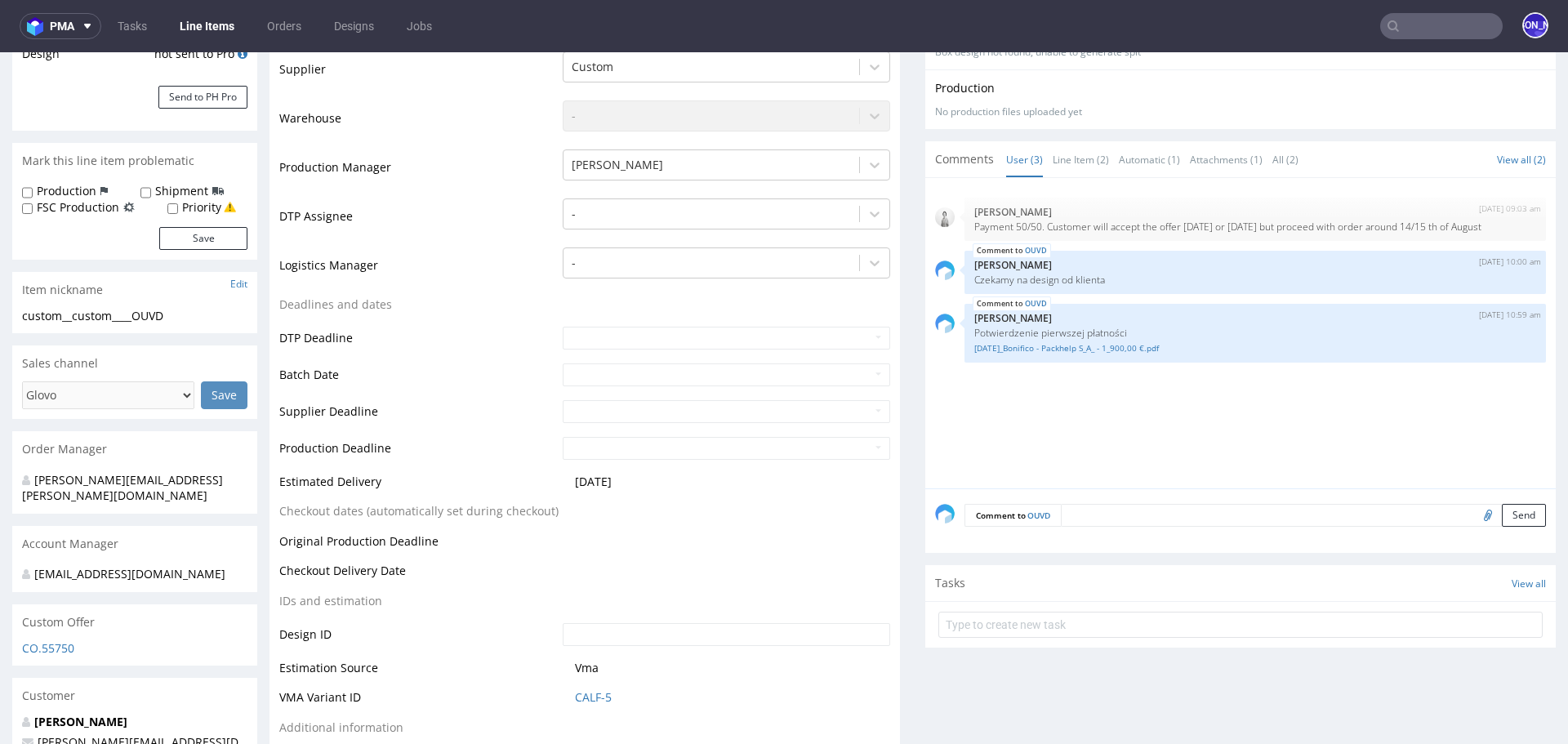
click at [1122, 509] on textarea at bounding box center [1303, 515] width 485 height 23
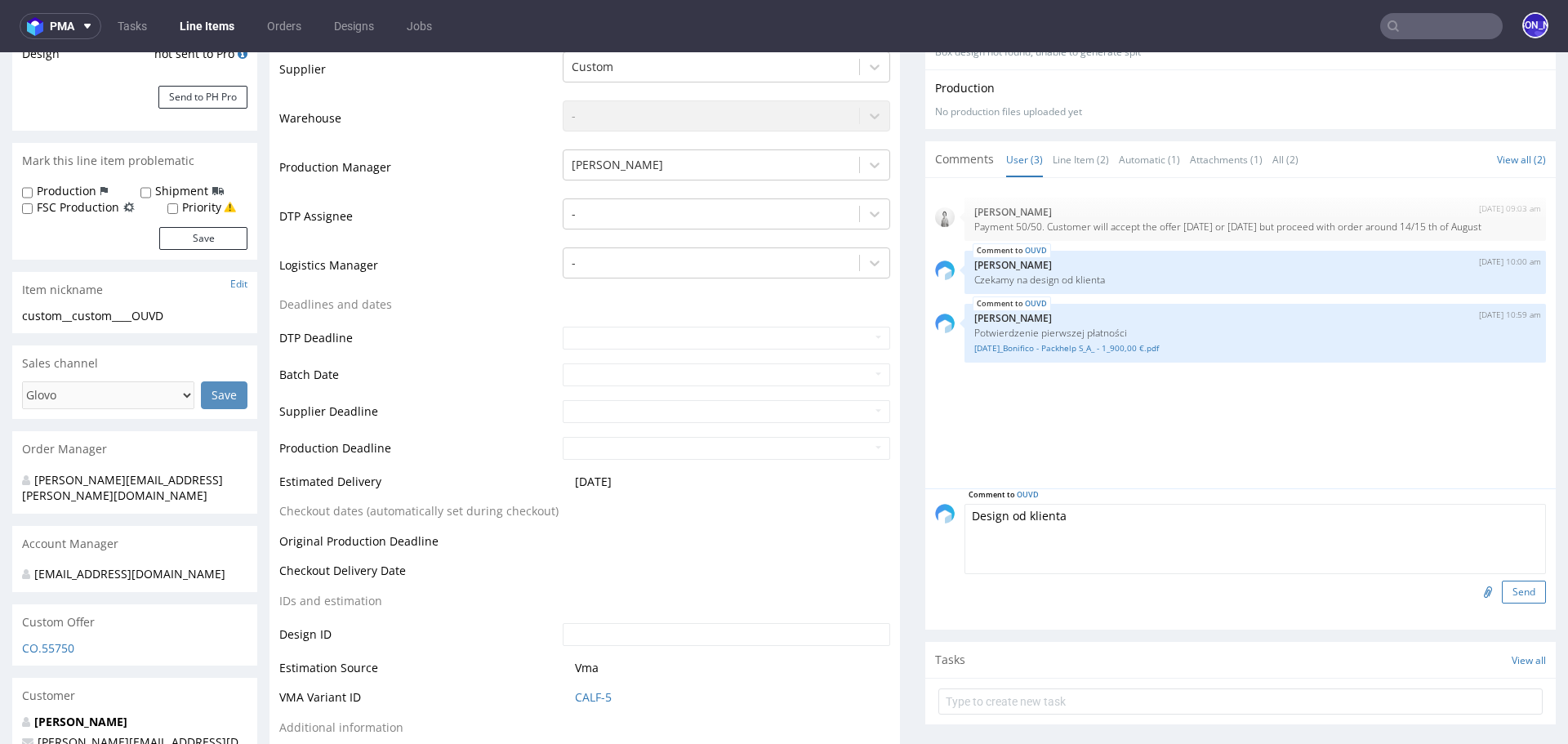
type textarea "Design od klienta"
click at [1509, 587] on button "Send" at bounding box center [1524, 592] width 44 height 23
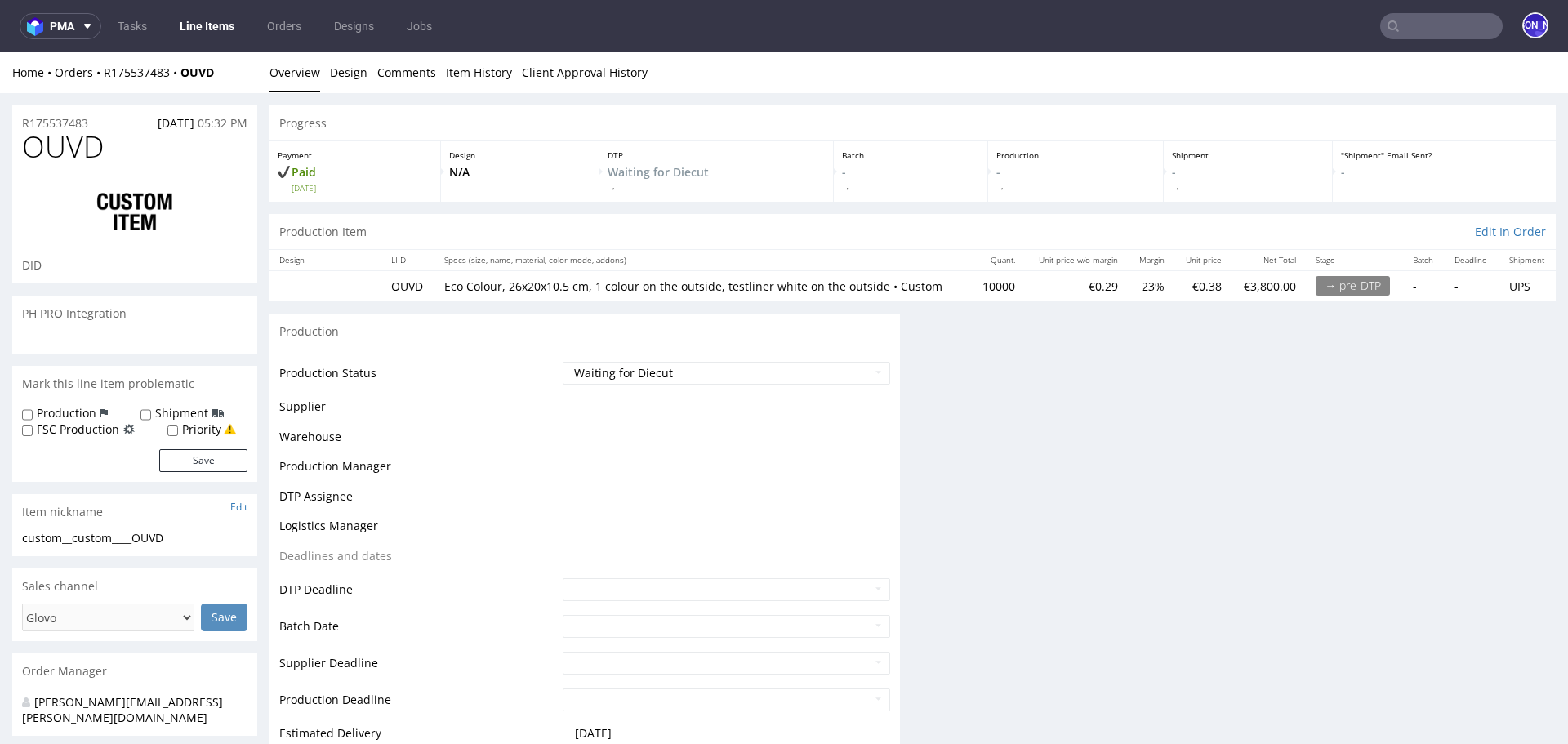
scroll to position [0, 0]
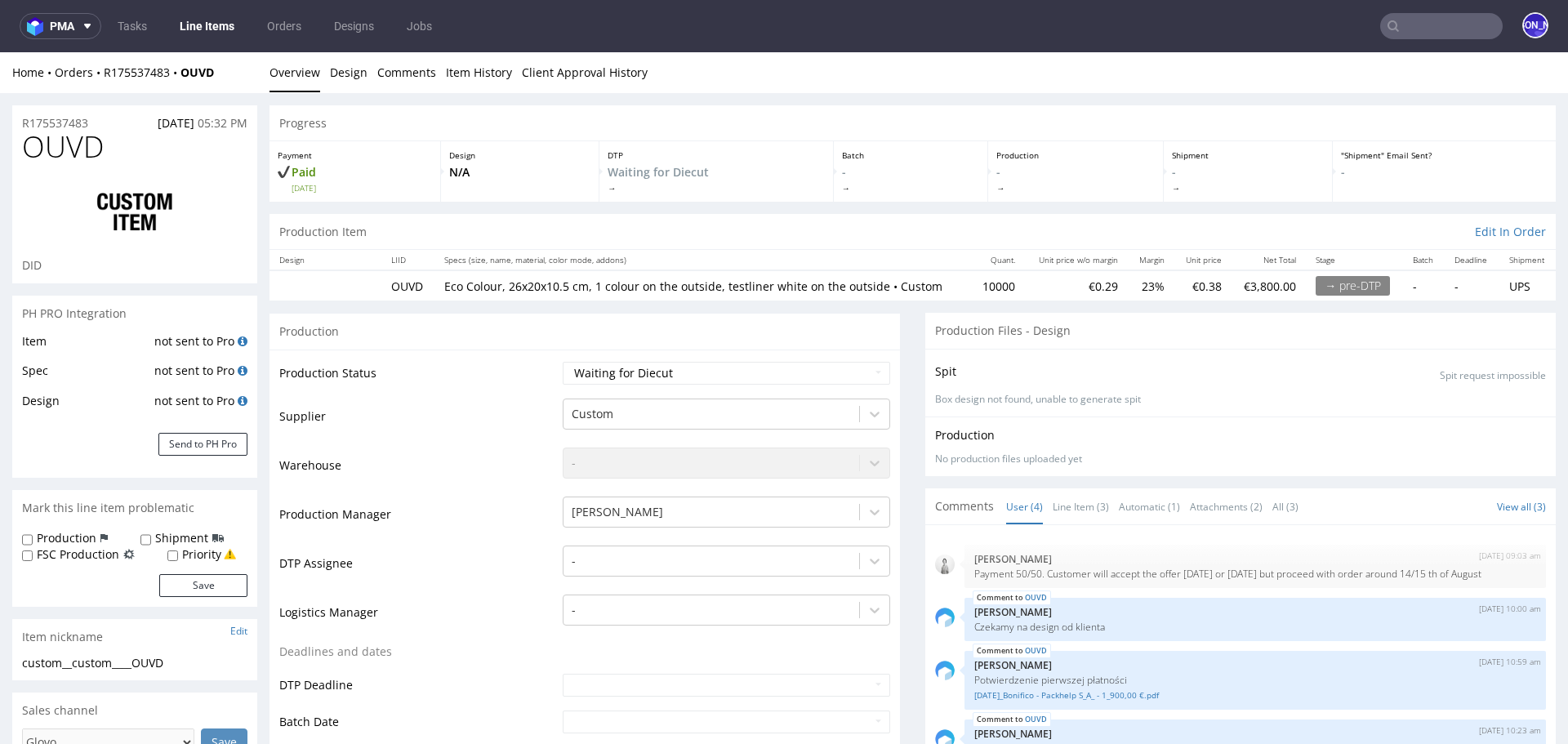
select select "in_progress"
drag, startPoint x: 241, startPoint y: 72, endPoint x: 103, endPoint y: 70, distance: 138.0
click at [103, 70] on div "Home Orders R175537483 OUVD" at bounding box center [135, 73] width 245 height 16
copy div "R175537483 OUVD"
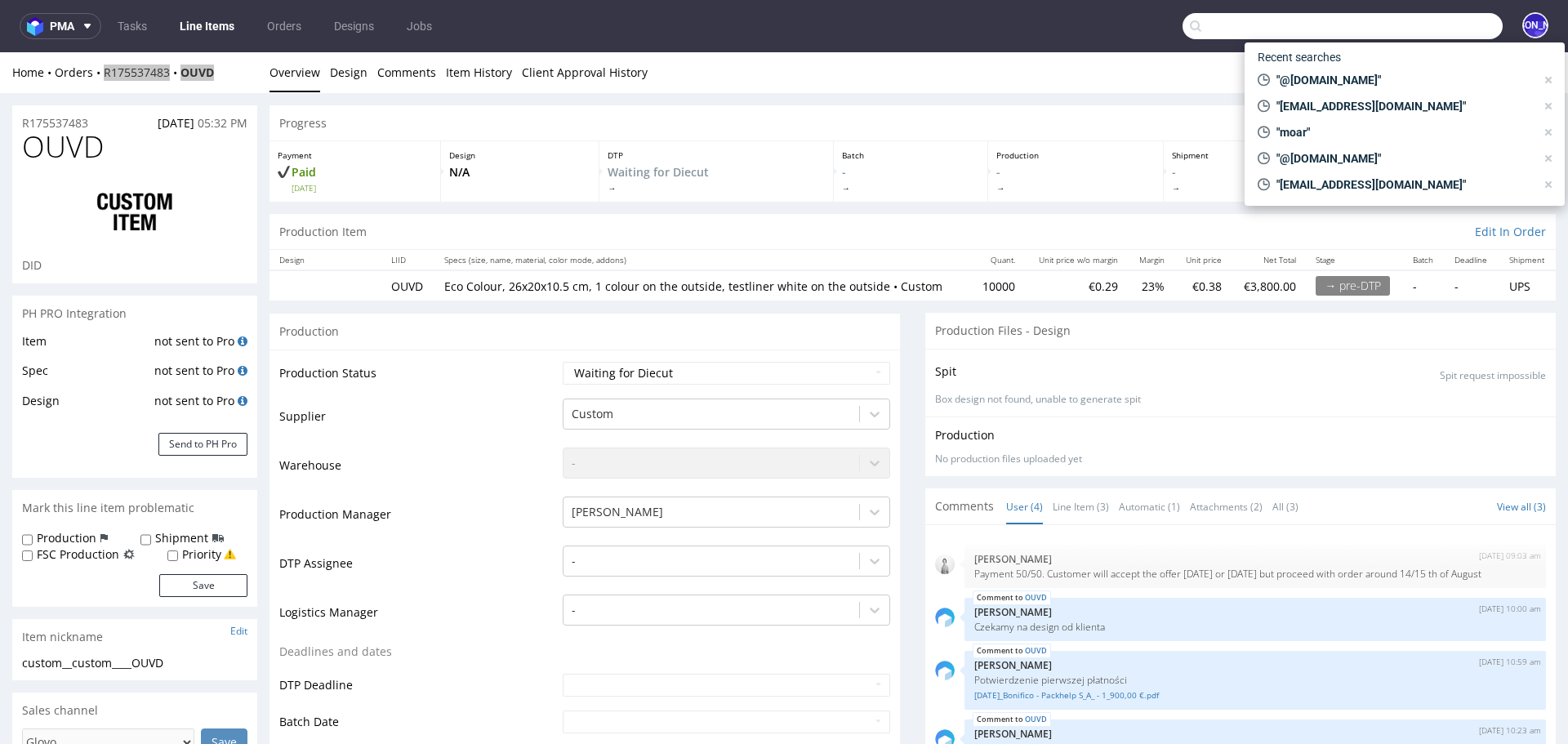
click at [1453, 32] on input "text" at bounding box center [1342, 26] width 320 height 26
paste input "ozana@epilogue.co"
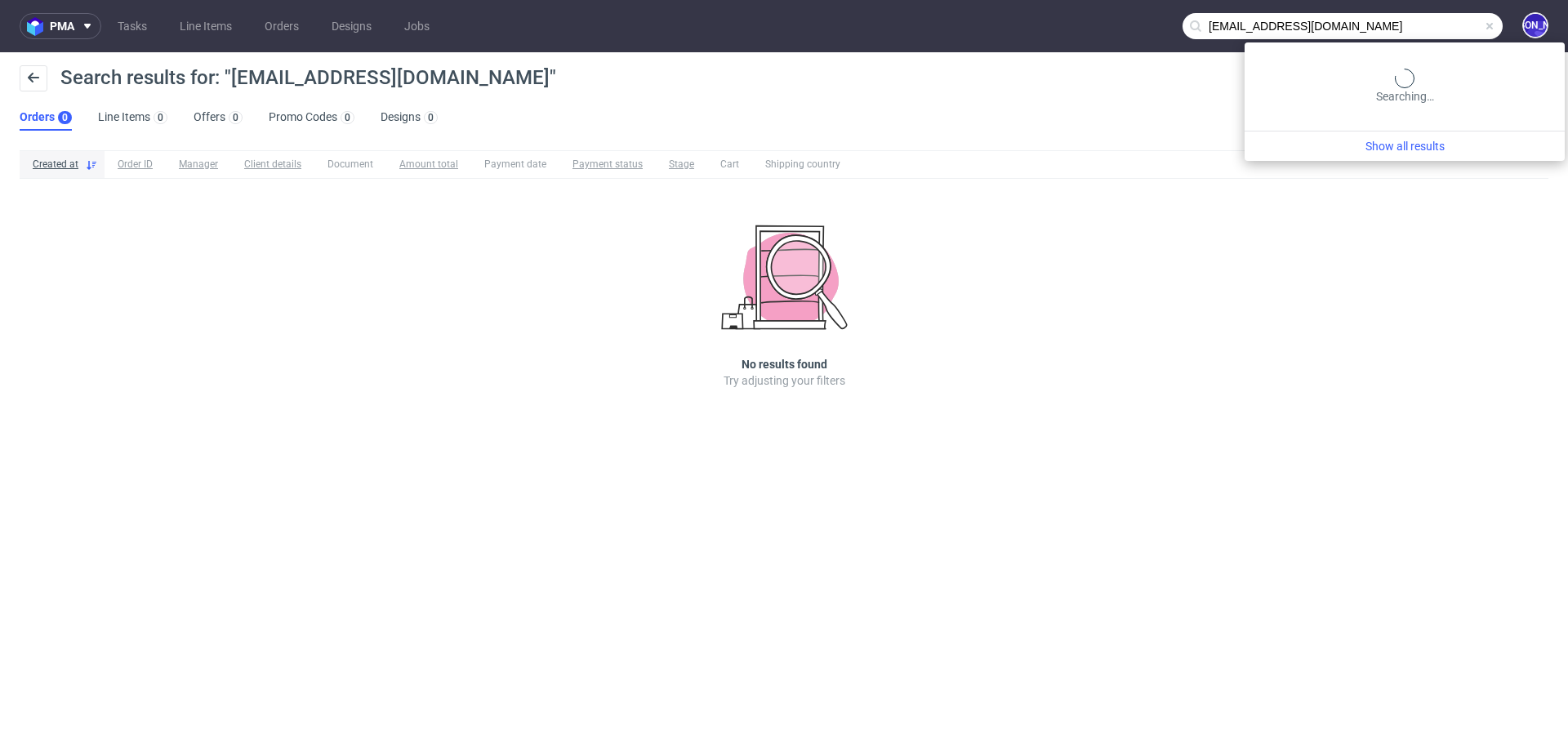
click at [1410, 27] on input "ozana@epilogue.co" at bounding box center [1342, 26] width 320 height 26
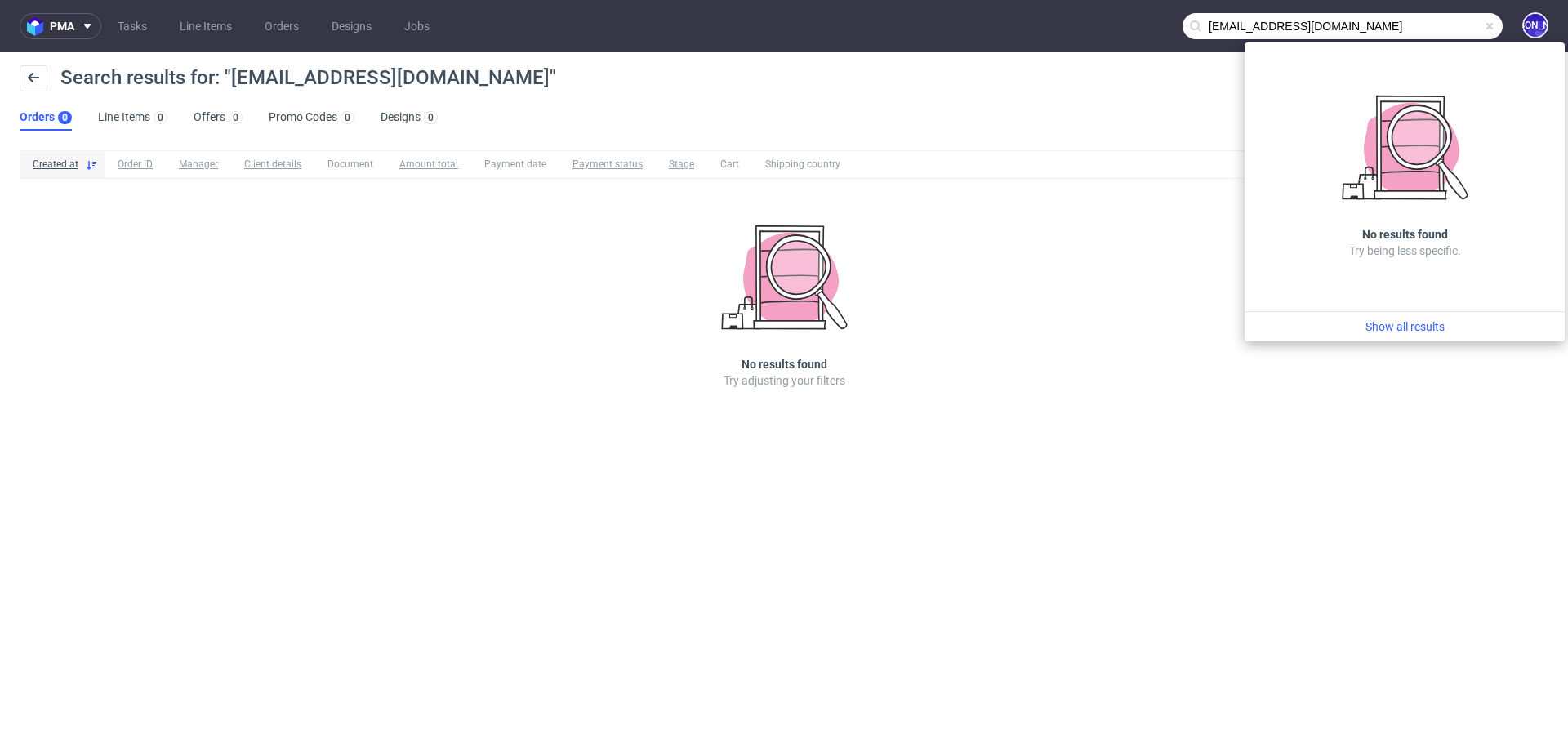
click at [1213, 27] on input "ozana@epilogue.co" at bounding box center [1342, 26] width 320 height 26
type input "@epilogue.co"
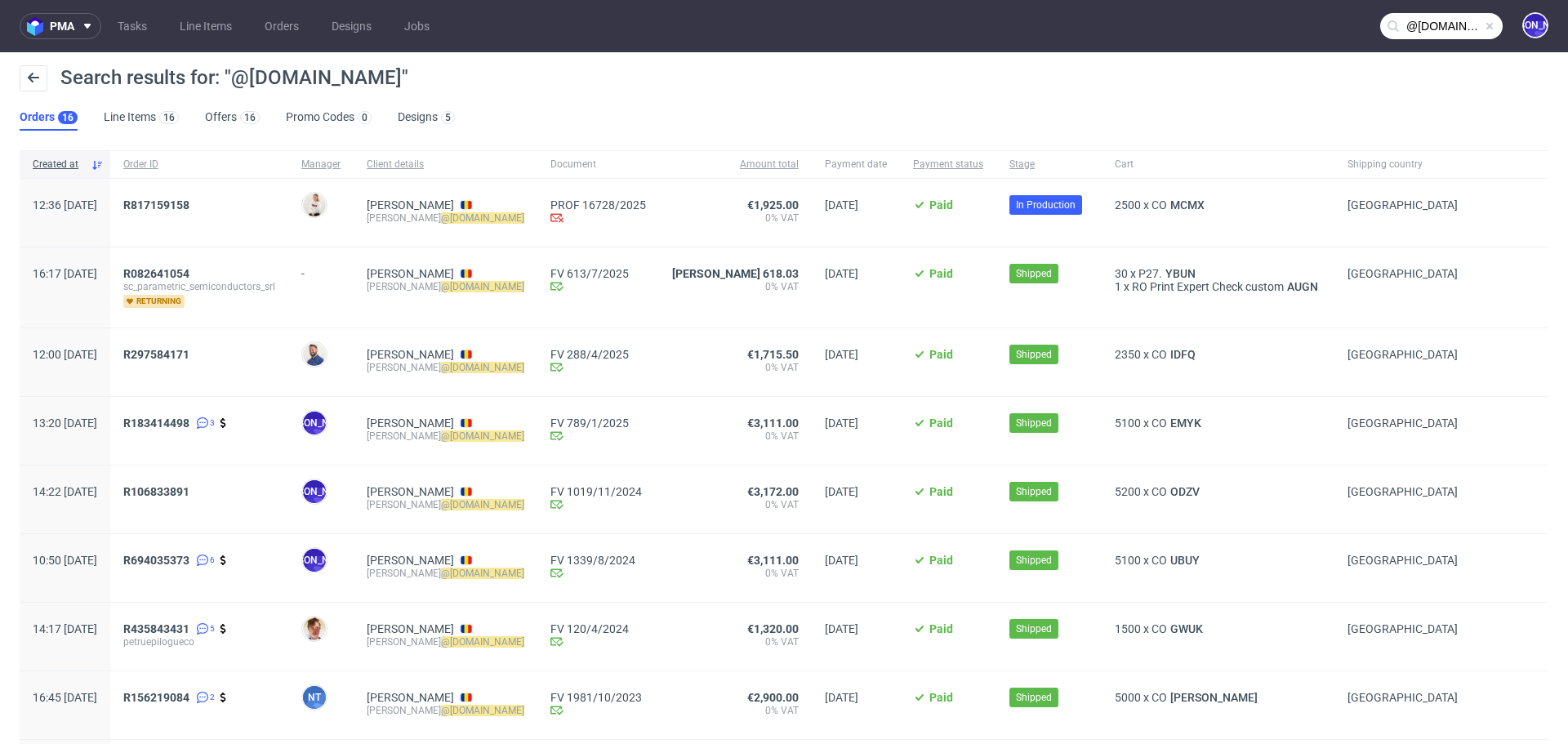
click at [168, 208] on div "R817159158" at bounding box center [198, 213] width 178 height 68
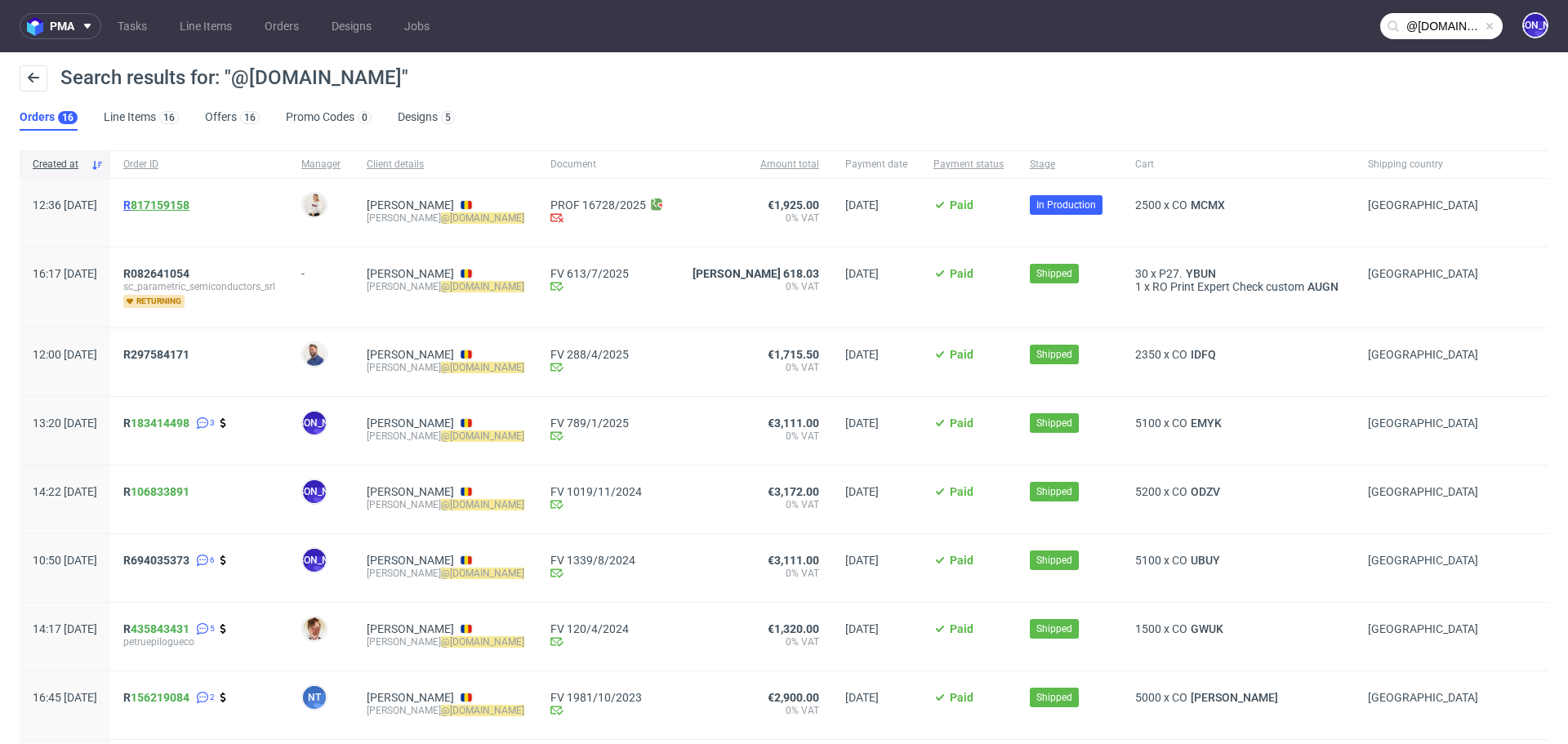
click at [182, 205] on link "817159158" at bounding box center [159, 205] width 58 height 13
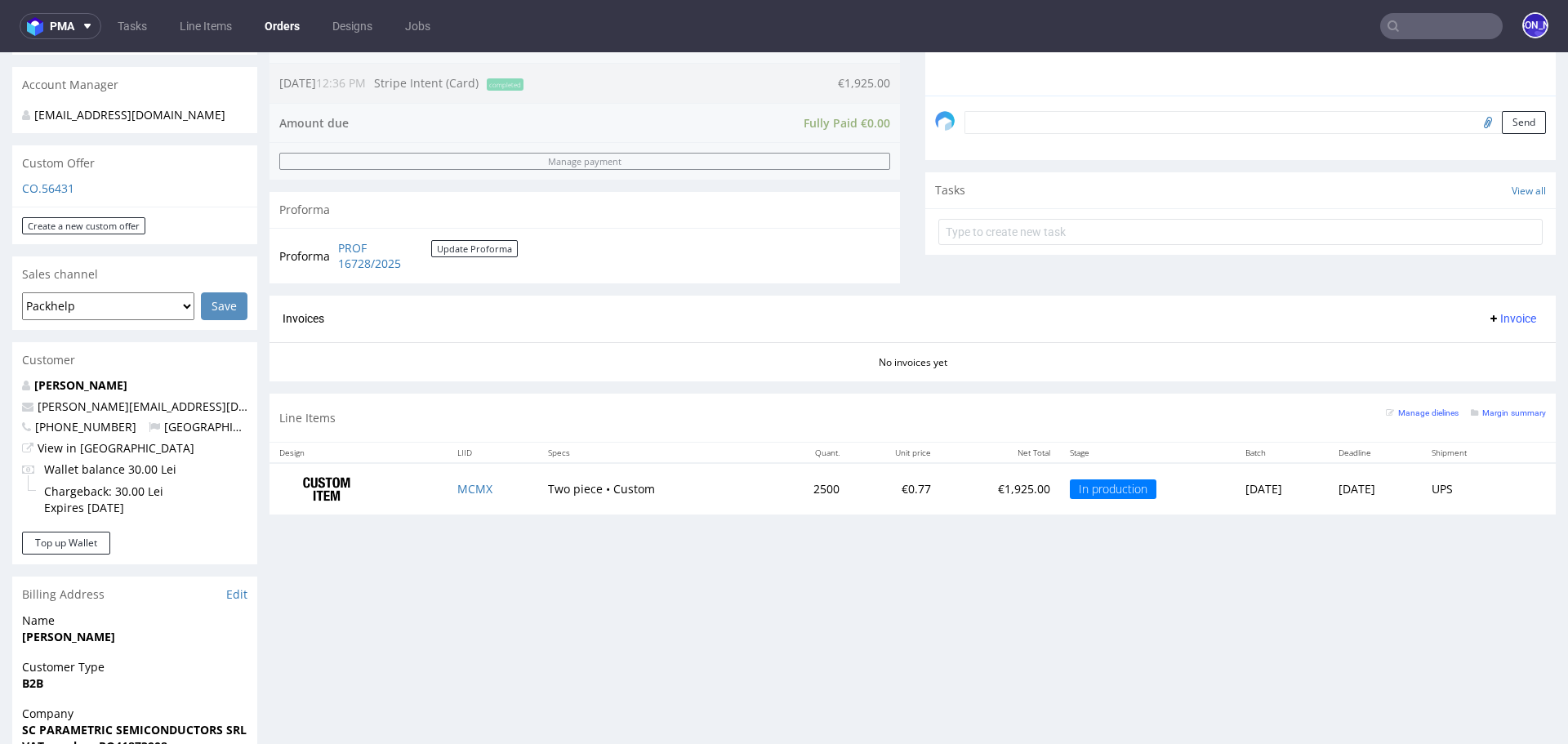
scroll to position [469, 0]
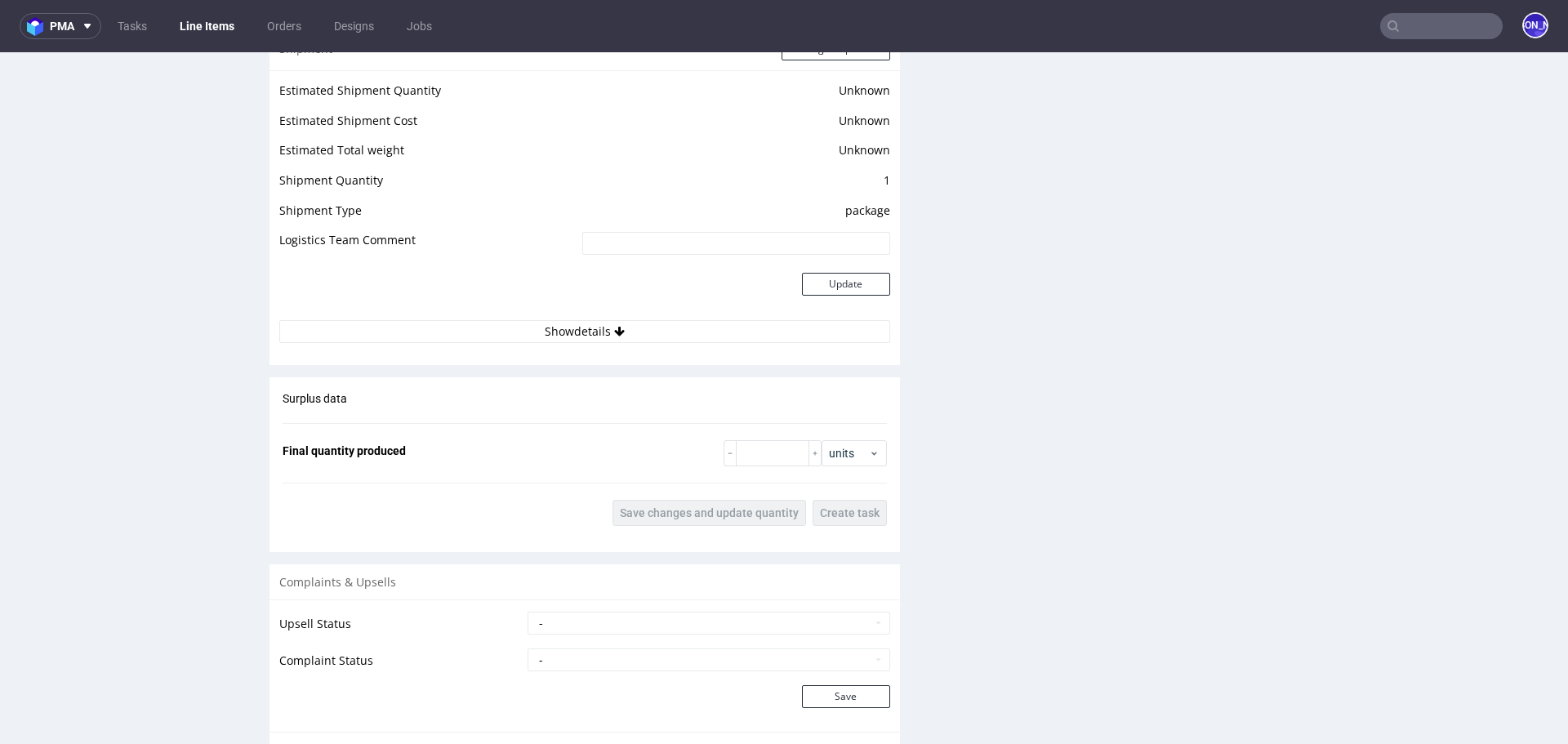
scroll to position [2292, 0]
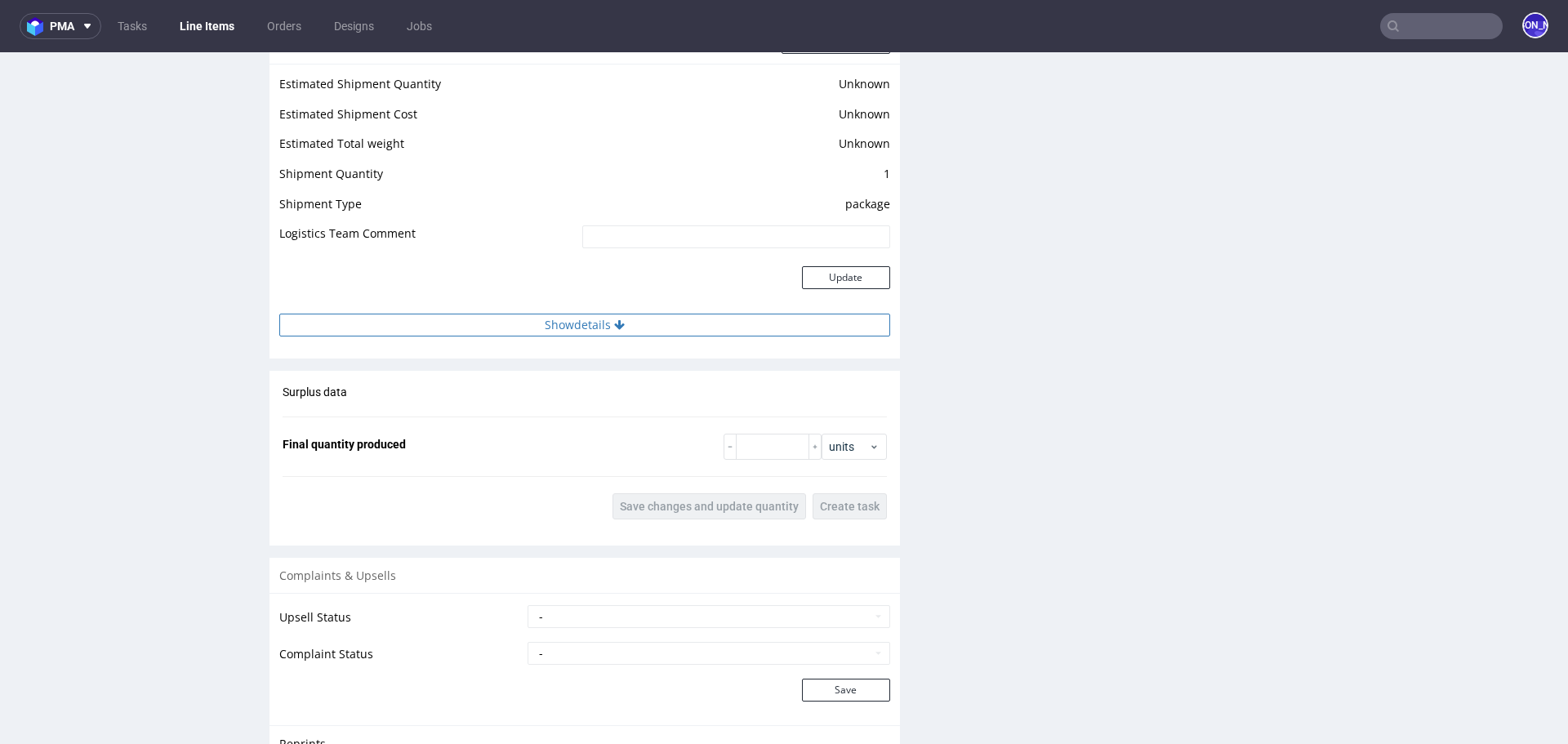
click button "Show details"
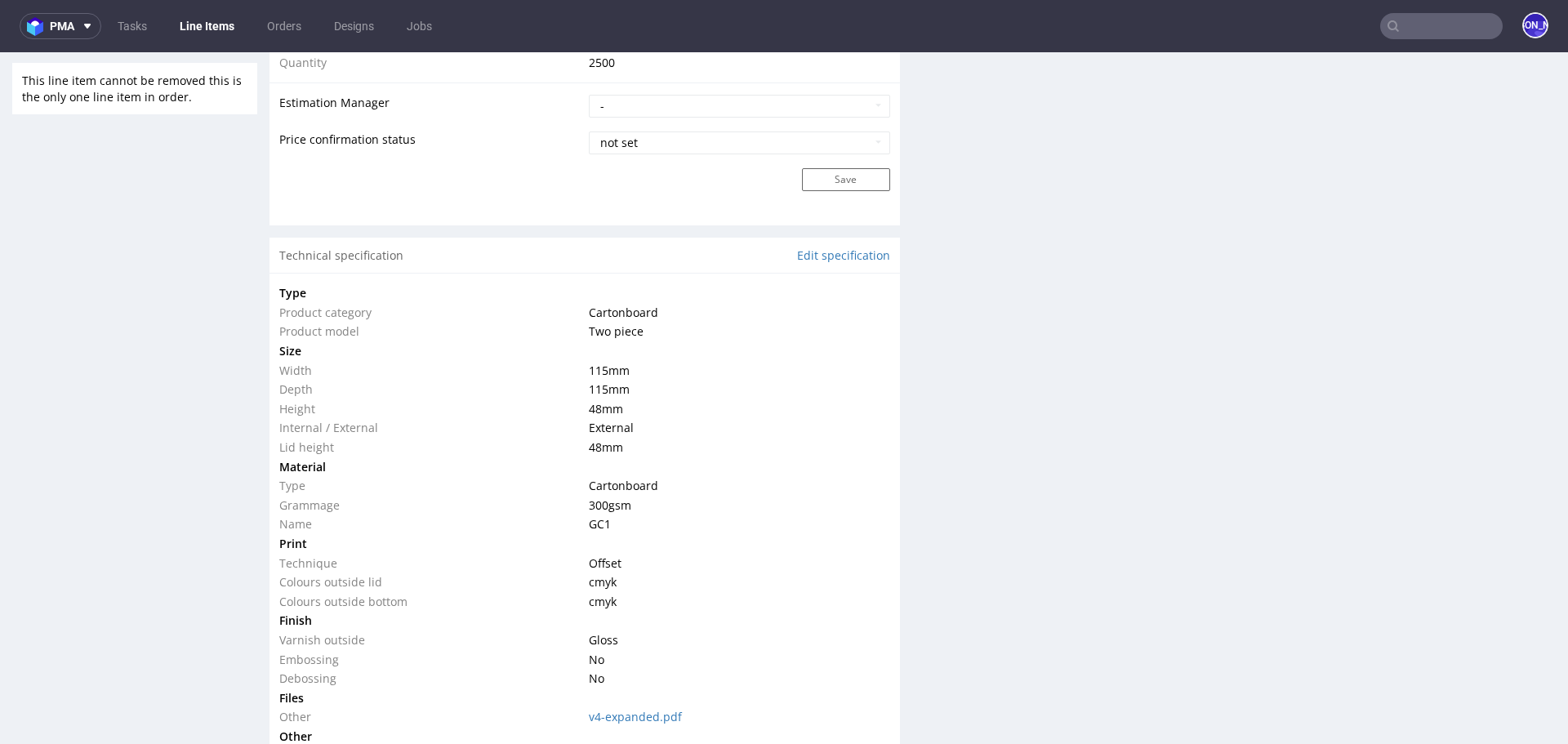
scroll to position [1356, 0]
click link "Edit specification"
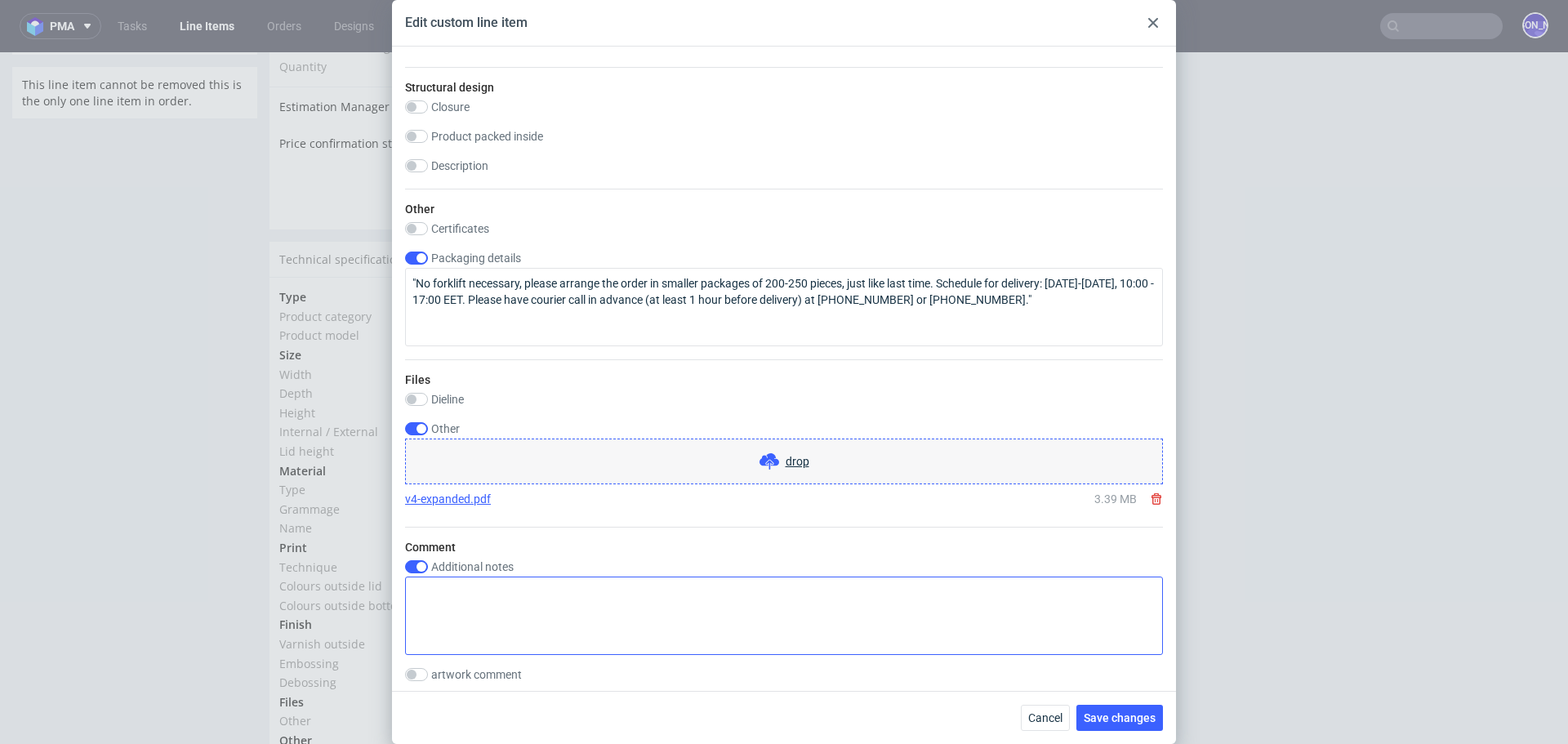
scroll to position [1352, 0]
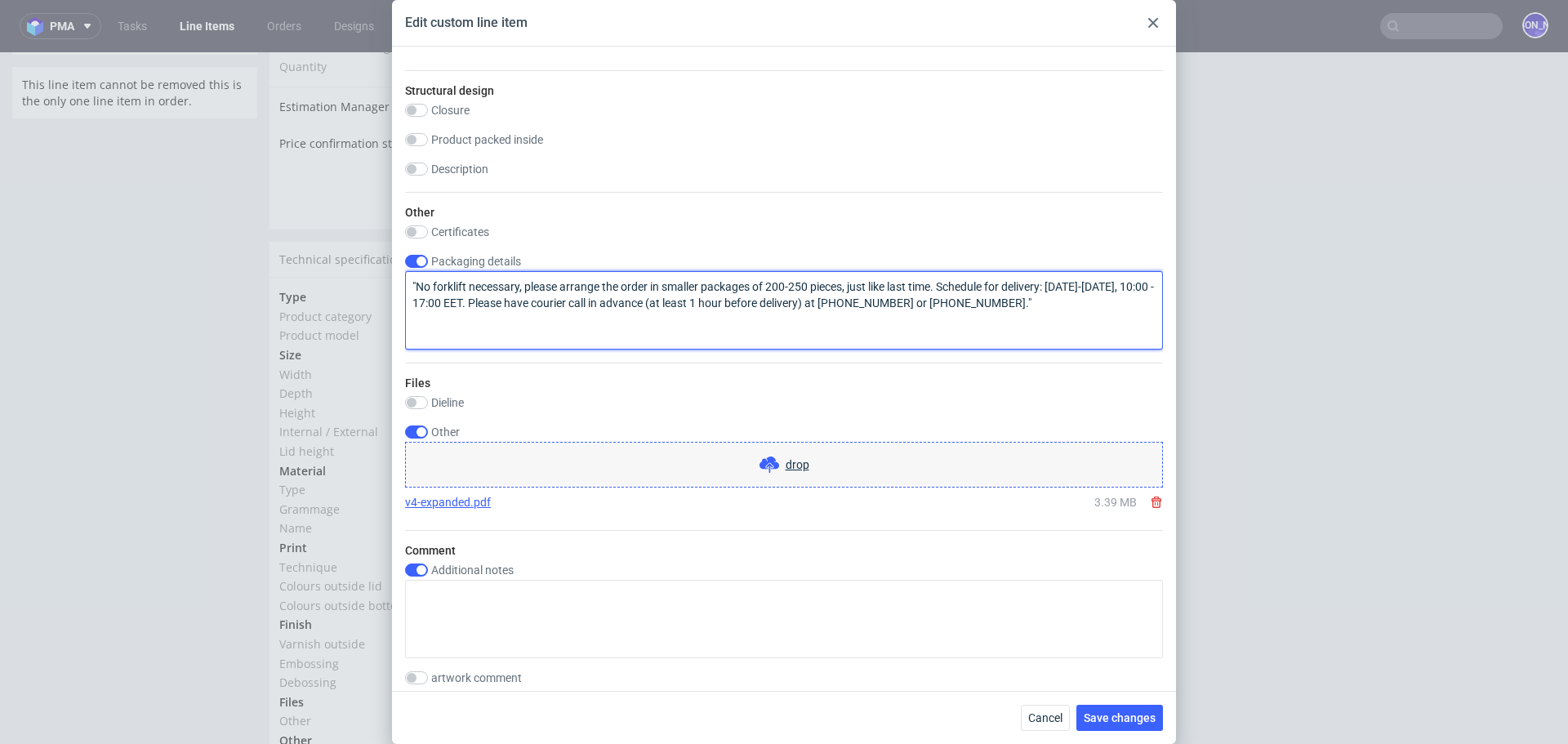
click at [1059, 299] on textarea ""No forklift necessary, please arrange the order in smaller packages of 200-250…" at bounding box center [783, 310] width 757 height 78
drag, startPoint x: 1059, startPoint y: 299, endPoint x: 396, endPoint y: 283, distance: 663.2
click at [396, 283] on div "Technical specification Instant price RFQ Type Product category Cartonboard Pro…" at bounding box center [783, 368] width 784 height 644
paste textarea "The delivery car should have a platform to lift to the building ramp. Other tha…"
type textarea "The delivery car should have a platform to lift to the building ramp. Other tha…"
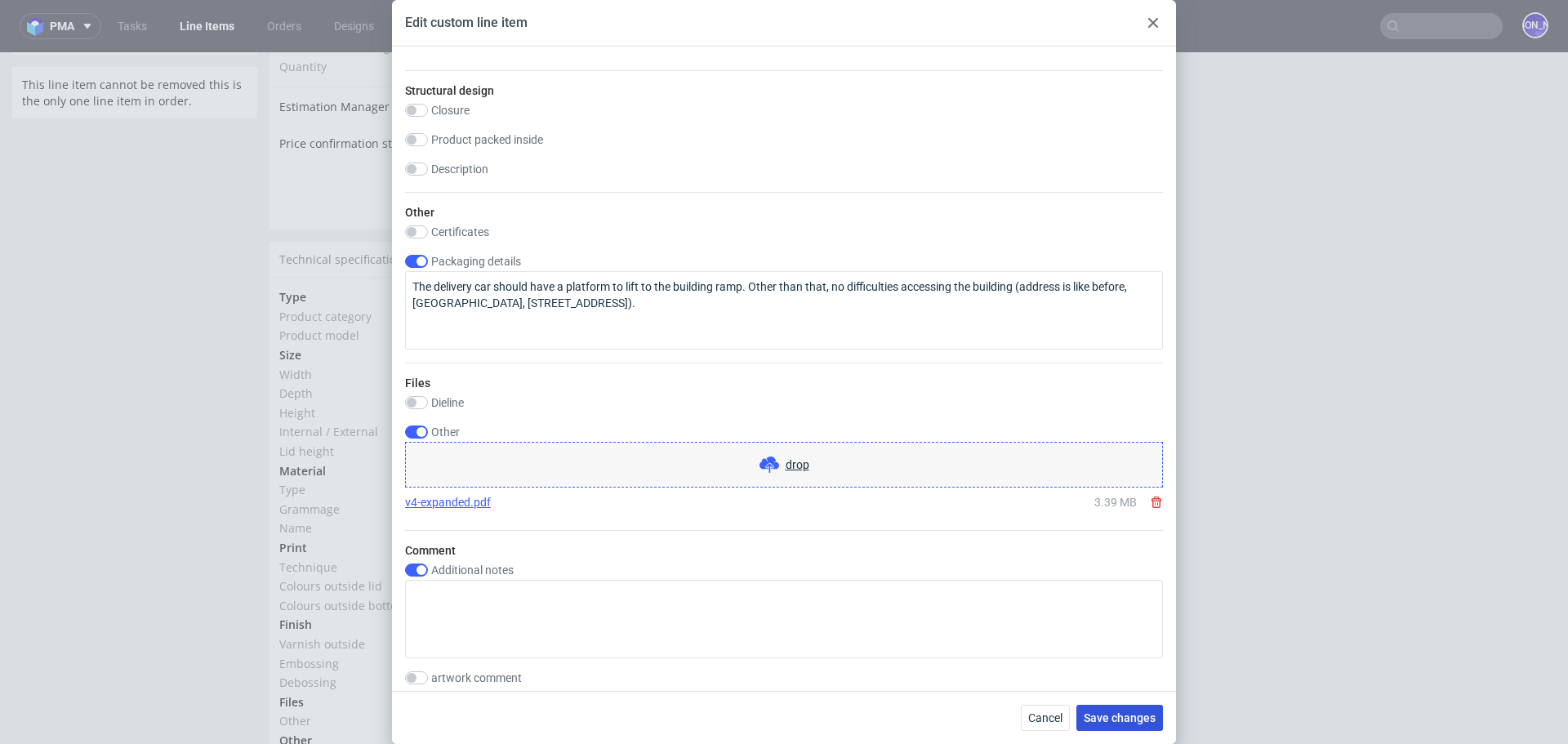
click at [1106, 716] on span "Save changes" at bounding box center [1119, 717] width 72 height 12
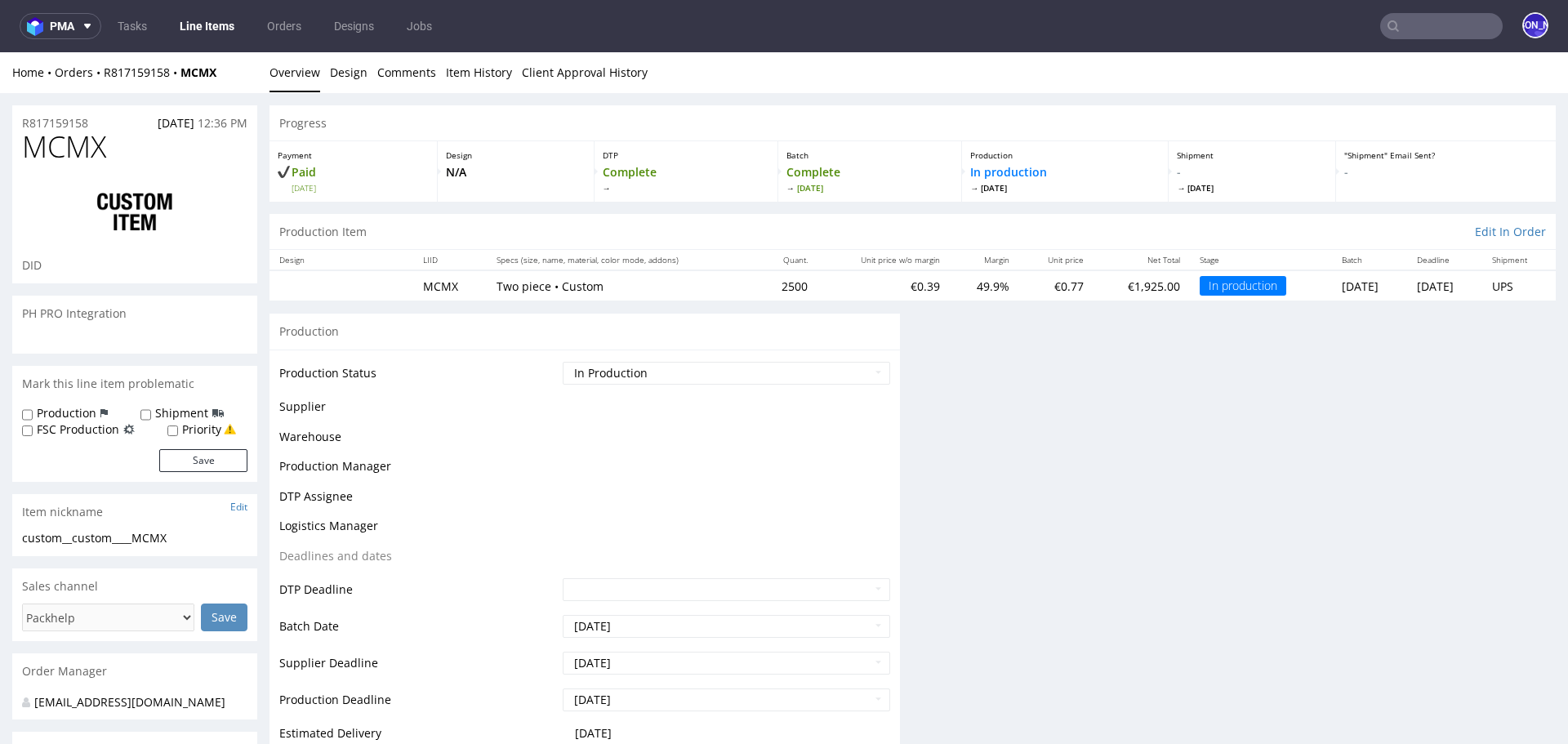
scroll to position [0, 0]
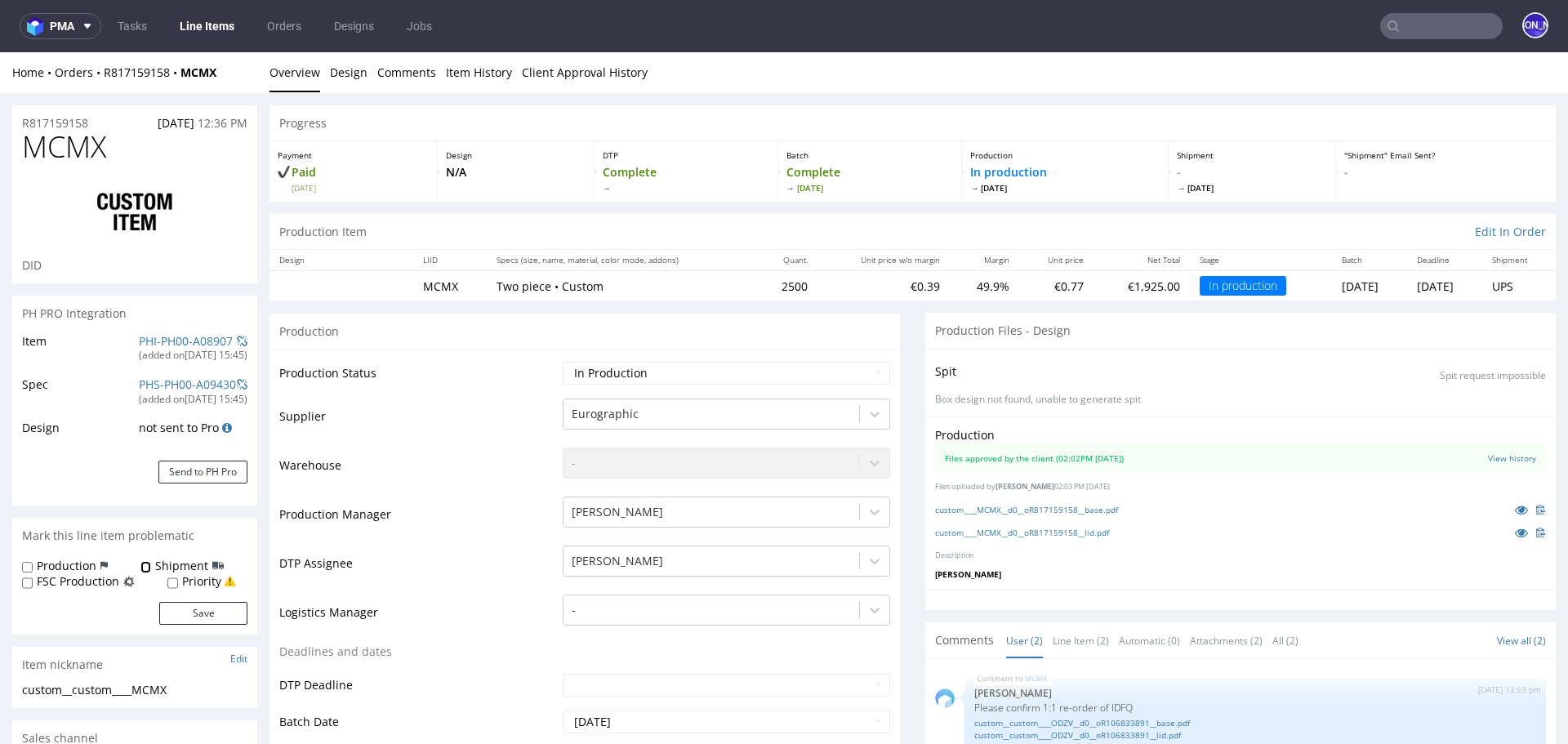
click at [148, 564] on input "Shipment" at bounding box center [146, 567] width 11 height 13
checkbox input "true"
click at [206, 616] on button "Save" at bounding box center [204, 613] width 89 height 23
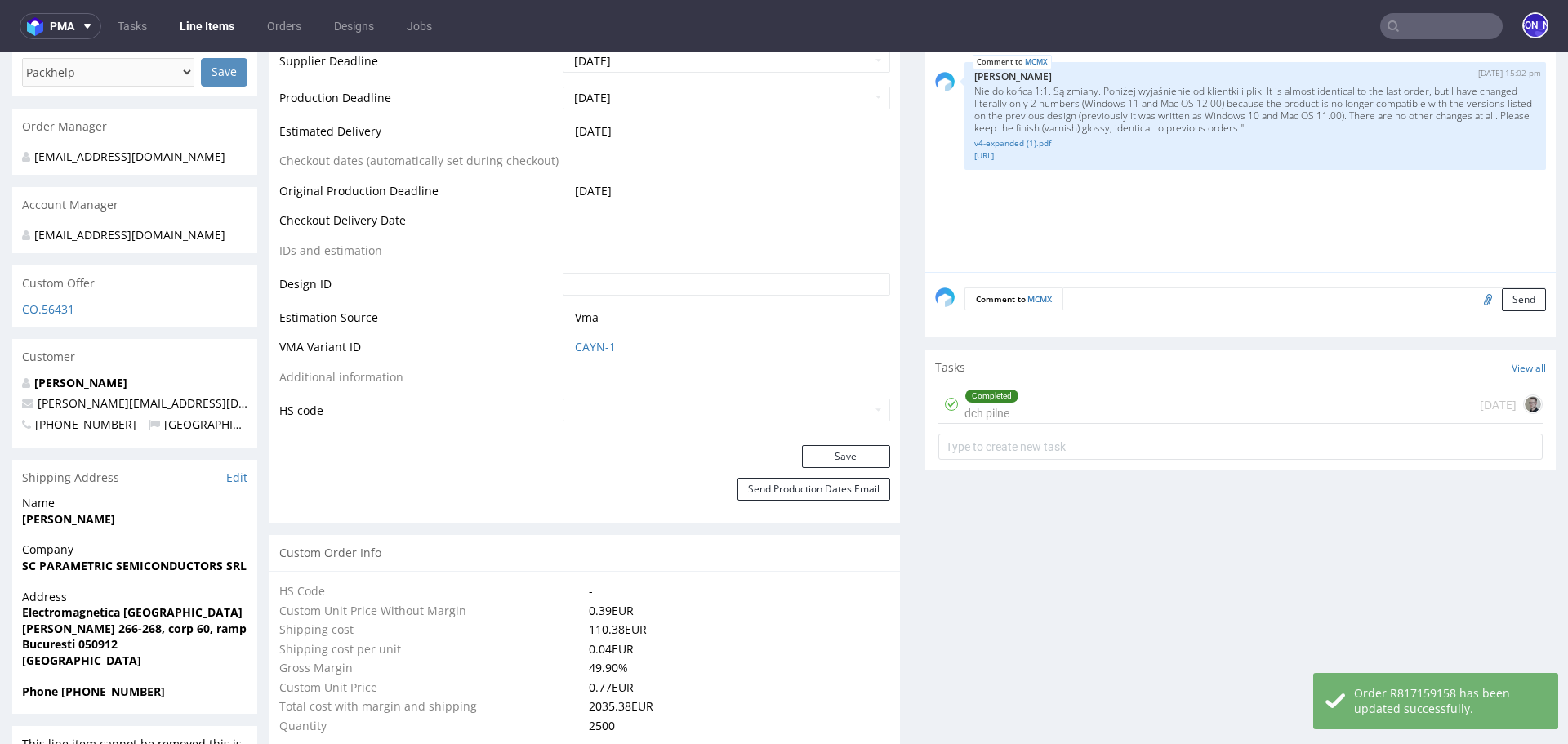
scroll to position [687, 0]
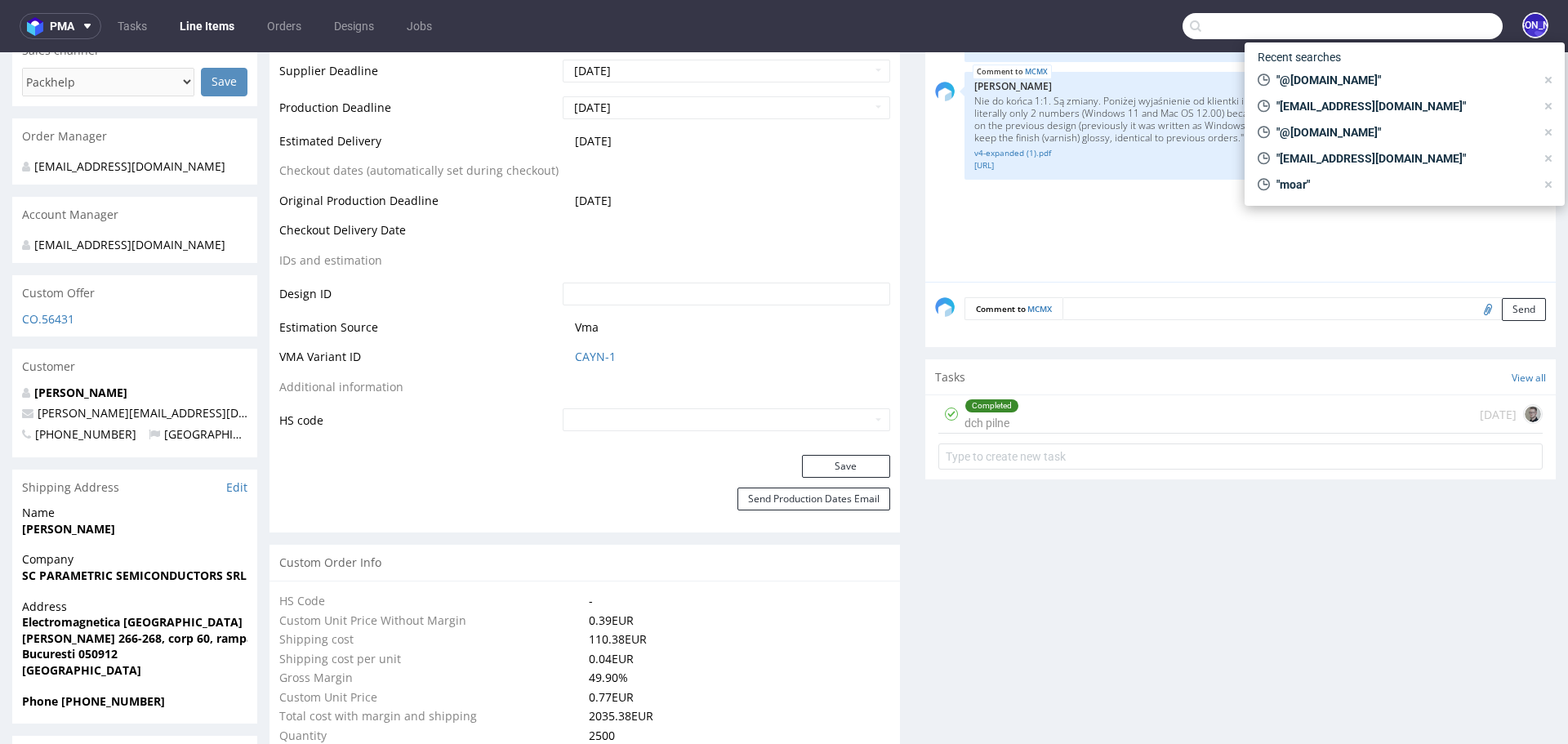
click at [1409, 13] on input "text" at bounding box center [1342, 26] width 320 height 26
paste input "@candeur.co"
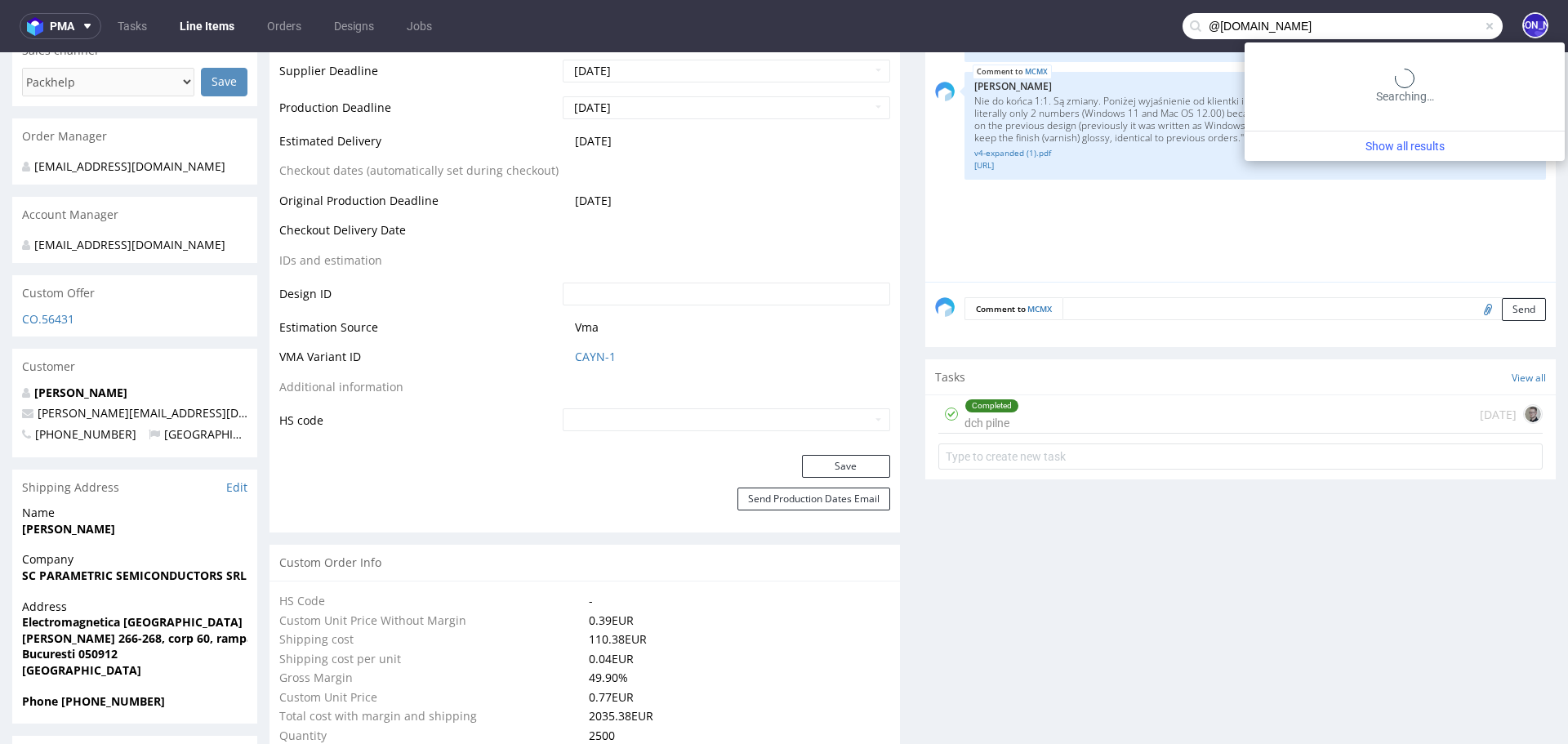
type input "@candeur.co"
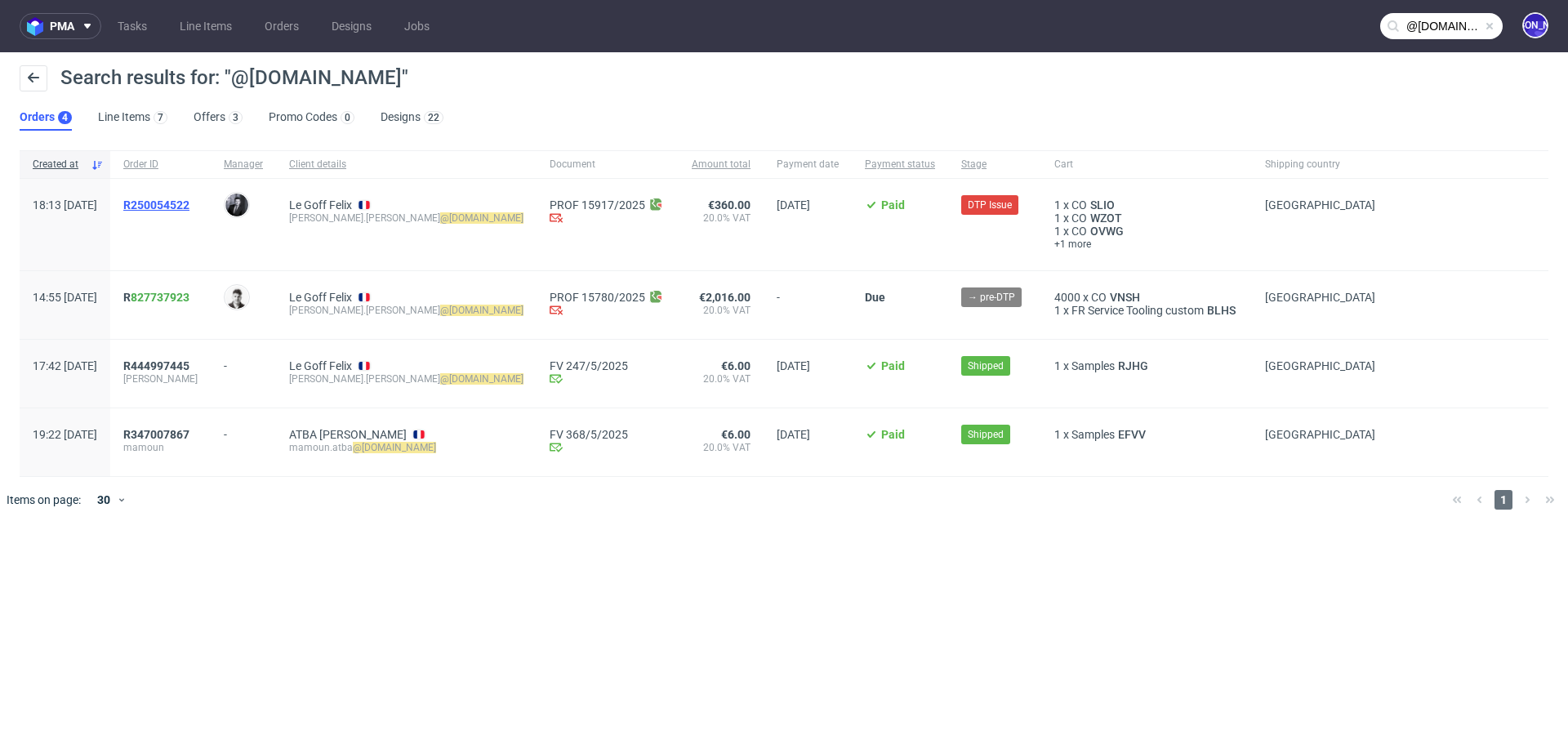
click at [189, 205] on span "R250054522" at bounding box center [156, 205] width 66 height 13
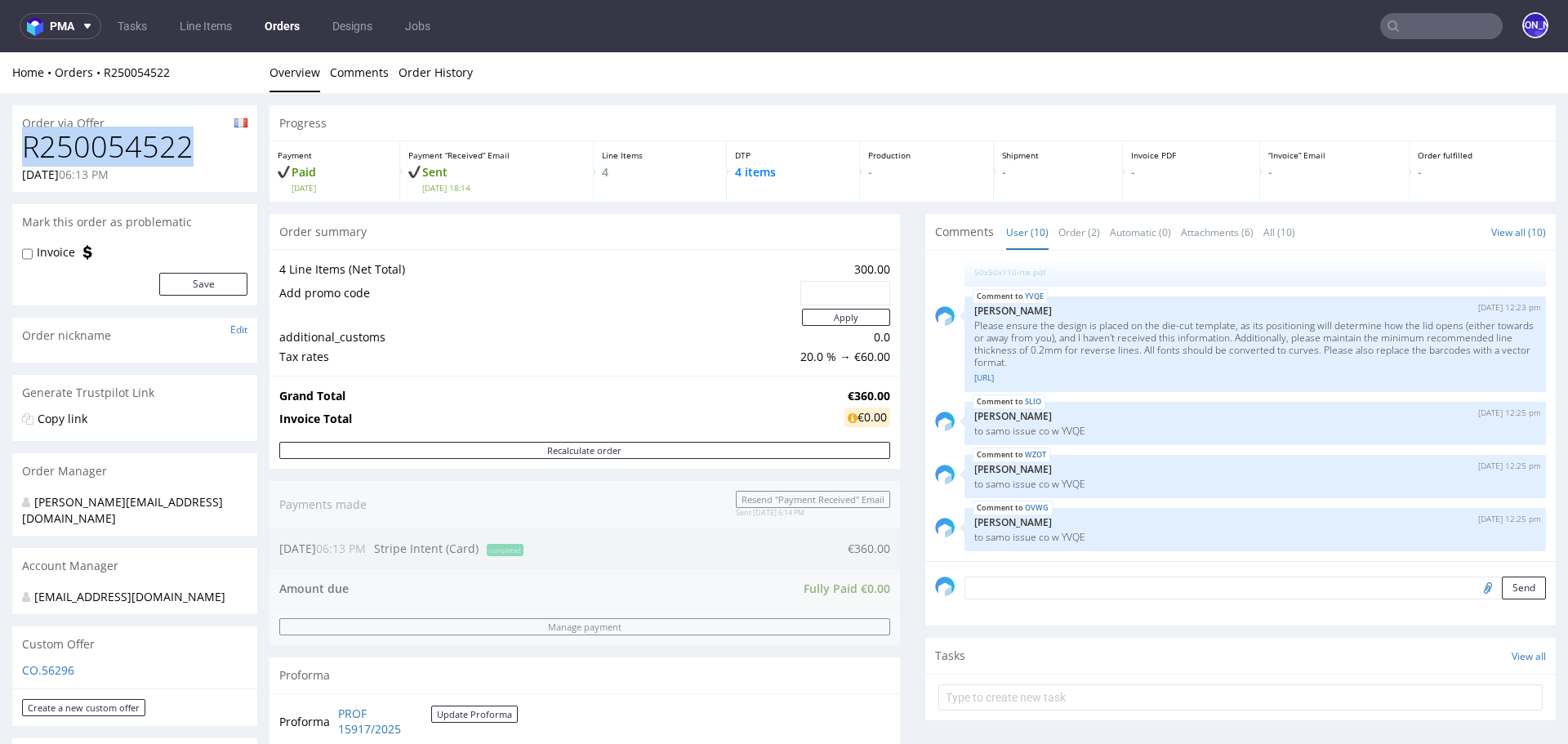
drag, startPoint x: 215, startPoint y: 150, endPoint x: 1, endPoint y: 149, distance: 214.0
copy h1 "R250054522"
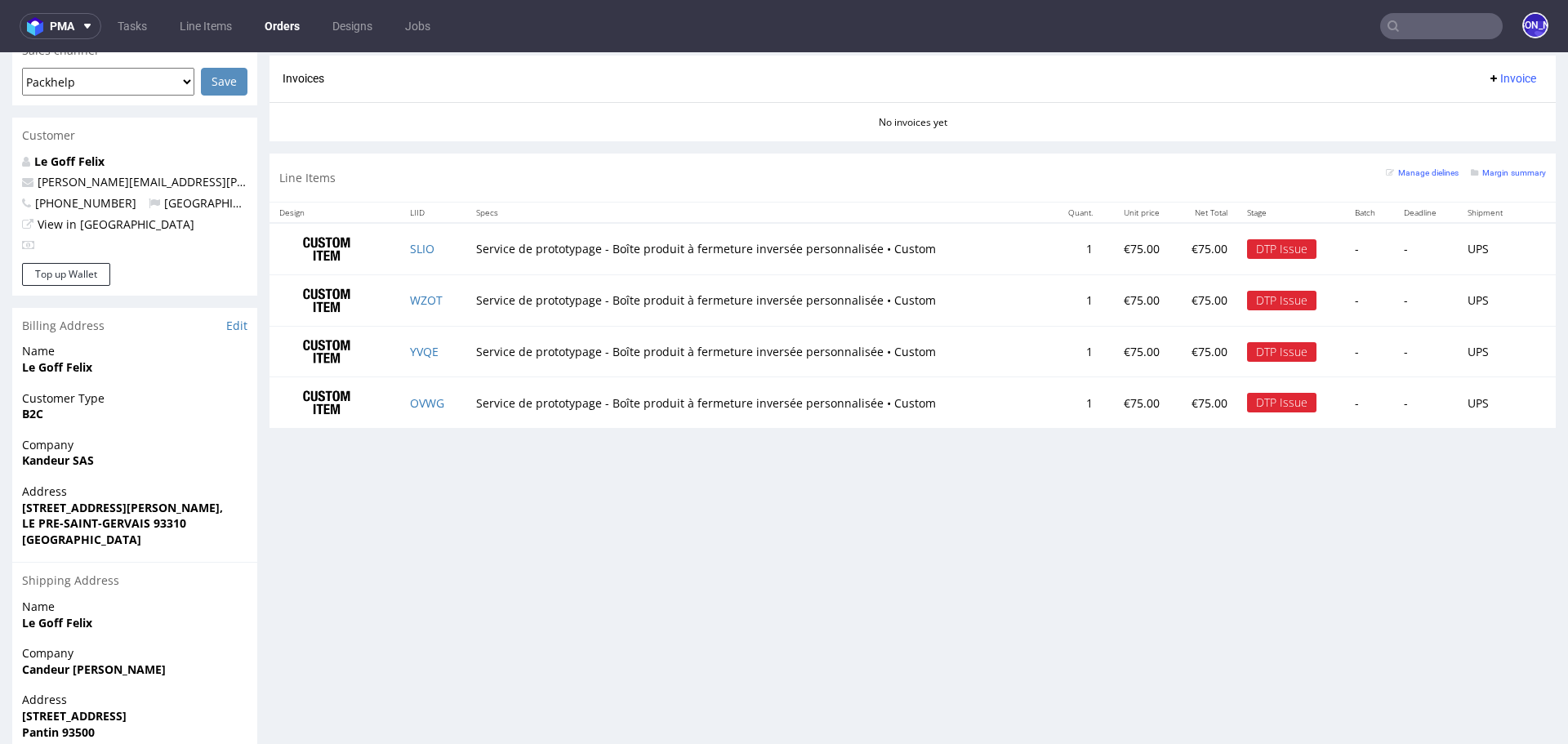
scroll to position [710, 0]
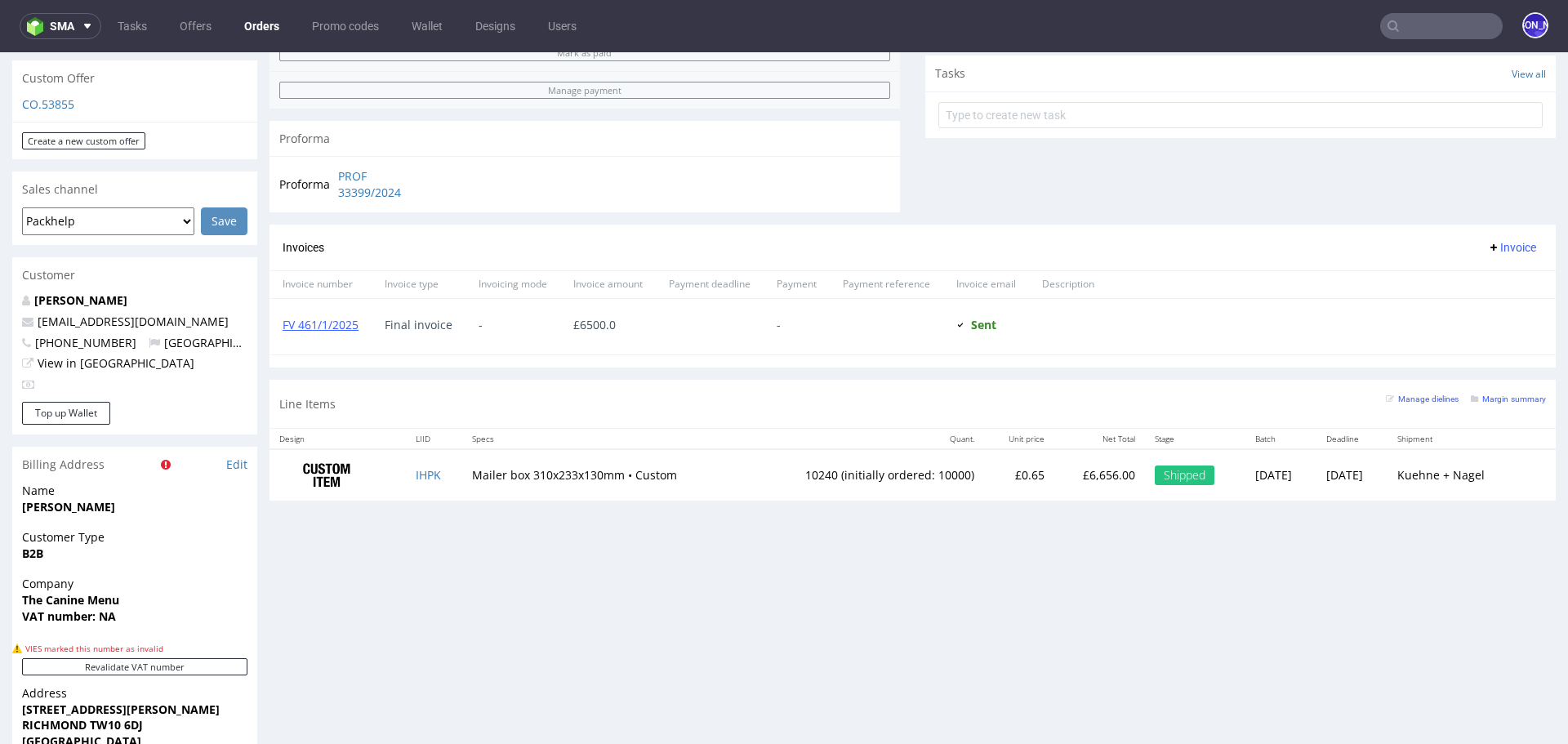
scroll to position [571, 0]
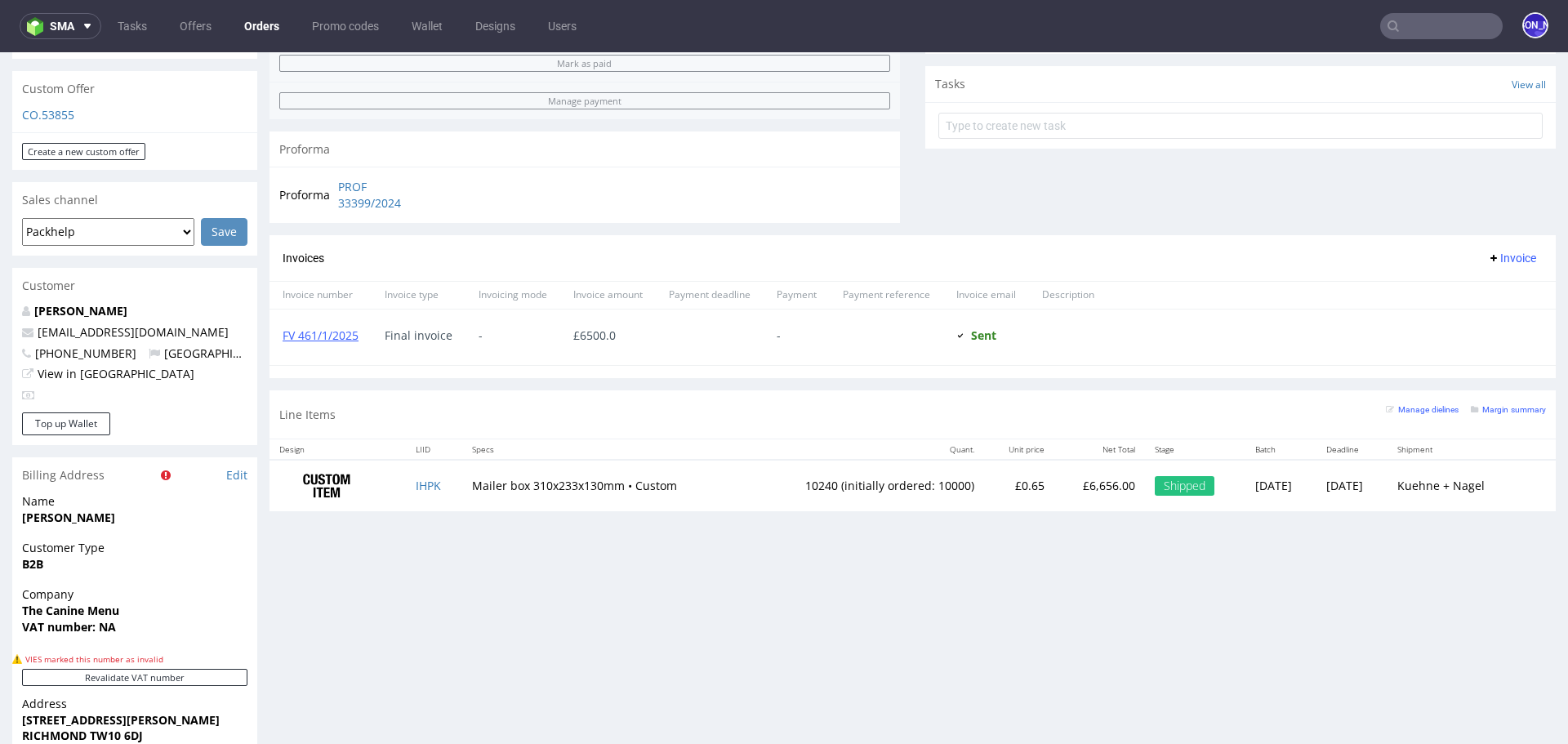
click at [1438, 22] on input "text" at bounding box center [1441, 26] width 122 height 26
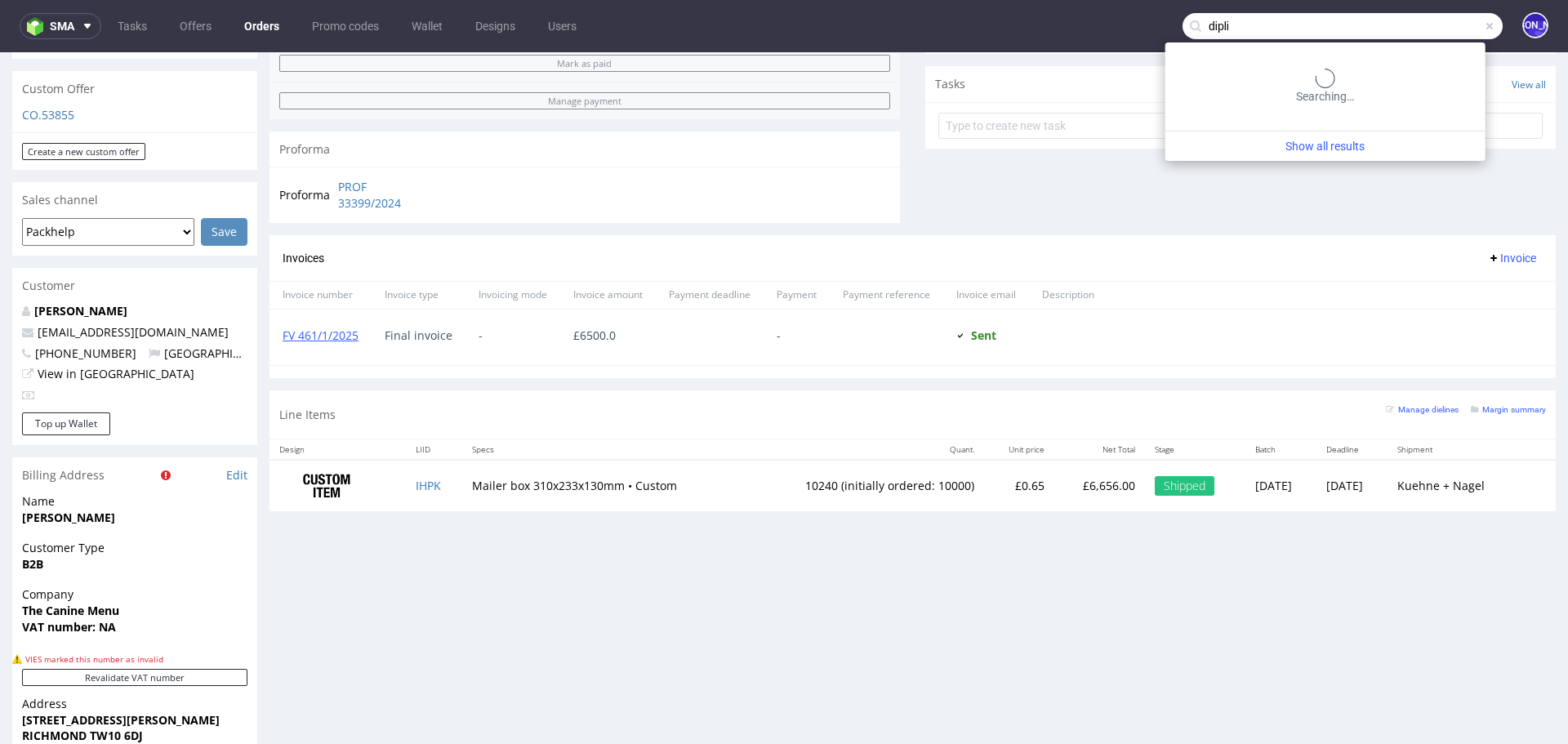
type input "dipli"
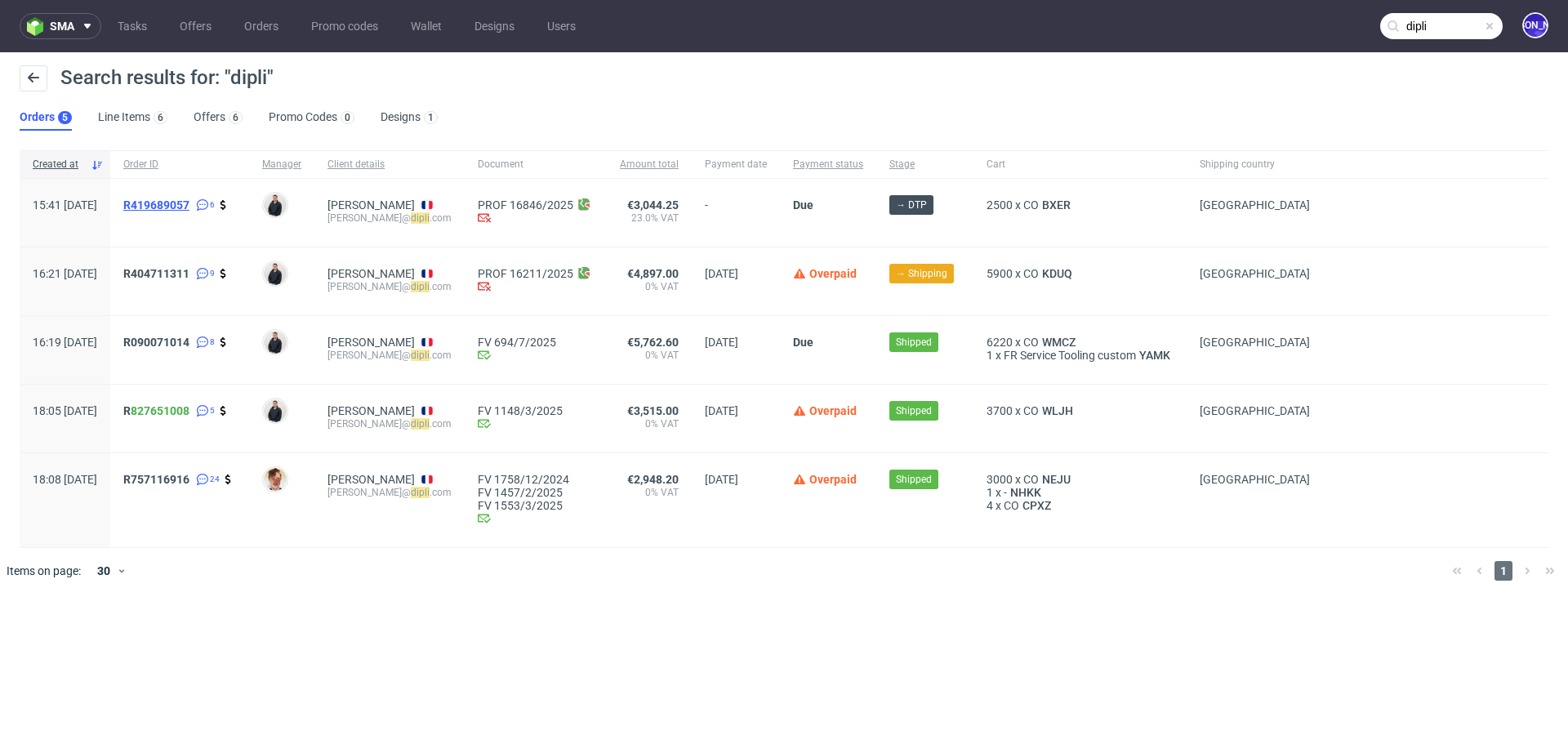
click at [187, 202] on span "R419689057" at bounding box center [156, 205] width 66 height 13
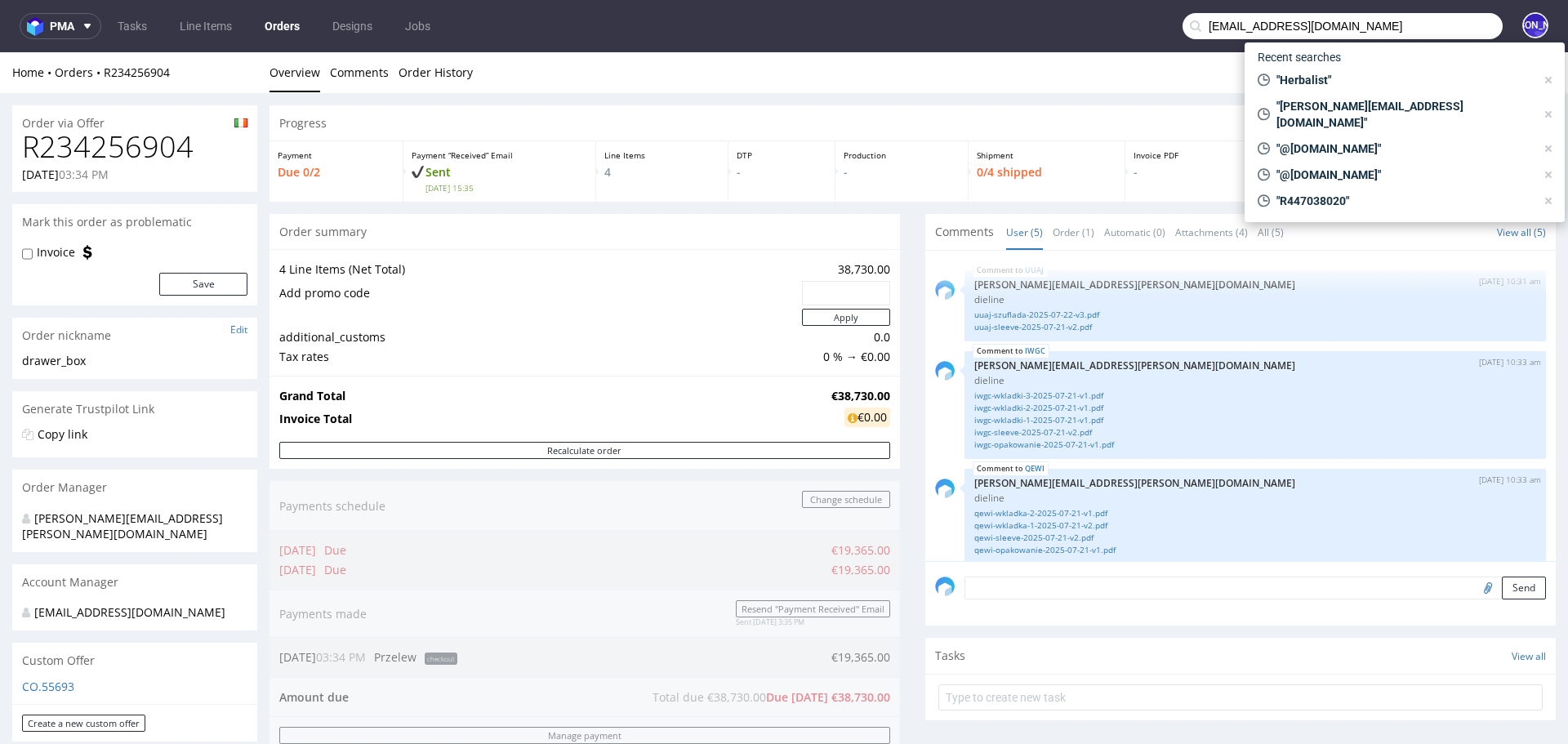
scroll to position [147, 0]
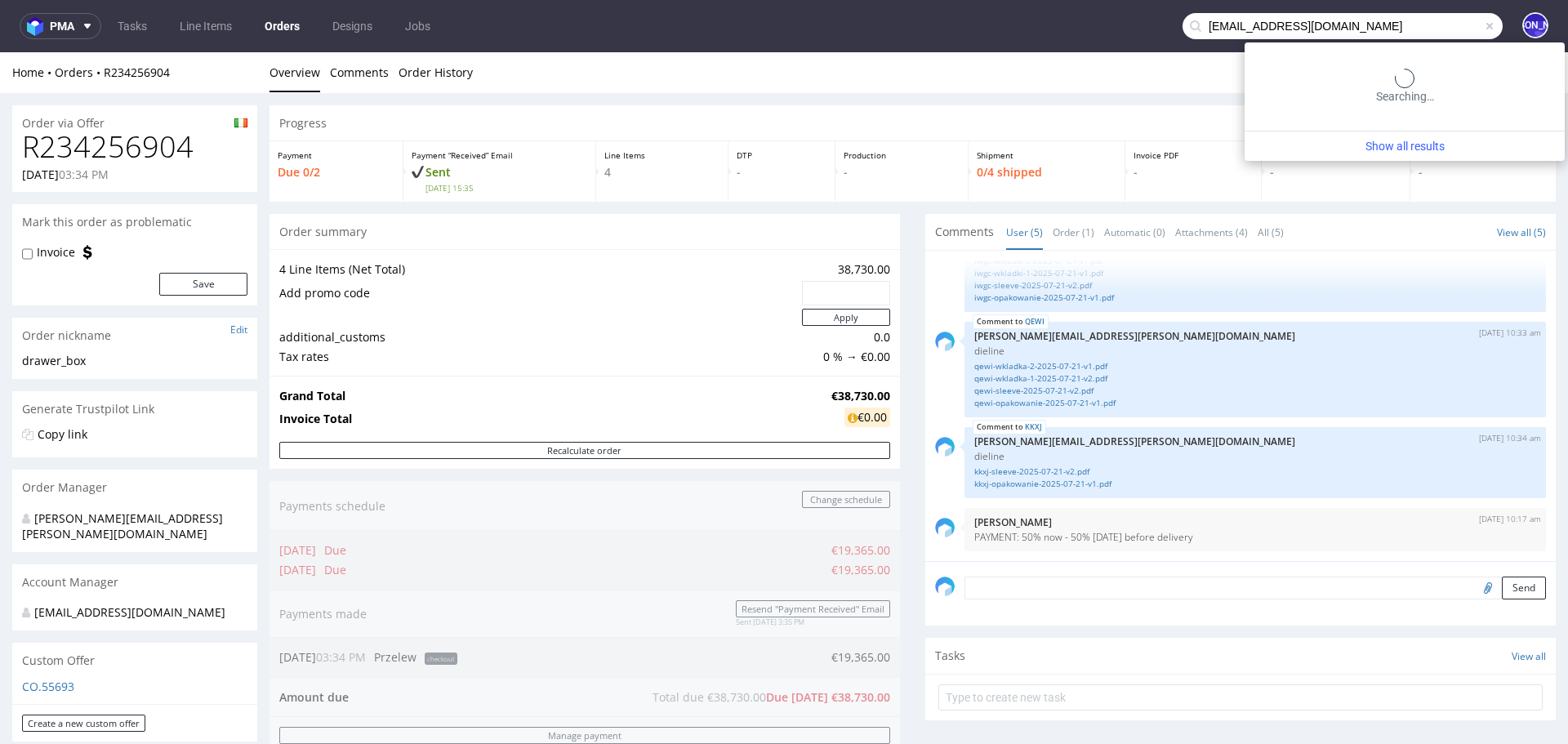
type input "[EMAIL_ADDRESS][DOMAIN_NAME]"
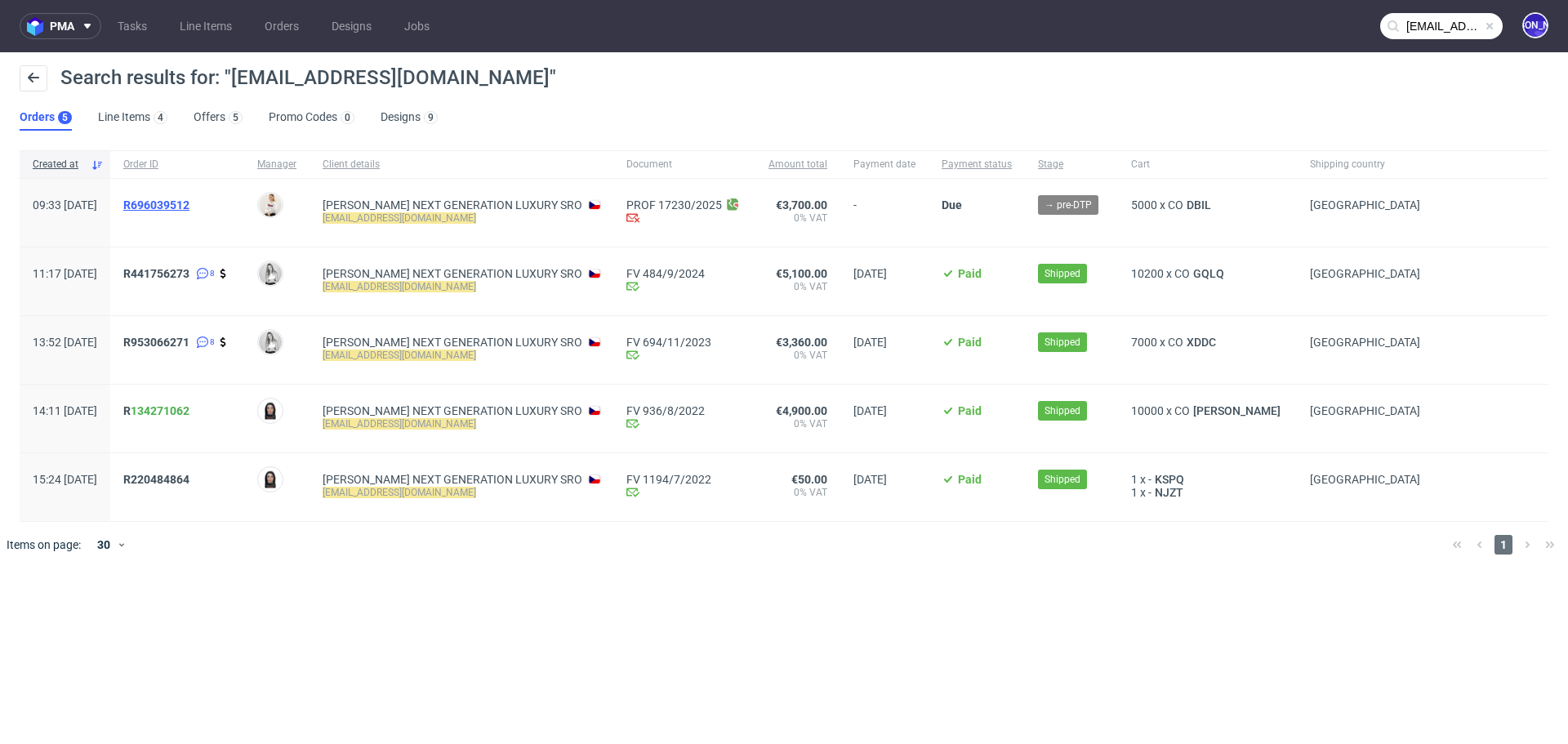
click at [190, 202] on span "R696039512" at bounding box center [156, 205] width 66 height 13
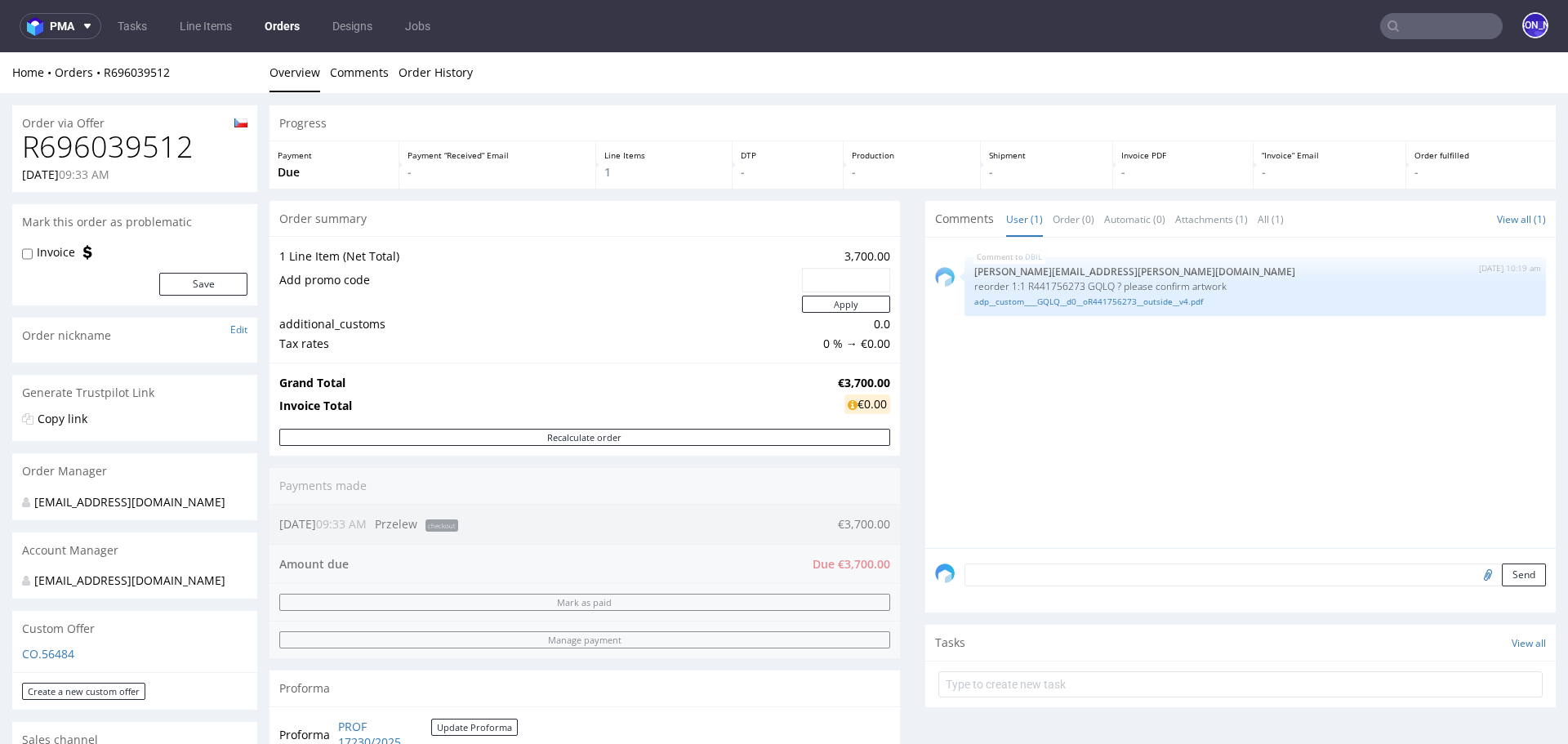
scroll to position [810, 0]
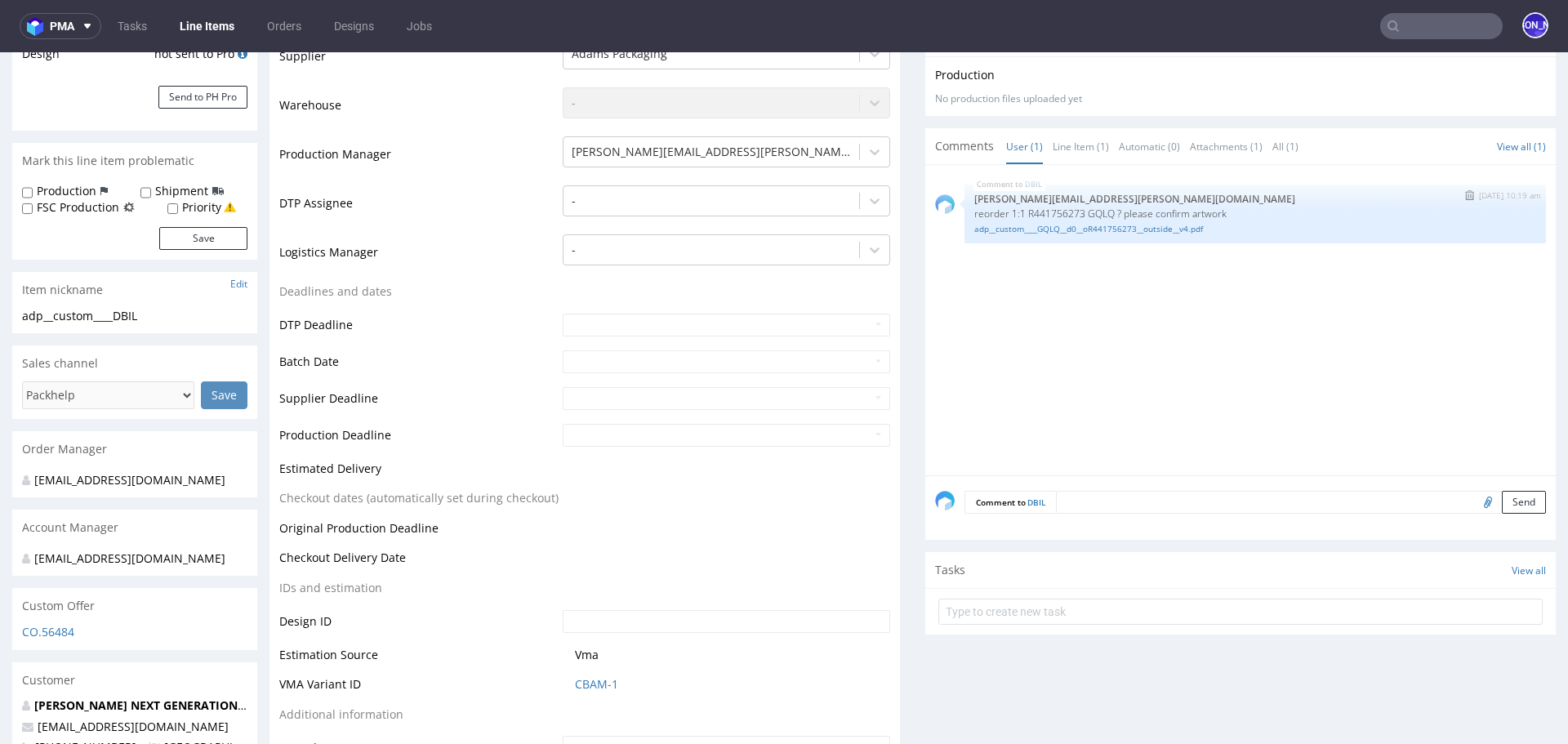
scroll to position [333, 0]
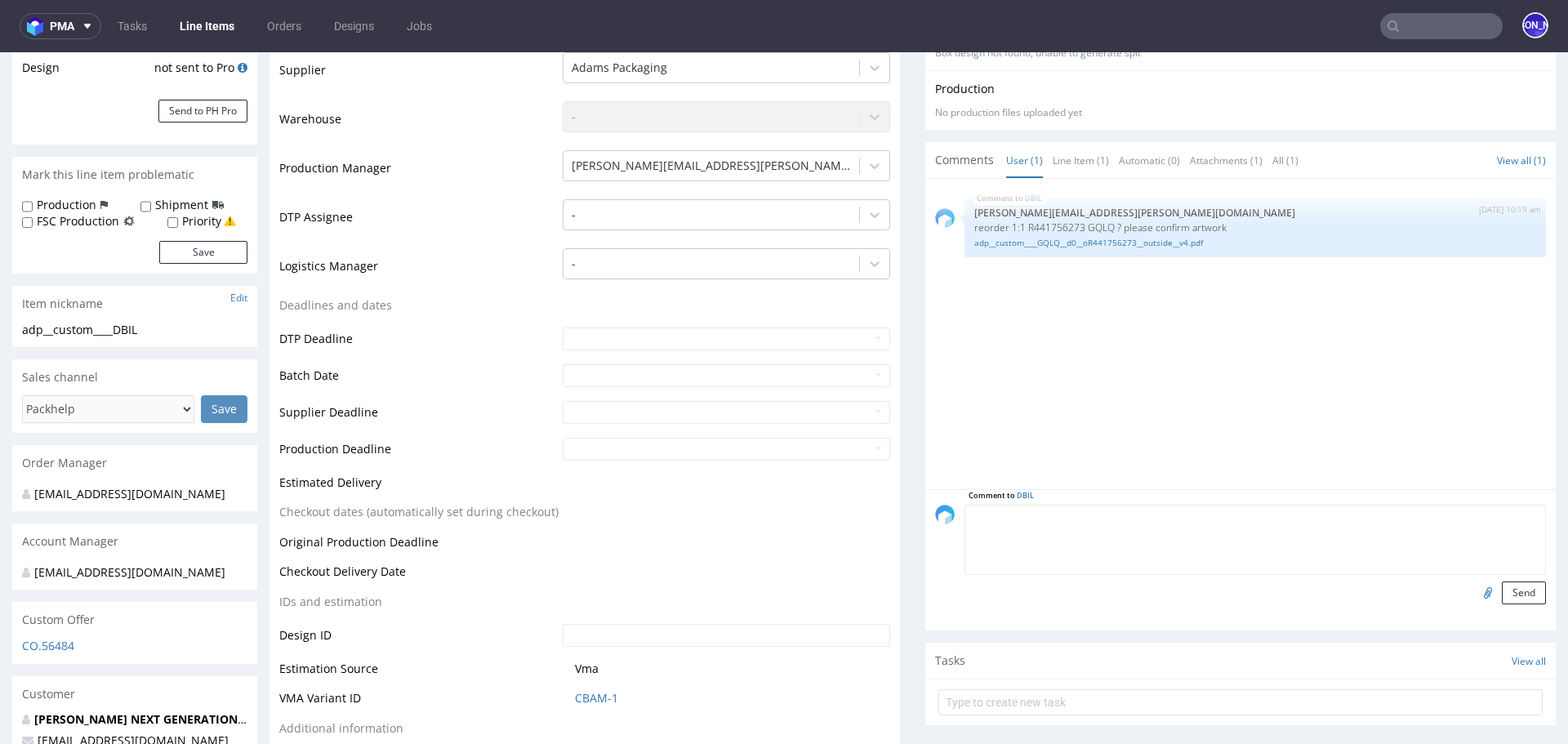
click at [1106, 515] on textarea at bounding box center [1255, 539] width 581 height 70
type textarea "C"
type textarea "Q"
type textarea "Artwork confirmed"
click at [1502, 589] on button "Send" at bounding box center [1524, 593] width 44 height 23
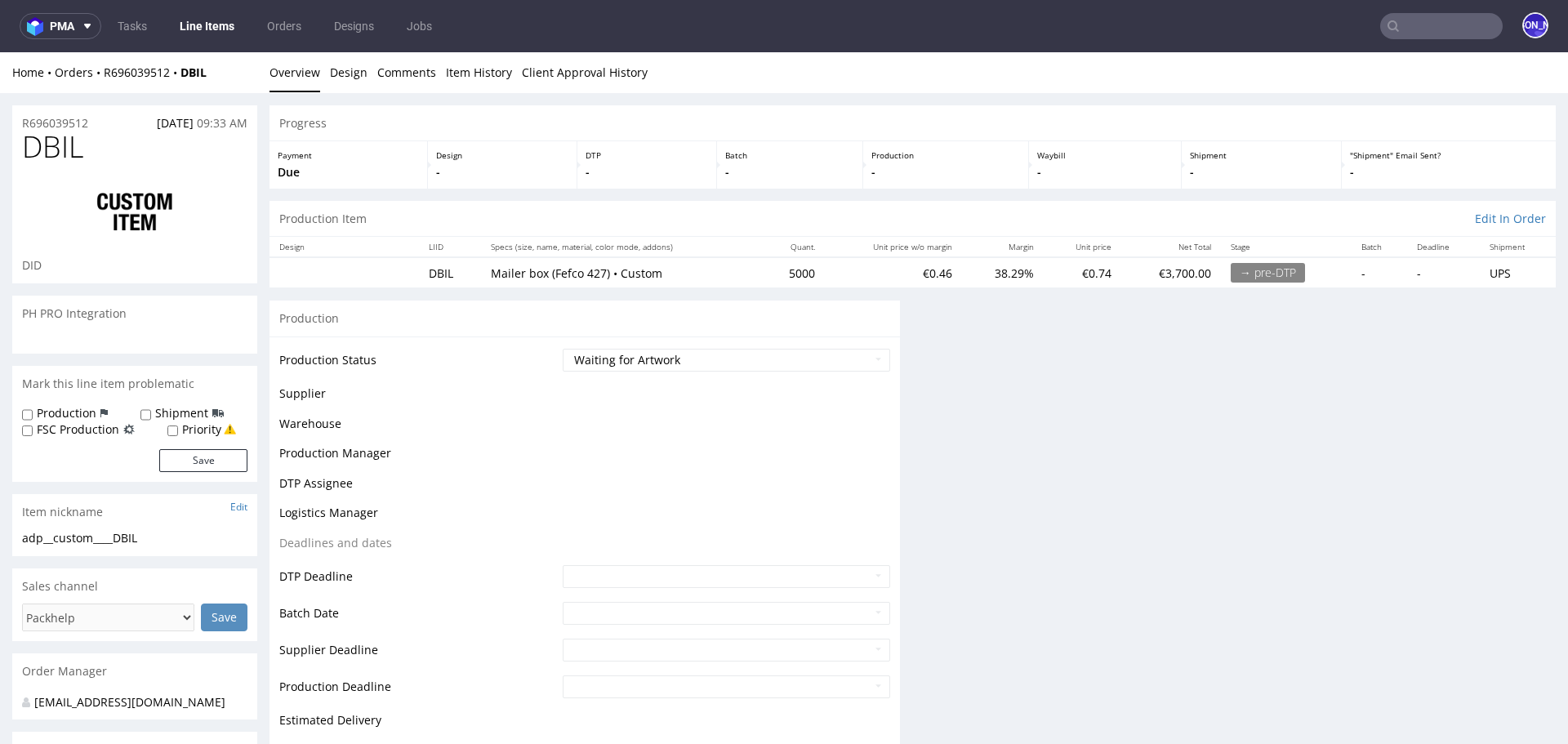
scroll to position [0, 0]
